Goal: Transaction & Acquisition: Purchase product/service

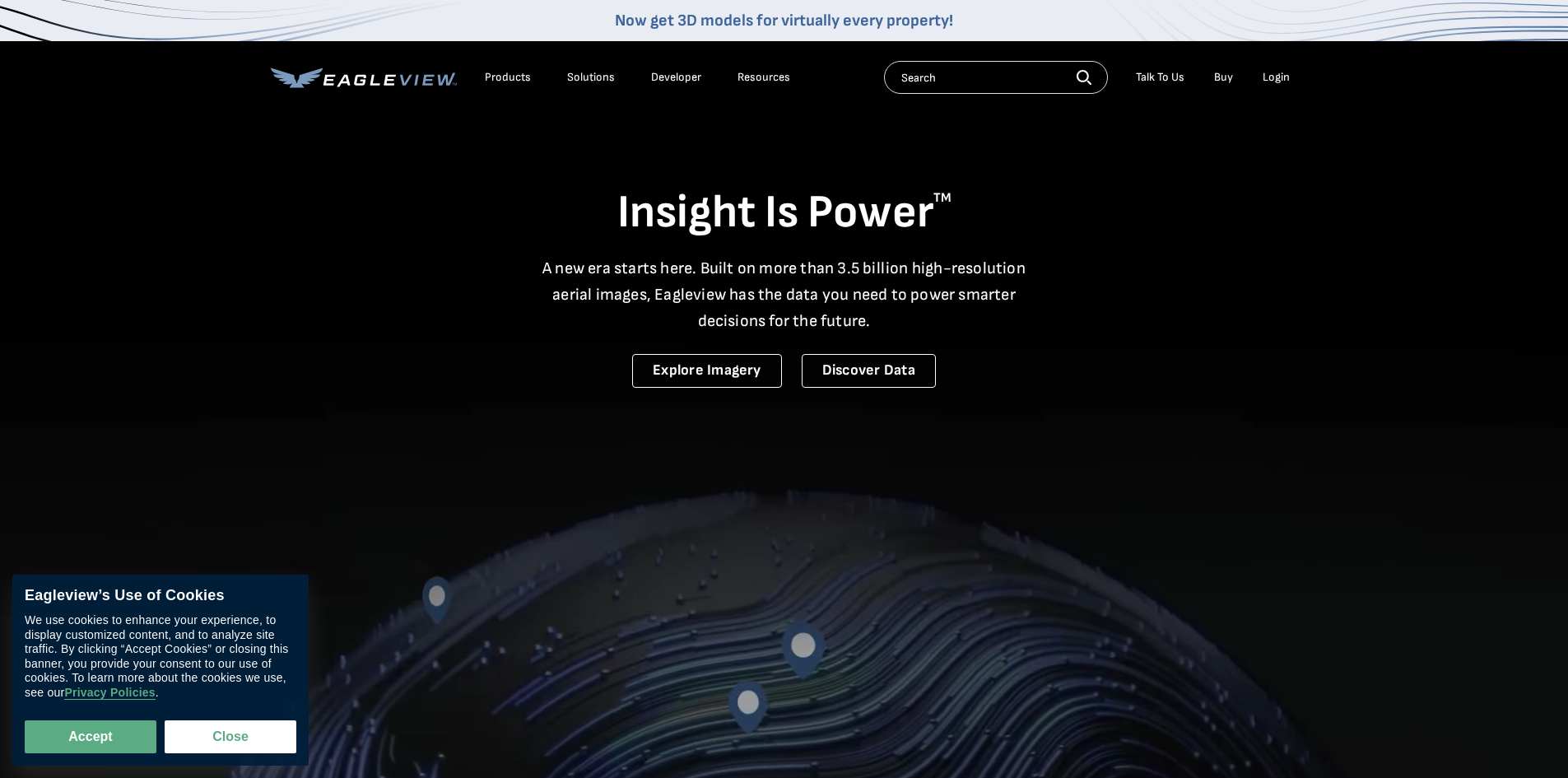
click at [1280, 81] on div "Login" at bounding box center [1276, 78] width 28 height 15
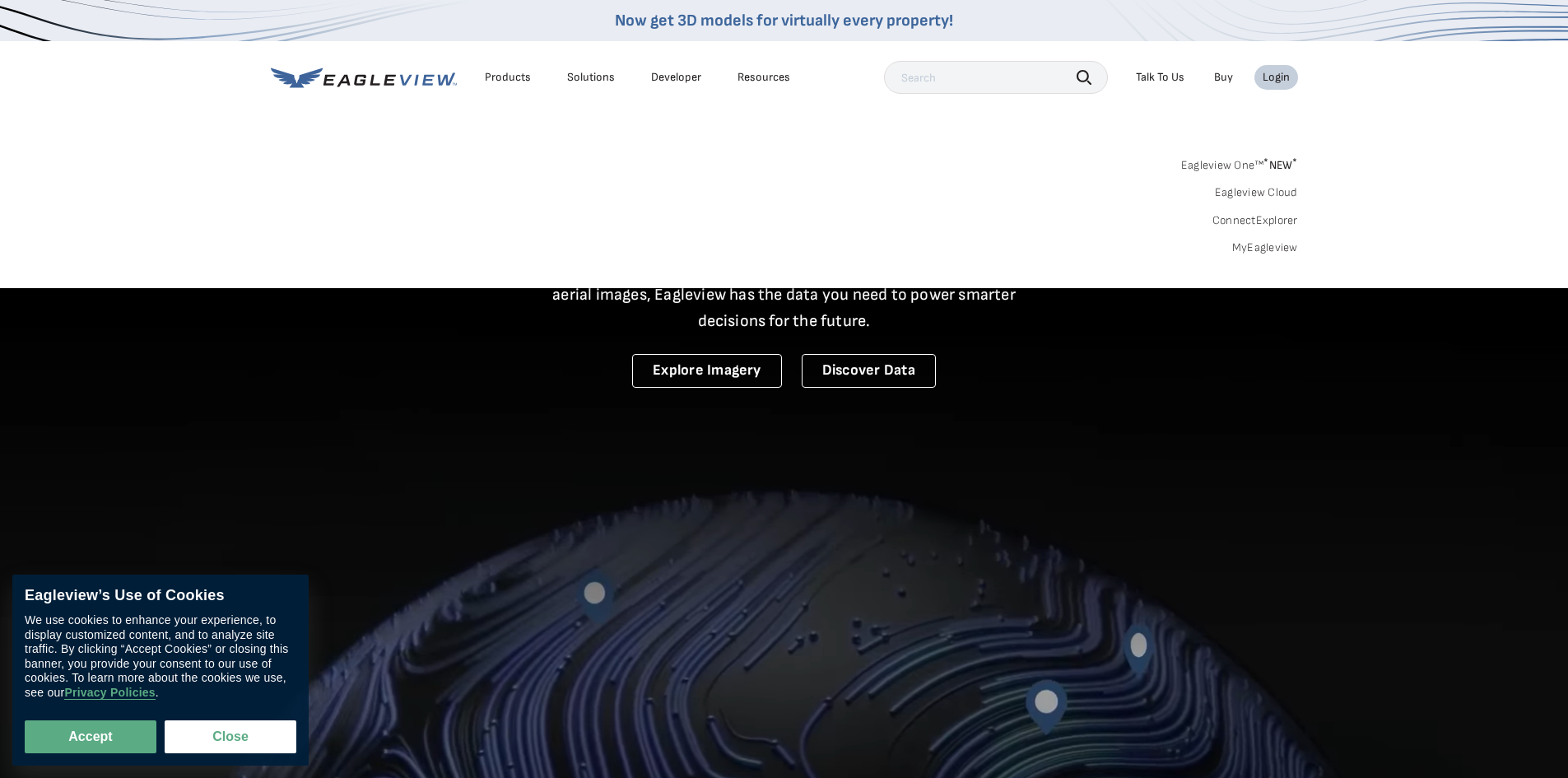
click at [1280, 81] on div "Login" at bounding box center [1276, 78] width 28 height 15
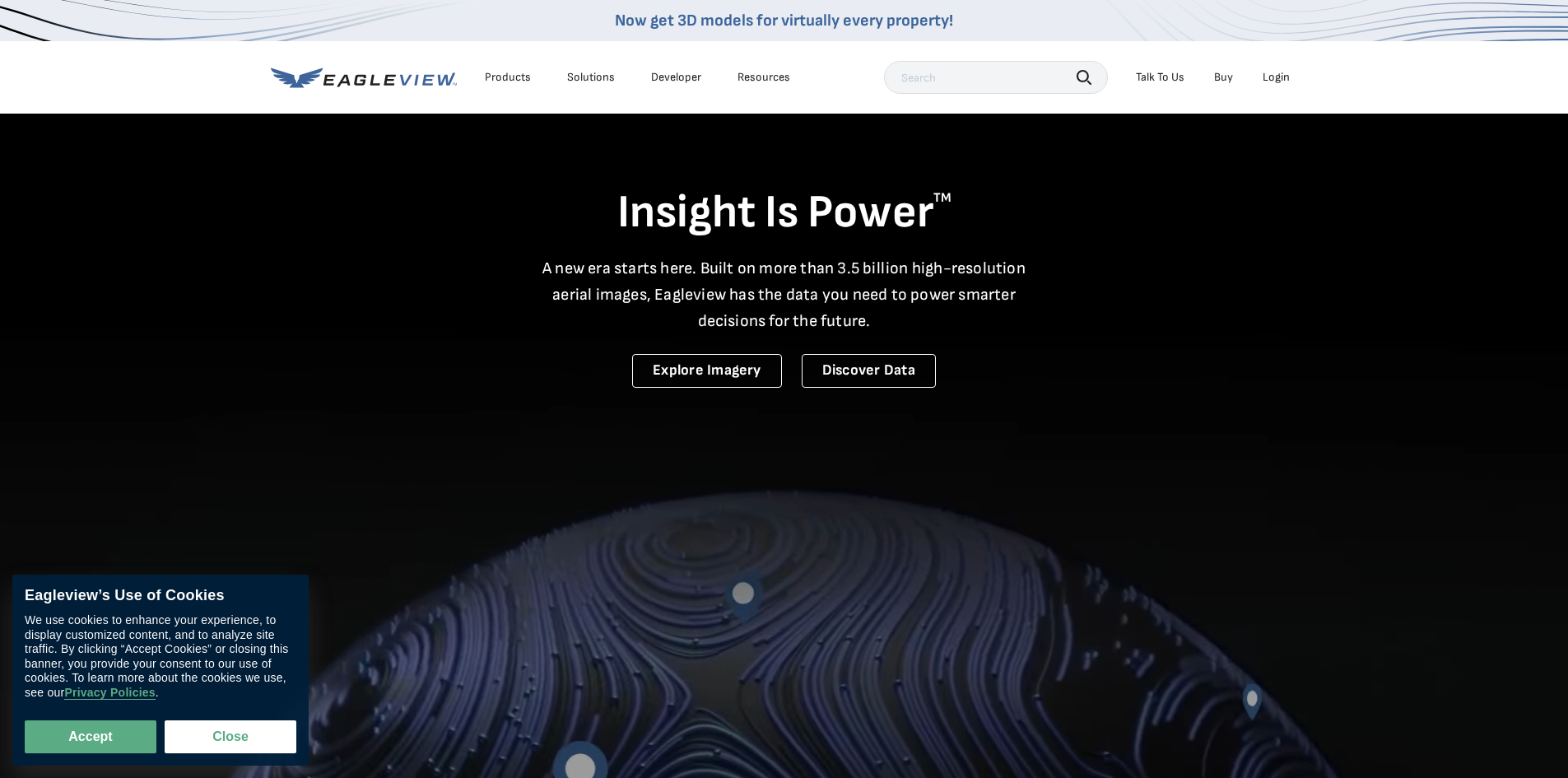
click at [1280, 81] on div "Login" at bounding box center [1276, 78] width 28 height 15
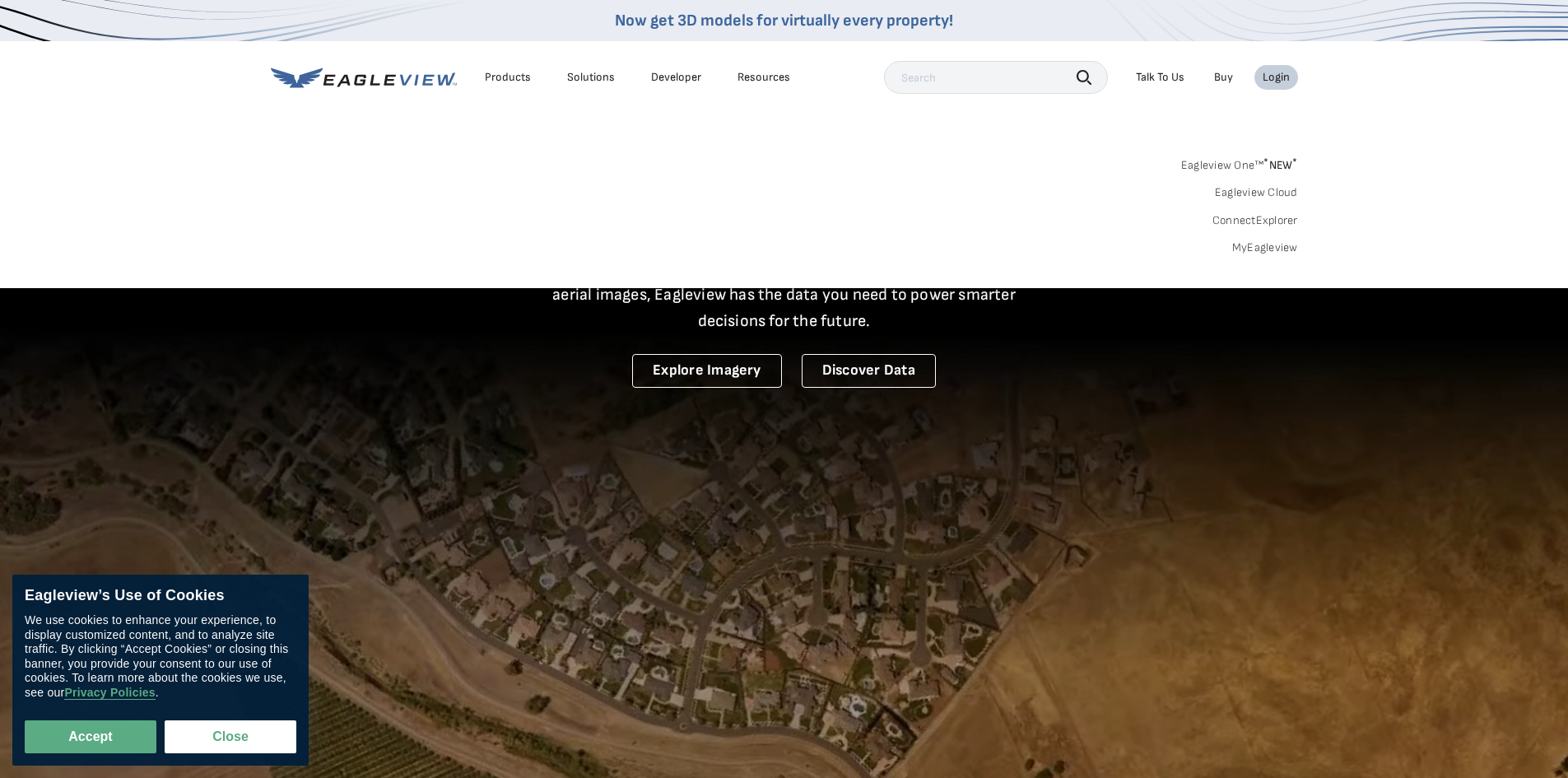
click at [1262, 240] on div "Eagleview One™ * NEW * Eagleview Cloud ConnectExplorer MyEagleview" at bounding box center [784, 204] width 1027 height 102
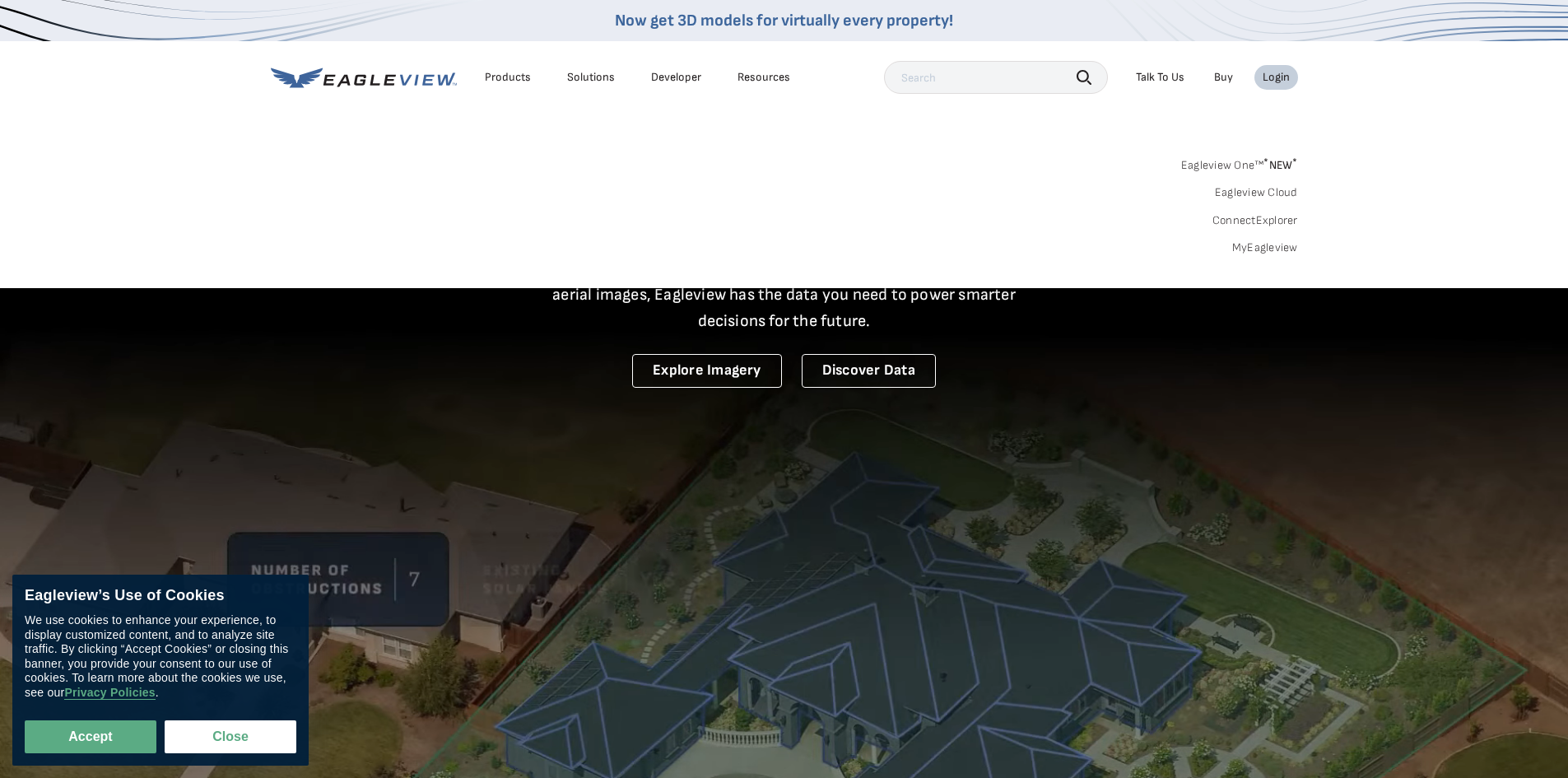
click at [1262, 246] on link "MyEagleview" at bounding box center [1264, 248] width 65 height 15
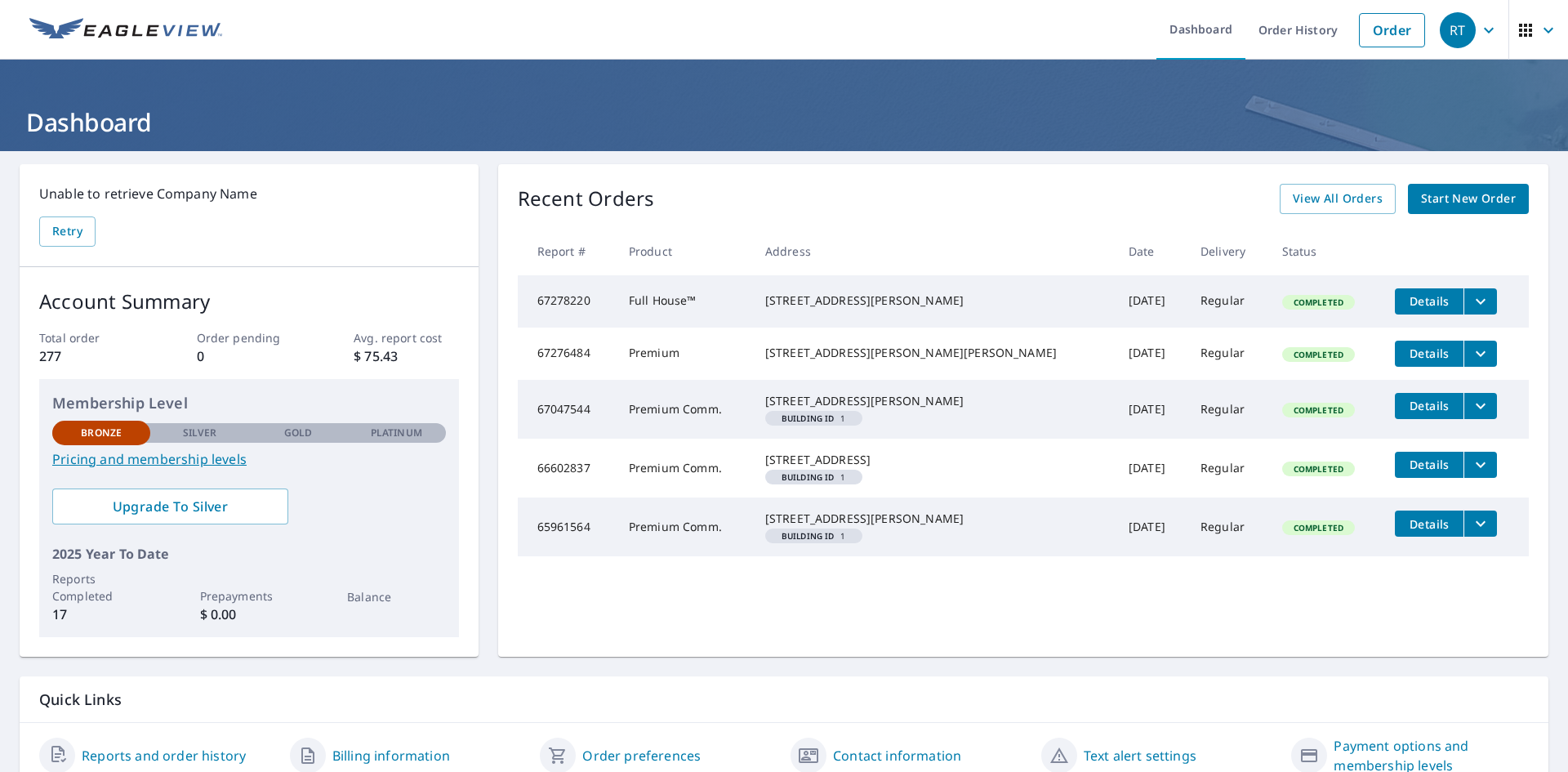
click at [1487, 190] on span "Start New Order" at bounding box center [1468, 199] width 95 height 21
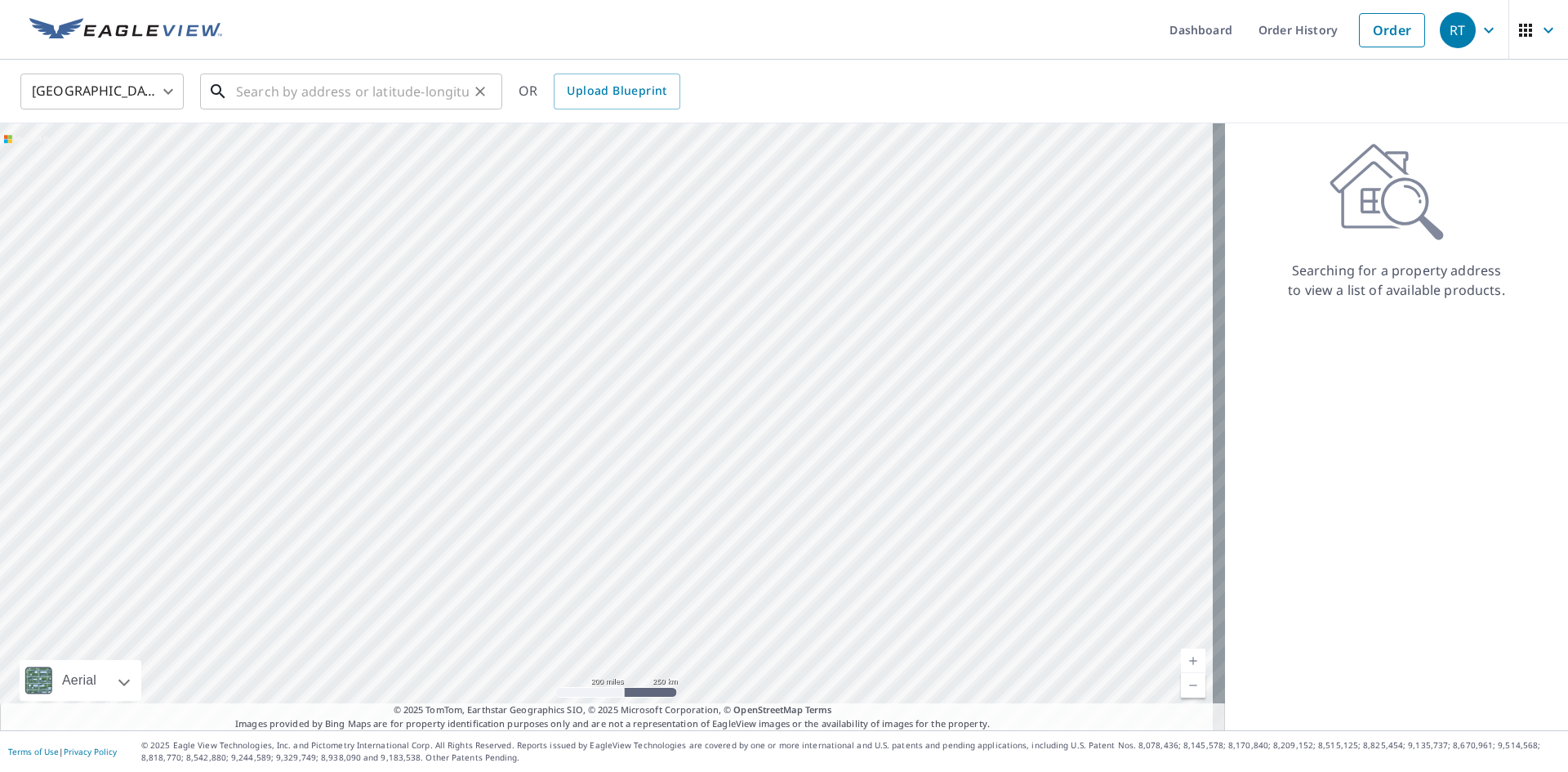
click at [312, 90] on input "text" at bounding box center [352, 91] width 232 height 46
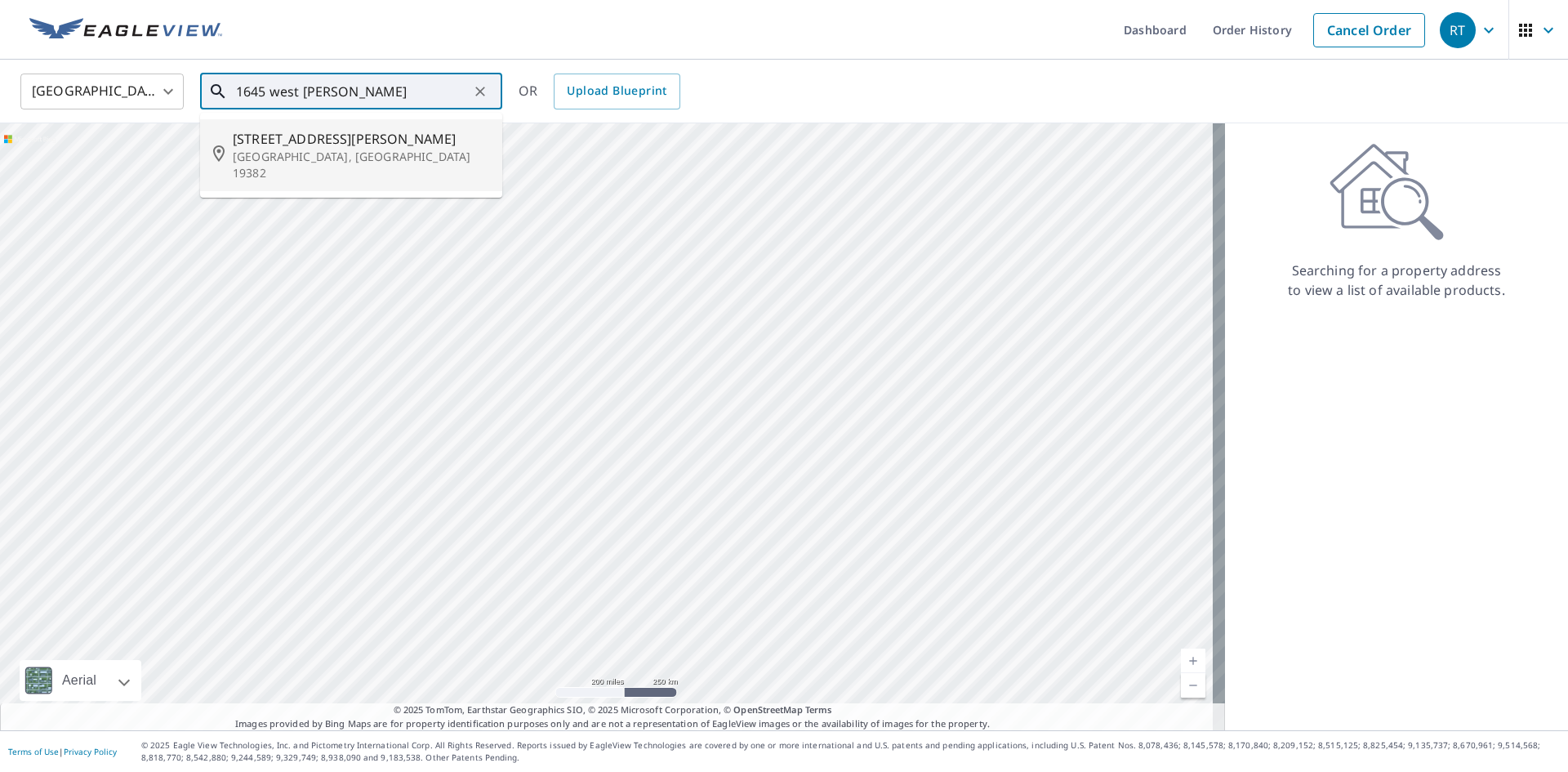
click at [315, 160] on p "[GEOGRAPHIC_DATA], [GEOGRAPHIC_DATA] 19382" at bounding box center [360, 165] width 257 height 33
type input "[STREET_ADDRESS][PERSON_NAME]"
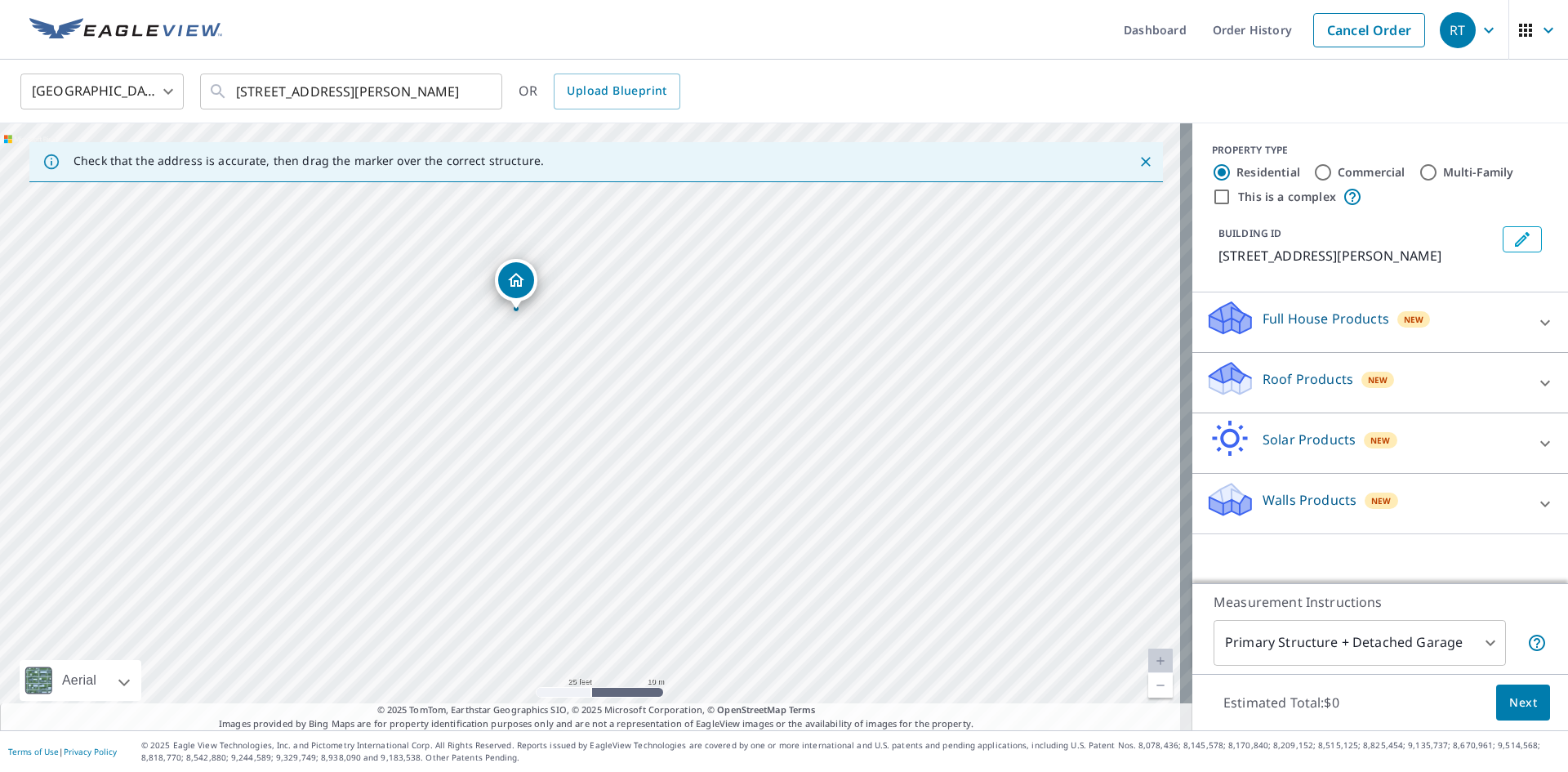
drag, startPoint x: 543, startPoint y: 259, endPoint x: 524, endPoint y: 272, distance: 23.0
click at [1338, 166] on label "Commercial" at bounding box center [1372, 171] width 68 height 16
click at [1327, 166] on input "Commercial" at bounding box center [1322, 172] width 20 height 20
radio input "true"
type input "4"
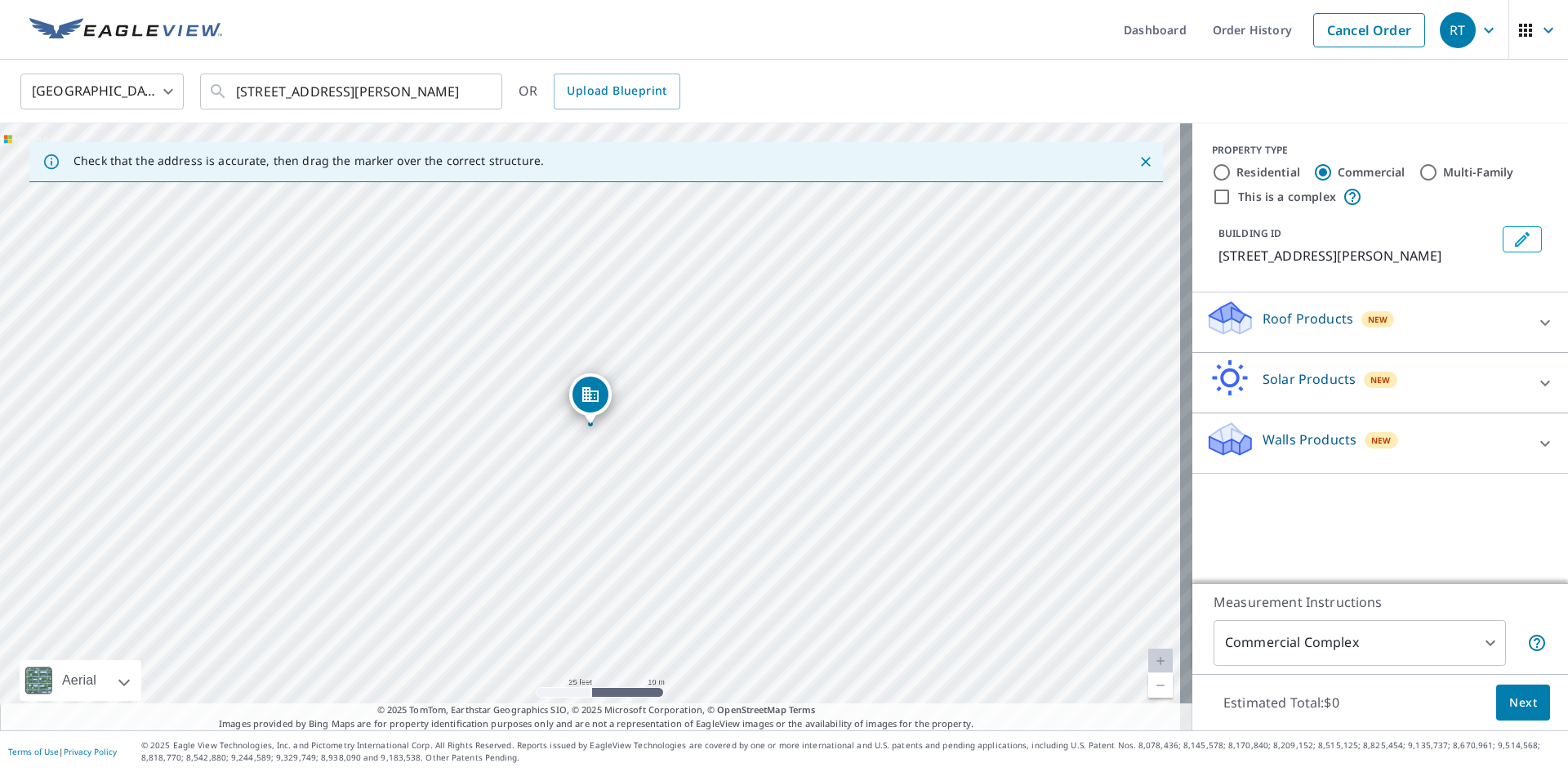
click at [1305, 329] on p "Roof Products" at bounding box center [1308, 318] width 90 height 20
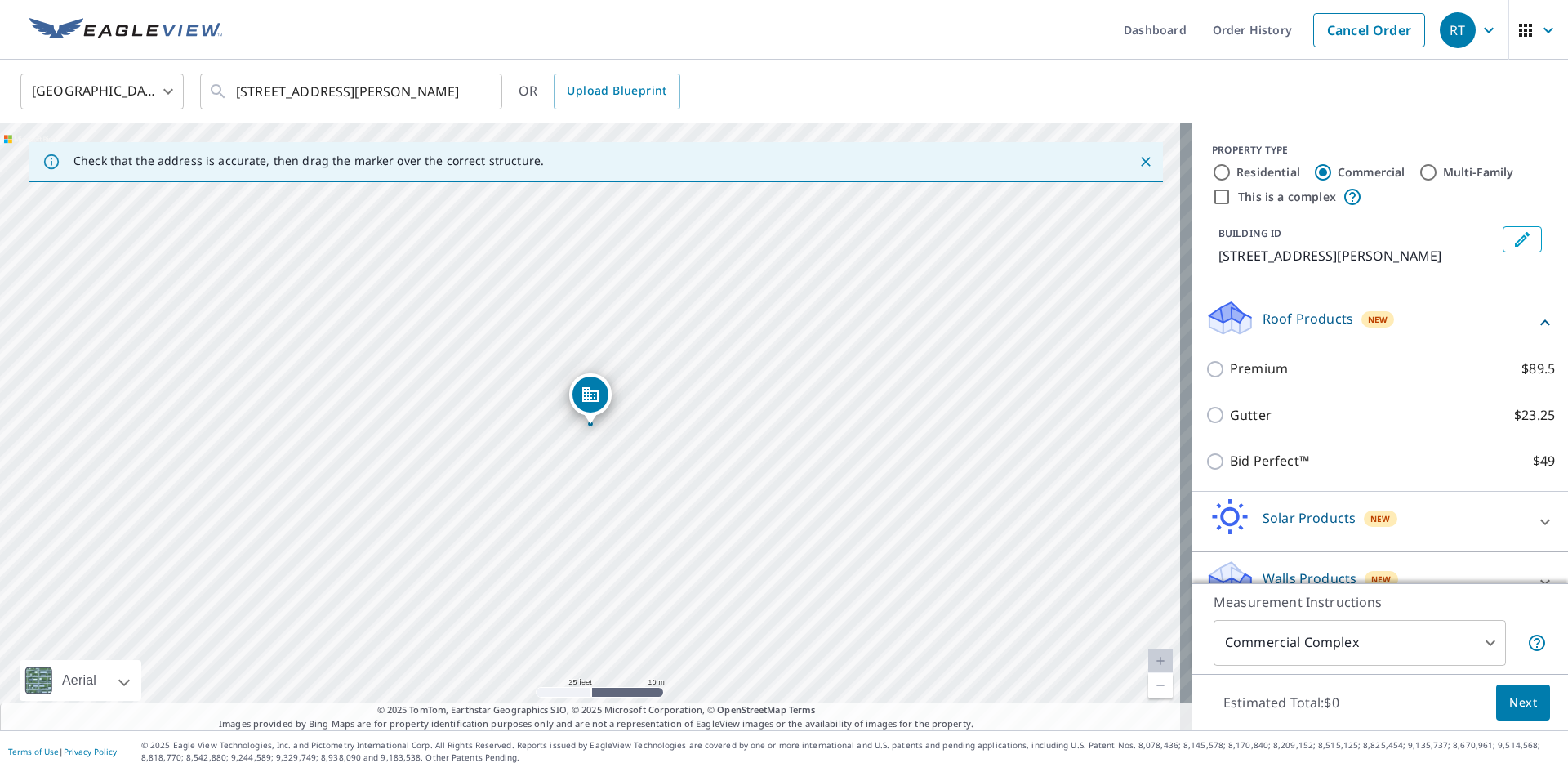
click at [1256, 173] on label "Residential" at bounding box center [1269, 171] width 64 height 16
click at [1232, 173] on input "Residential" at bounding box center [1222, 172] width 20 height 20
radio input "true"
type input "1"
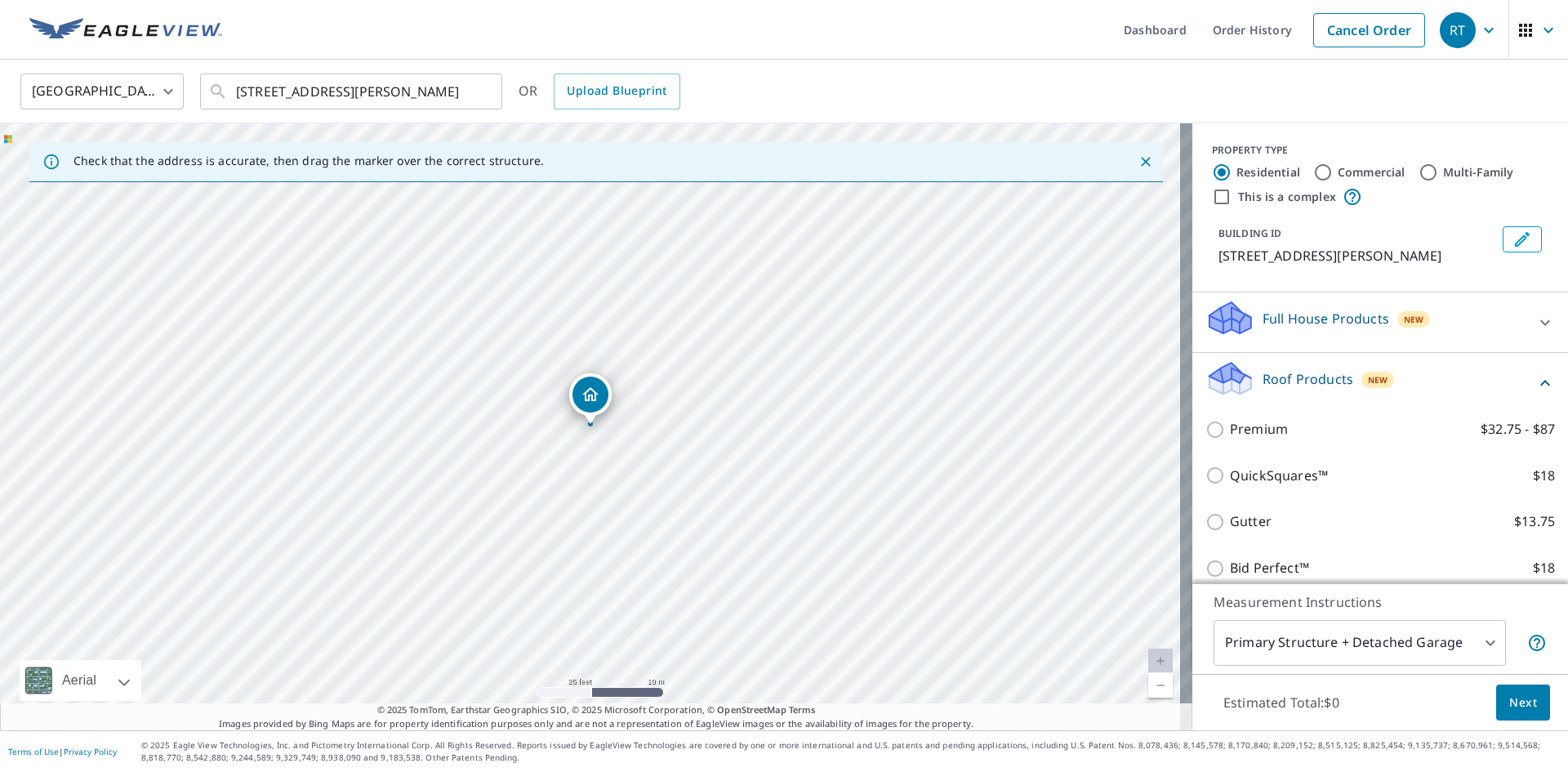
click at [1313, 174] on input "Commercial" at bounding box center [1322, 172] width 20 height 20
radio input "true"
type input "4"
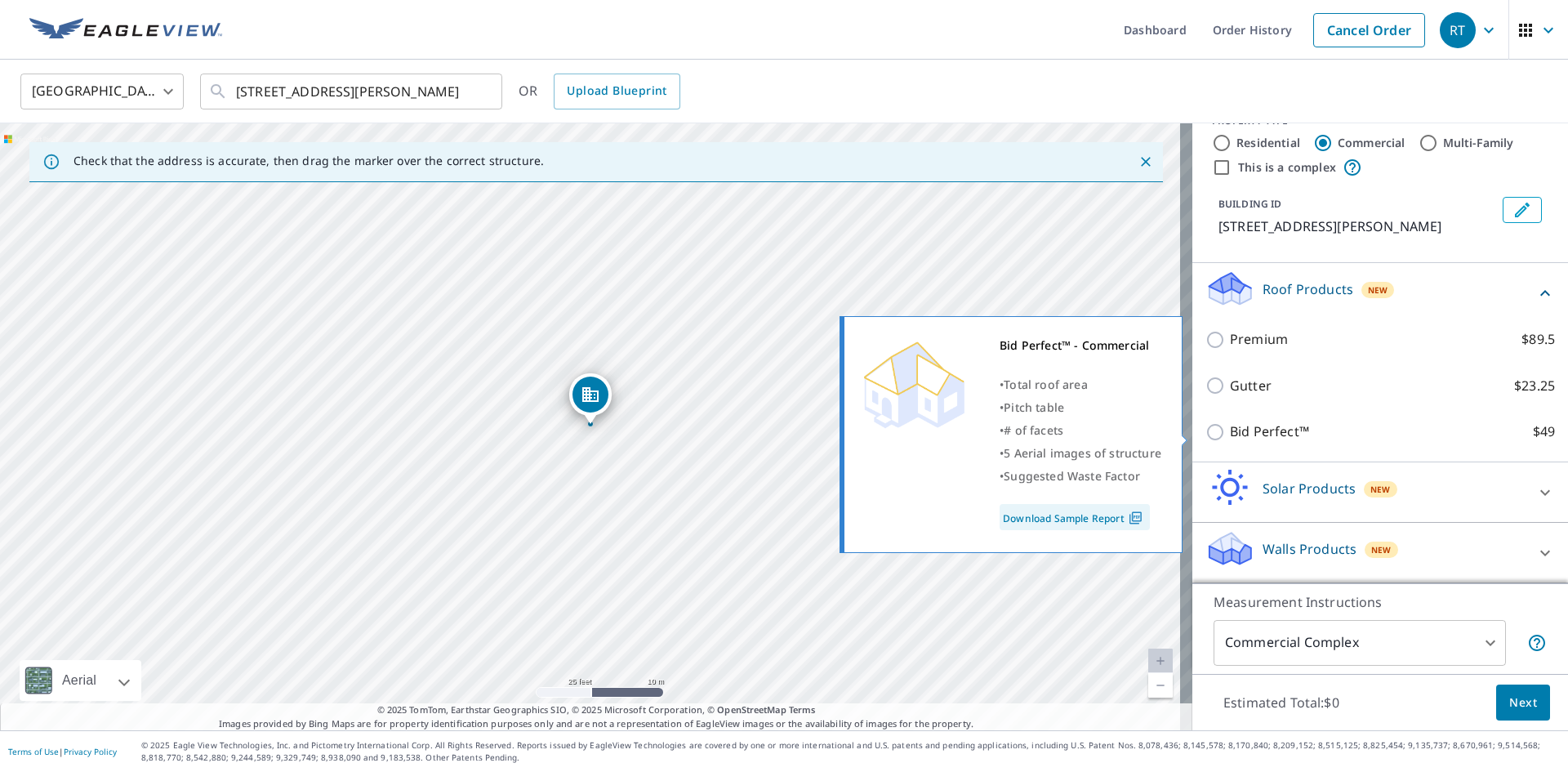
scroll to position [49, 0]
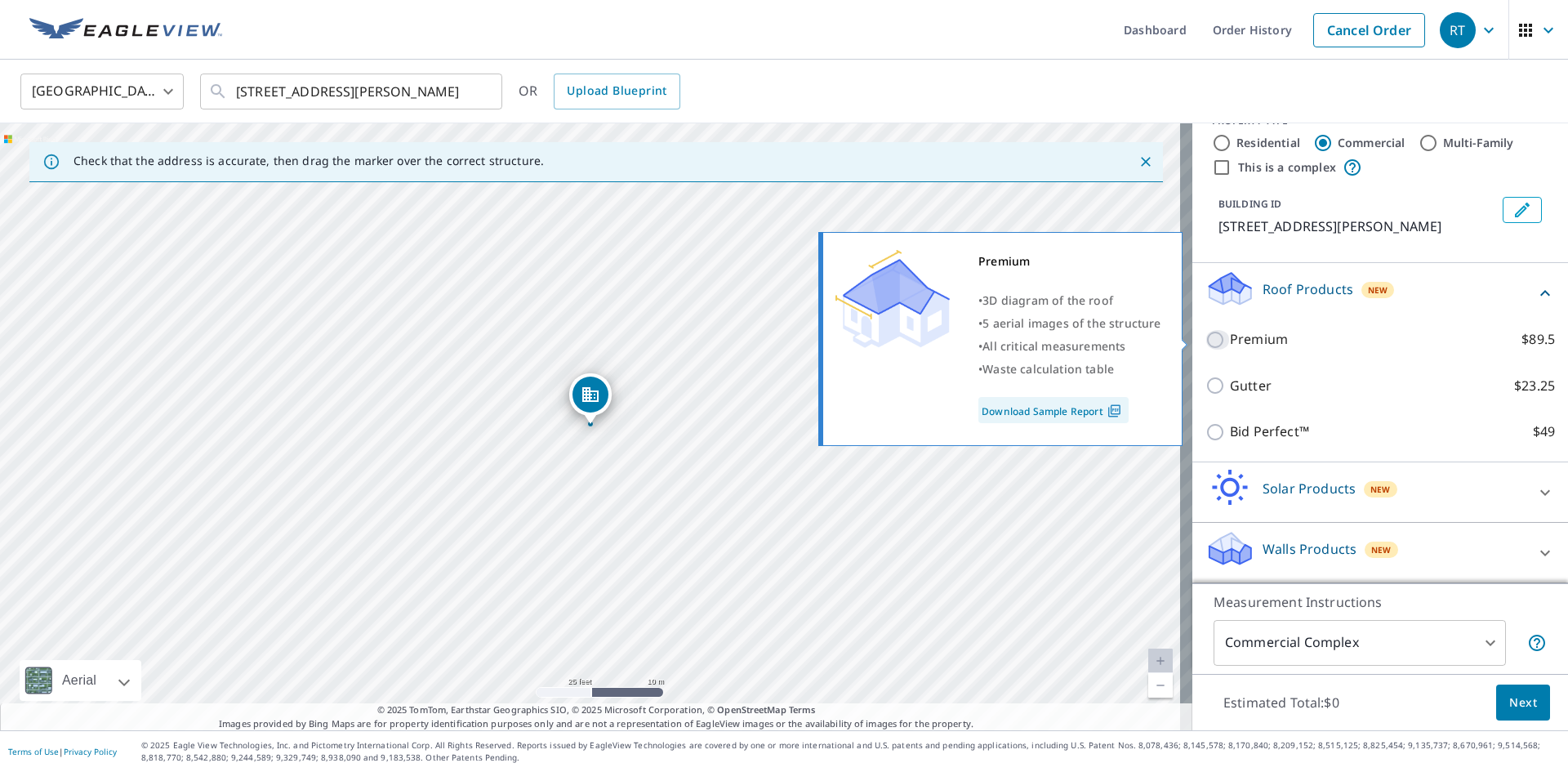
click at [1206, 337] on input "Premium $89.5" at bounding box center [1218, 340] width 24 height 20
checkbox input "true"
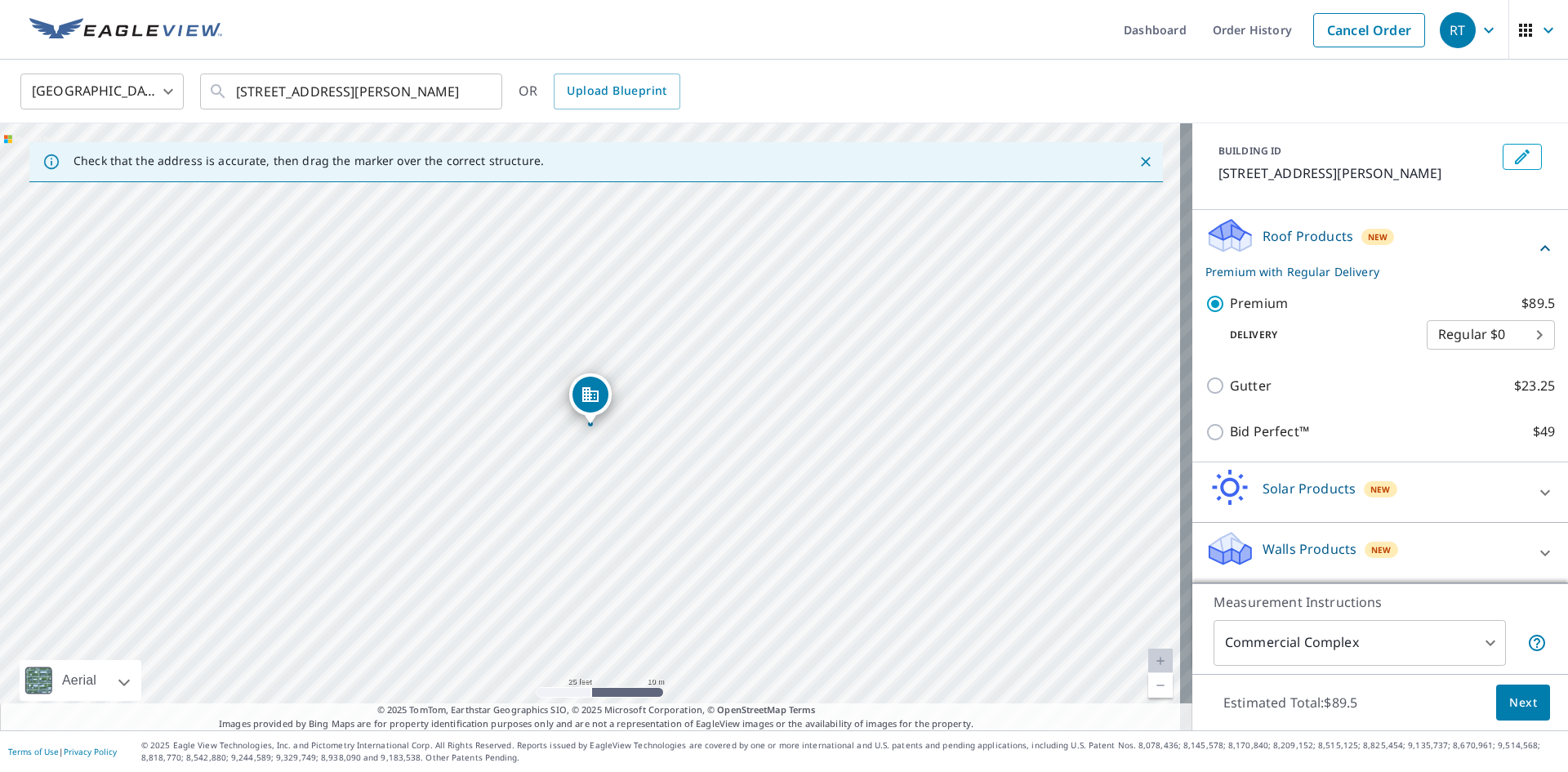
scroll to position [102, 0]
click at [1515, 699] on span "Next" at bounding box center [1524, 703] width 28 height 21
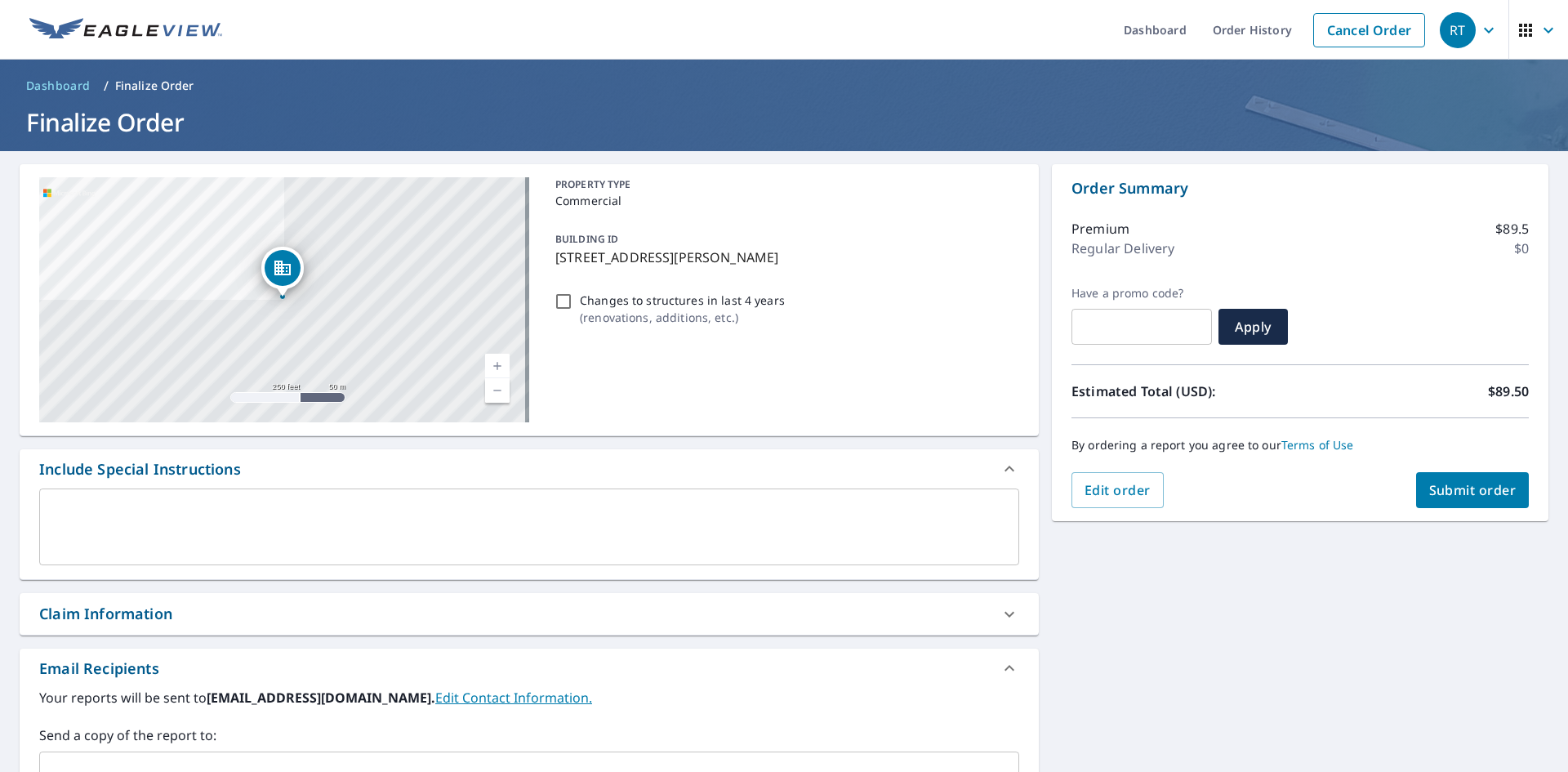
click at [201, 519] on textarea at bounding box center [529, 526] width 957 height 46
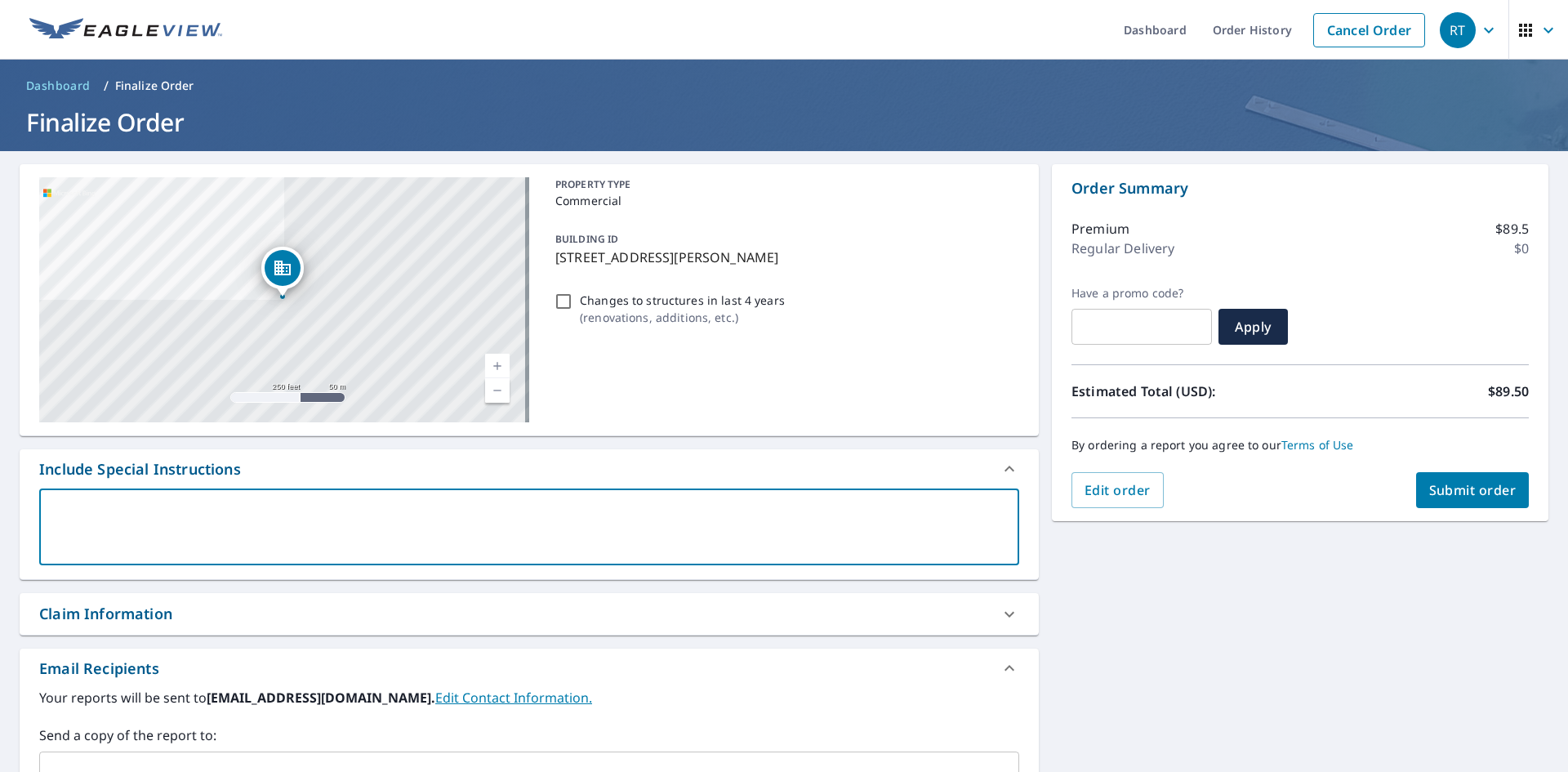
type textarea "J"
type textarea "x"
type textarea "Ju"
type textarea "x"
type textarea "[DEMOGRAPHIC_DATA]"
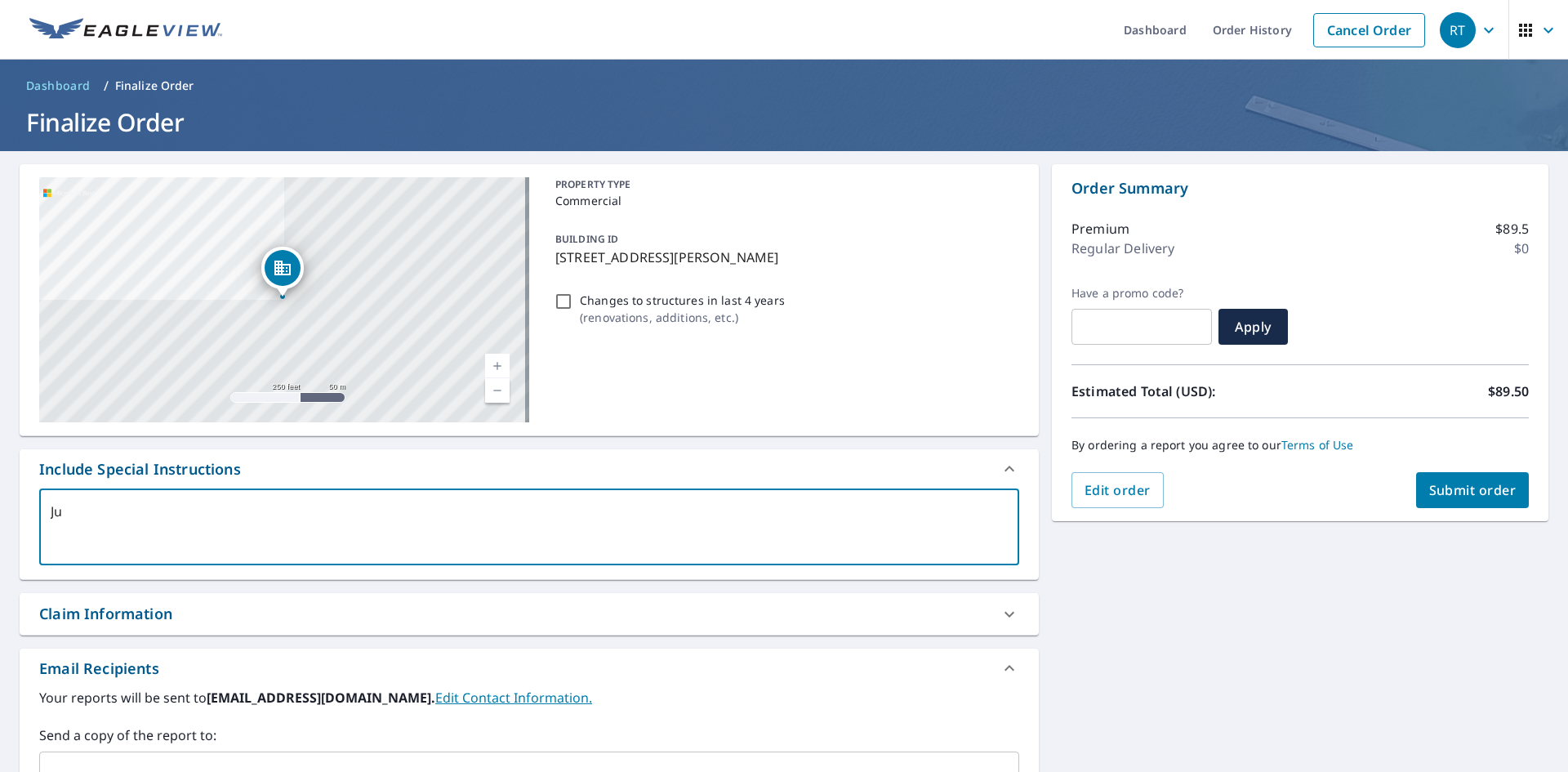
type textarea "x"
type textarea "Just"
type textarea "x"
type textarea "Just"
type textarea "x"
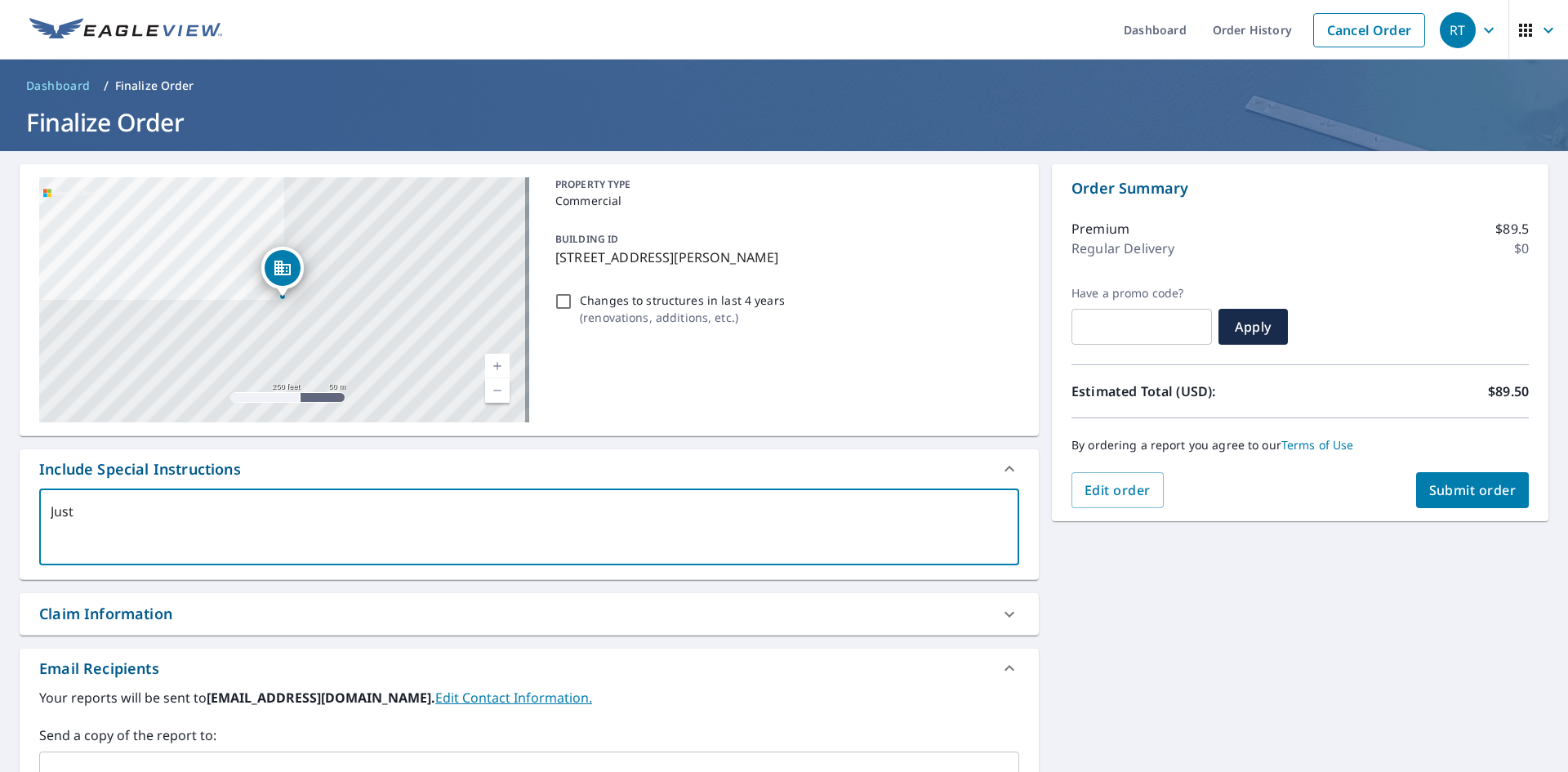
type textarea "Just f"
type textarea "x"
type textarea "Just fo"
type textarea "x"
type textarea "Just for"
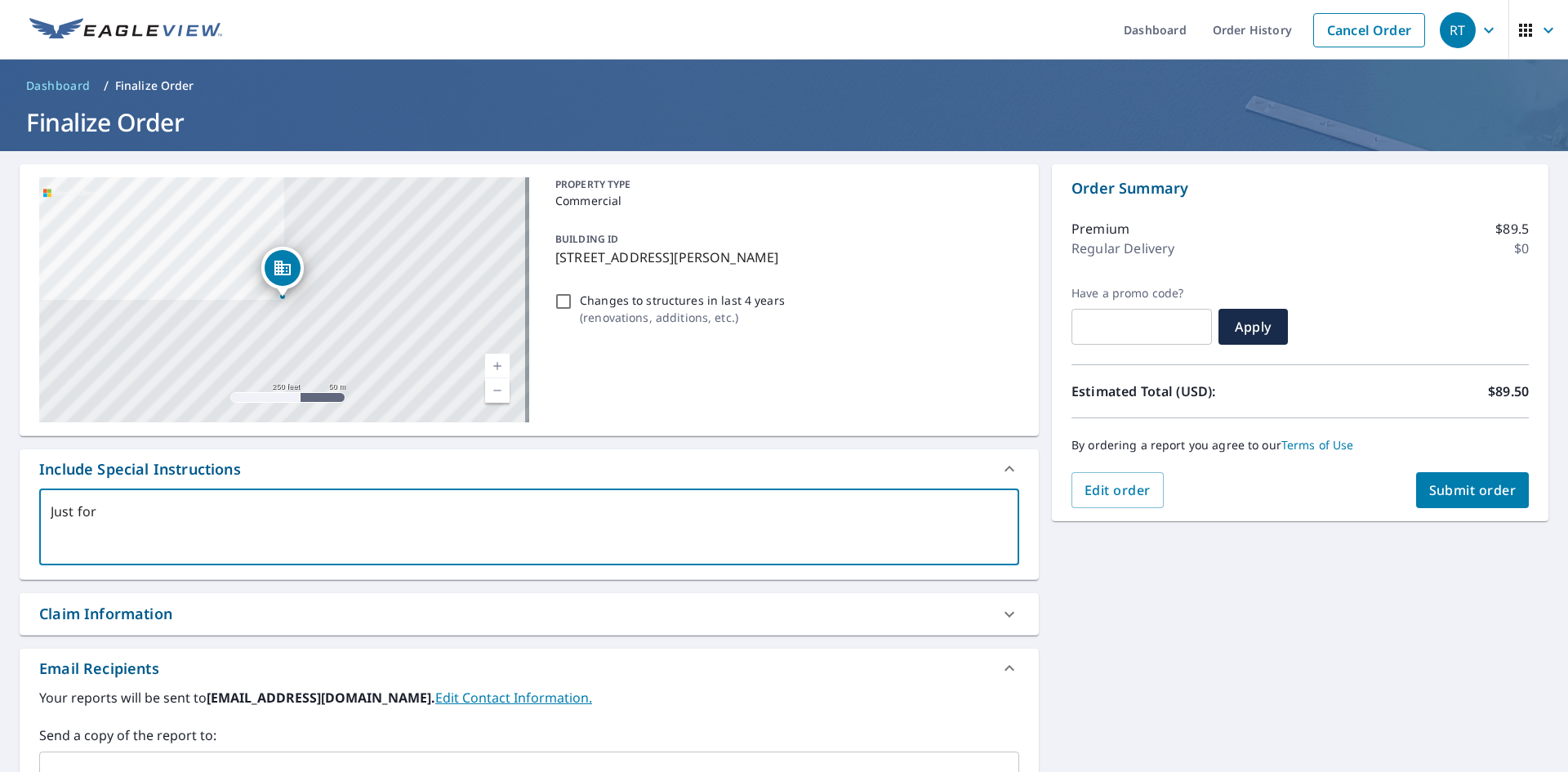
type textarea "x"
type textarea "Just for"
type textarea "x"
type textarea "Just for t"
type textarea "x"
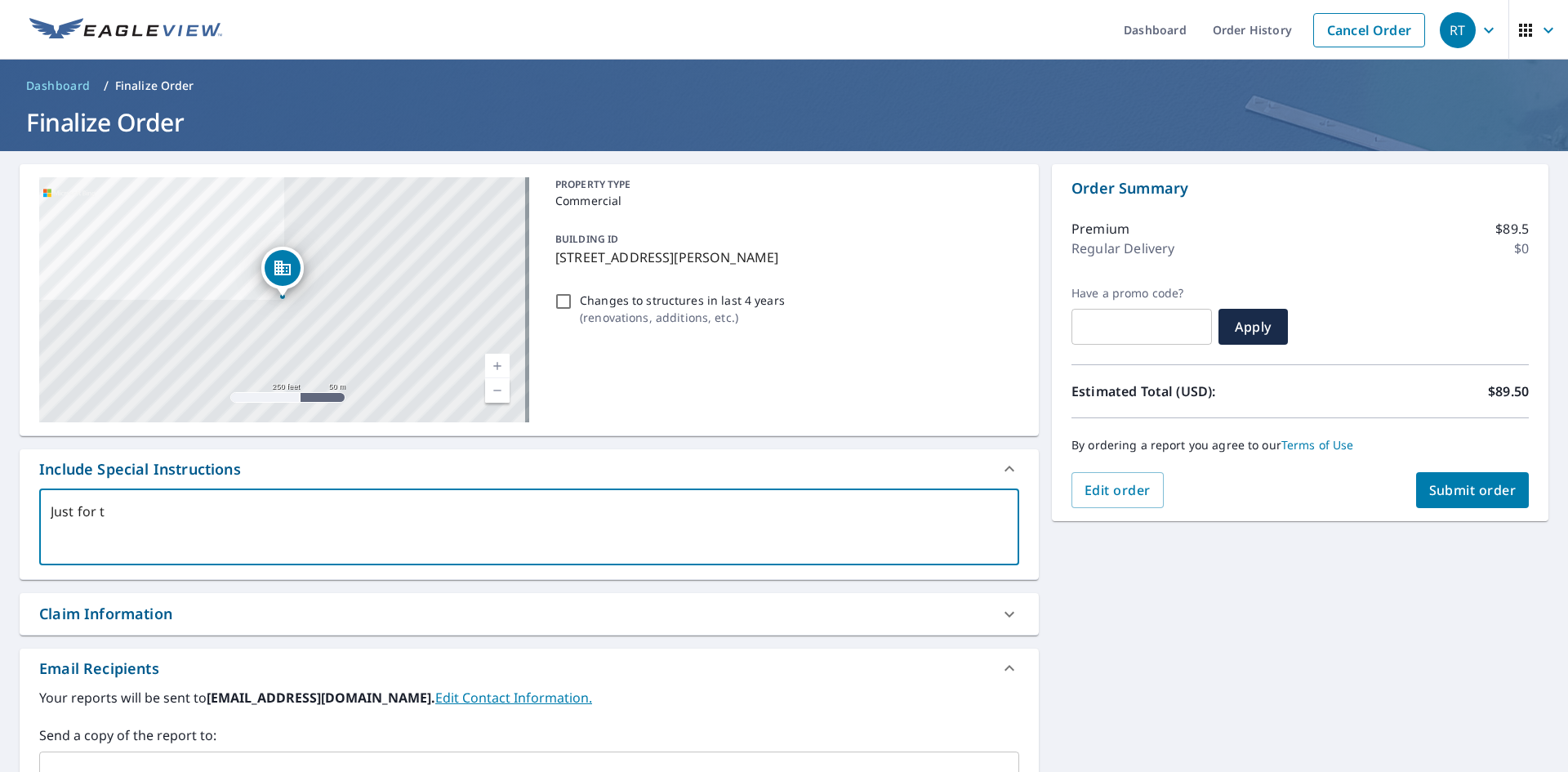
type textarea "Just for th"
type textarea "x"
type textarea "Just for the"
type textarea "x"
type textarea "Just for the"
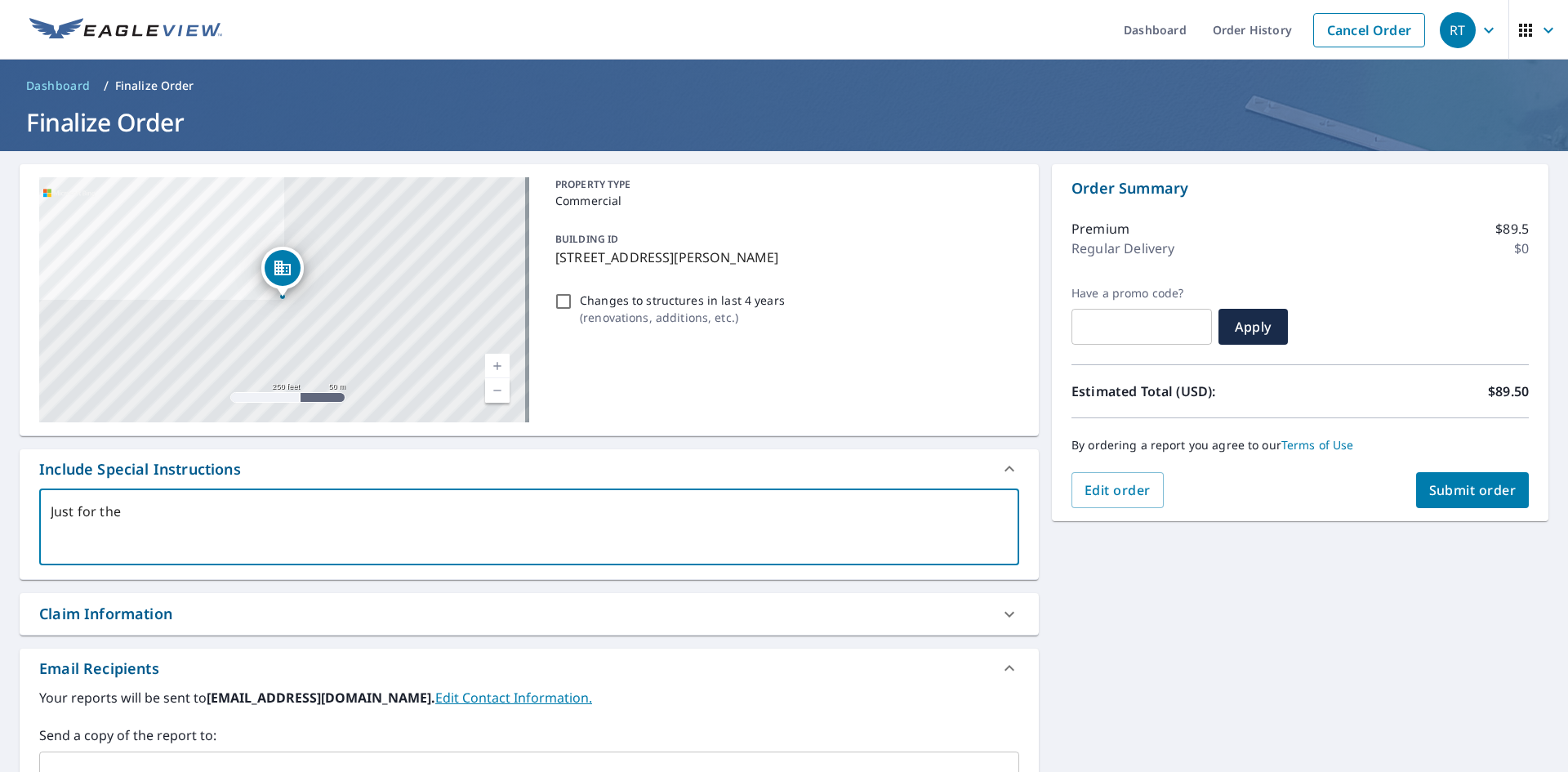
type textarea "x"
type textarea "Just for the s"
type textarea "x"
type textarea "Just for the sh"
type textarea "x"
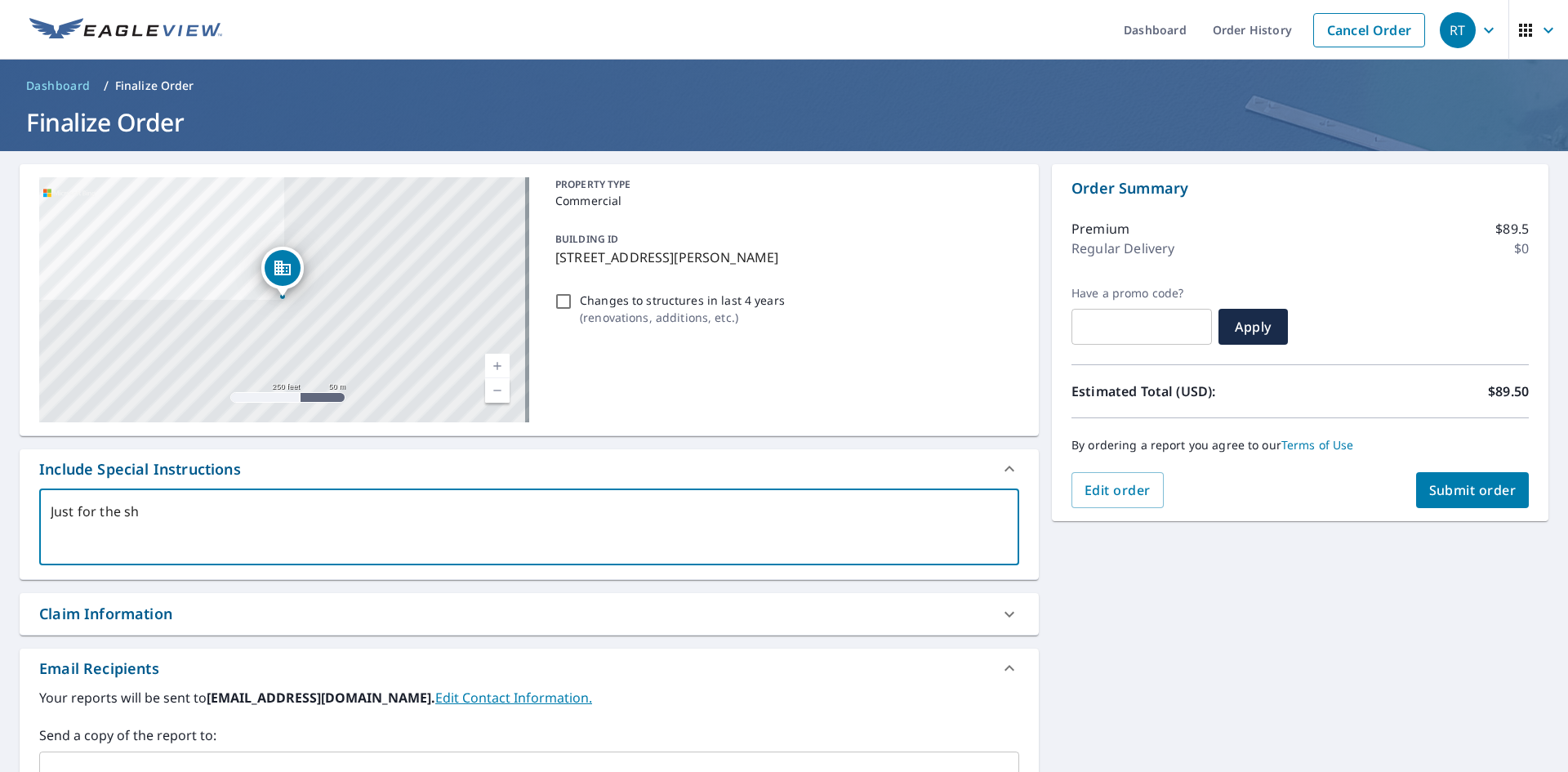
type textarea "Just for the shi"
type textarea "x"
type textarea "Just for the shin"
type textarea "x"
type textarea "Just for the shing"
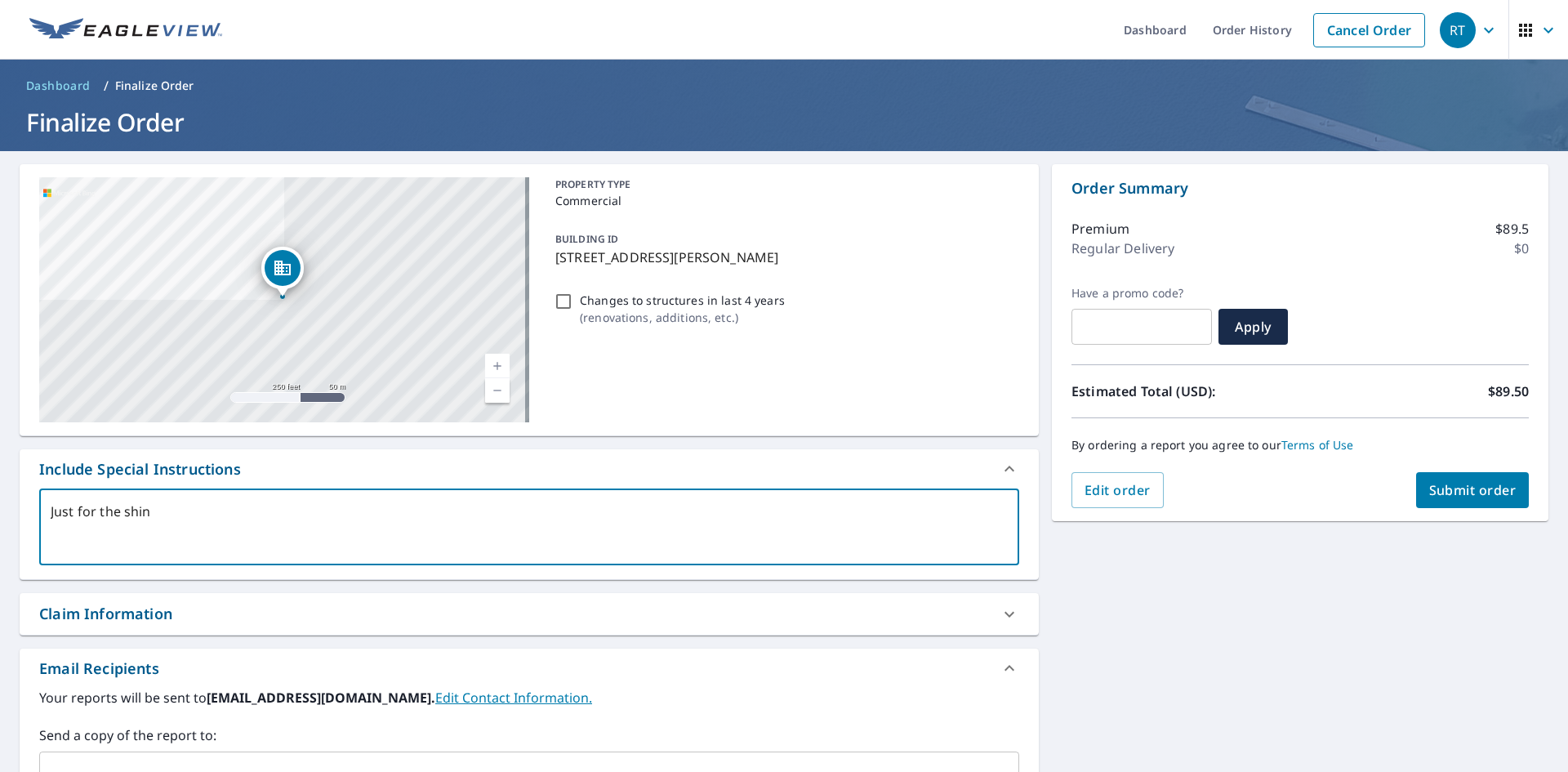
type textarea "x"
type textarea "Just for the shingl"
type textarea "x"
type textarea "Just for the shingle"
type textarea "x"
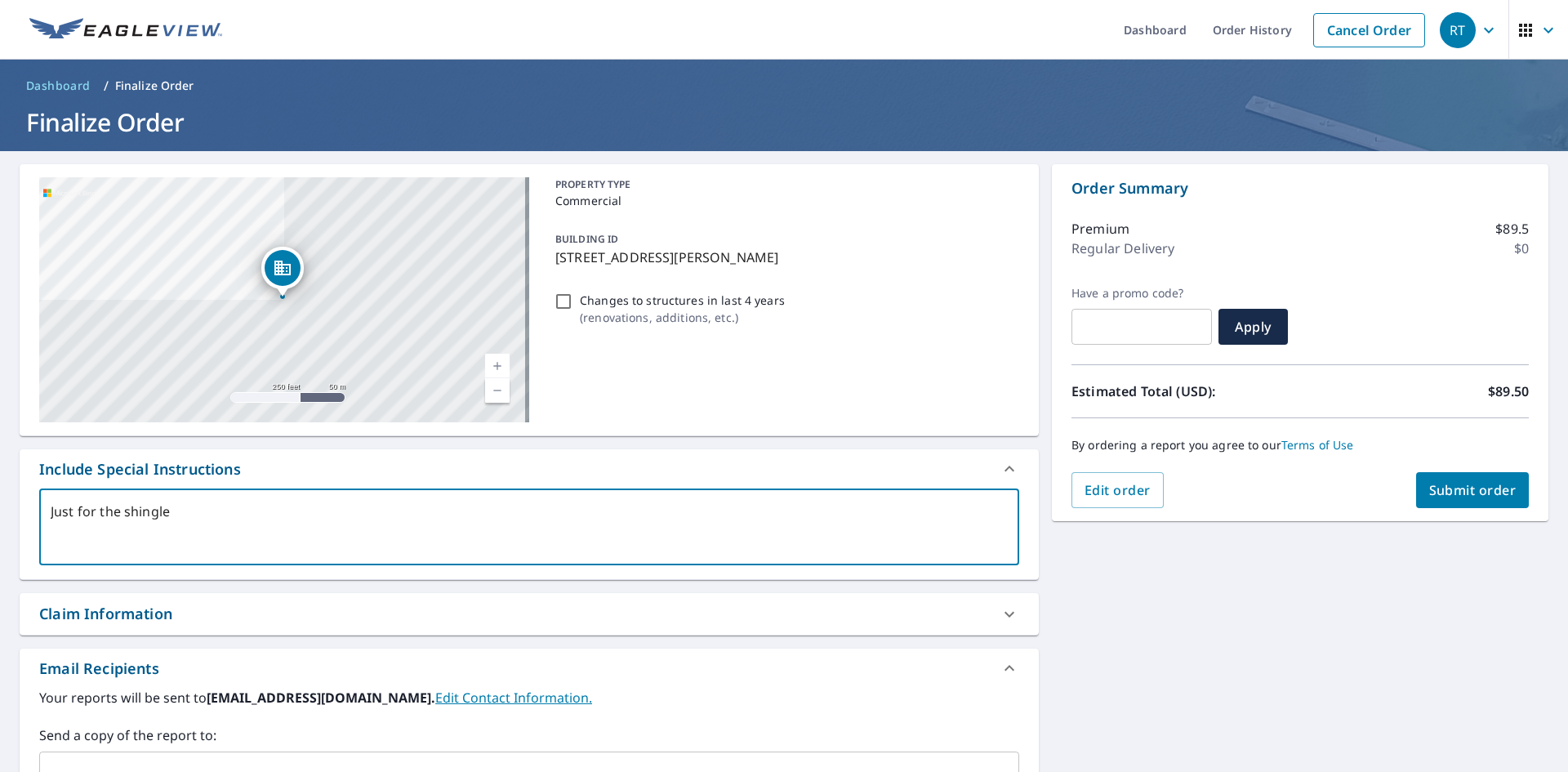
type textarea "Just for the shingle"
type textarea "x"
type textarea "Just for the shingle m"
type textarea "x"
type textarea "Just for the shingle ma"
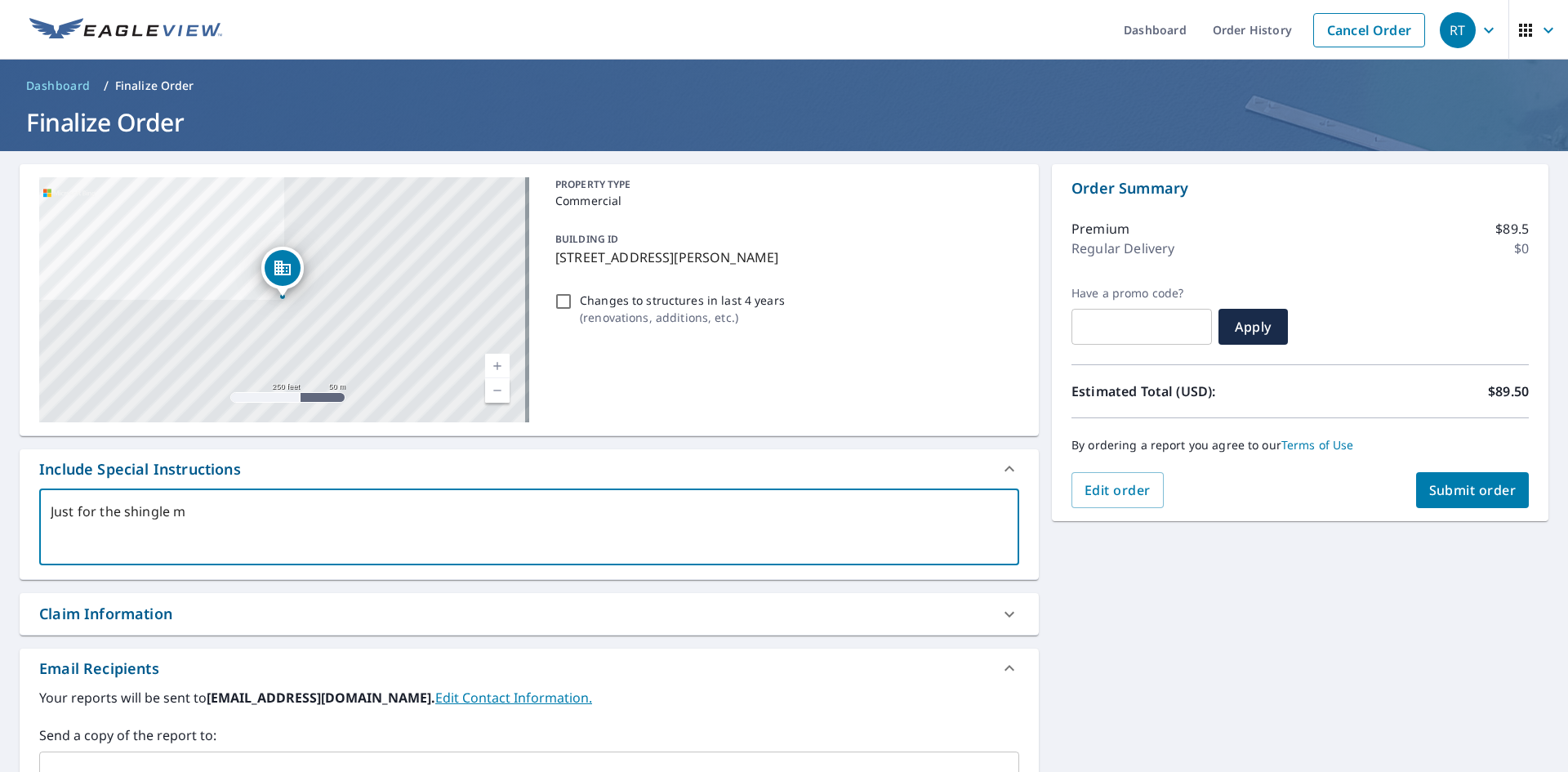
type textarea "x"
type textarea "Just for the shingle man"
type textarea "x"
type textarea "Just for the shingle mans"
type textarea "x"
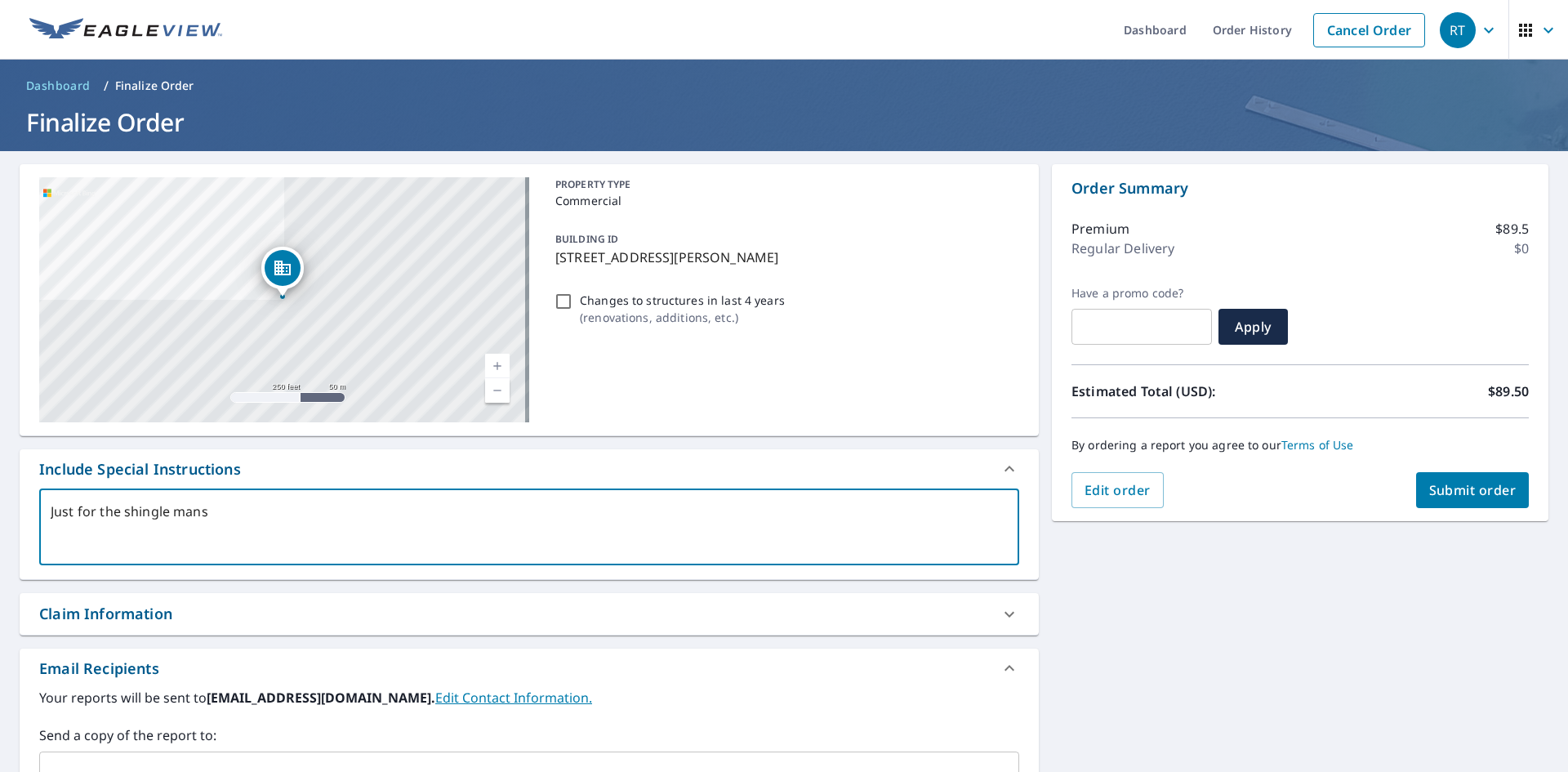
type textarea "Just for the shingle mansa"
type textarea "x"
type textarea "Just for the shingle mansar"
type textarea "x"
type textarea "Just for the shingle mansard"
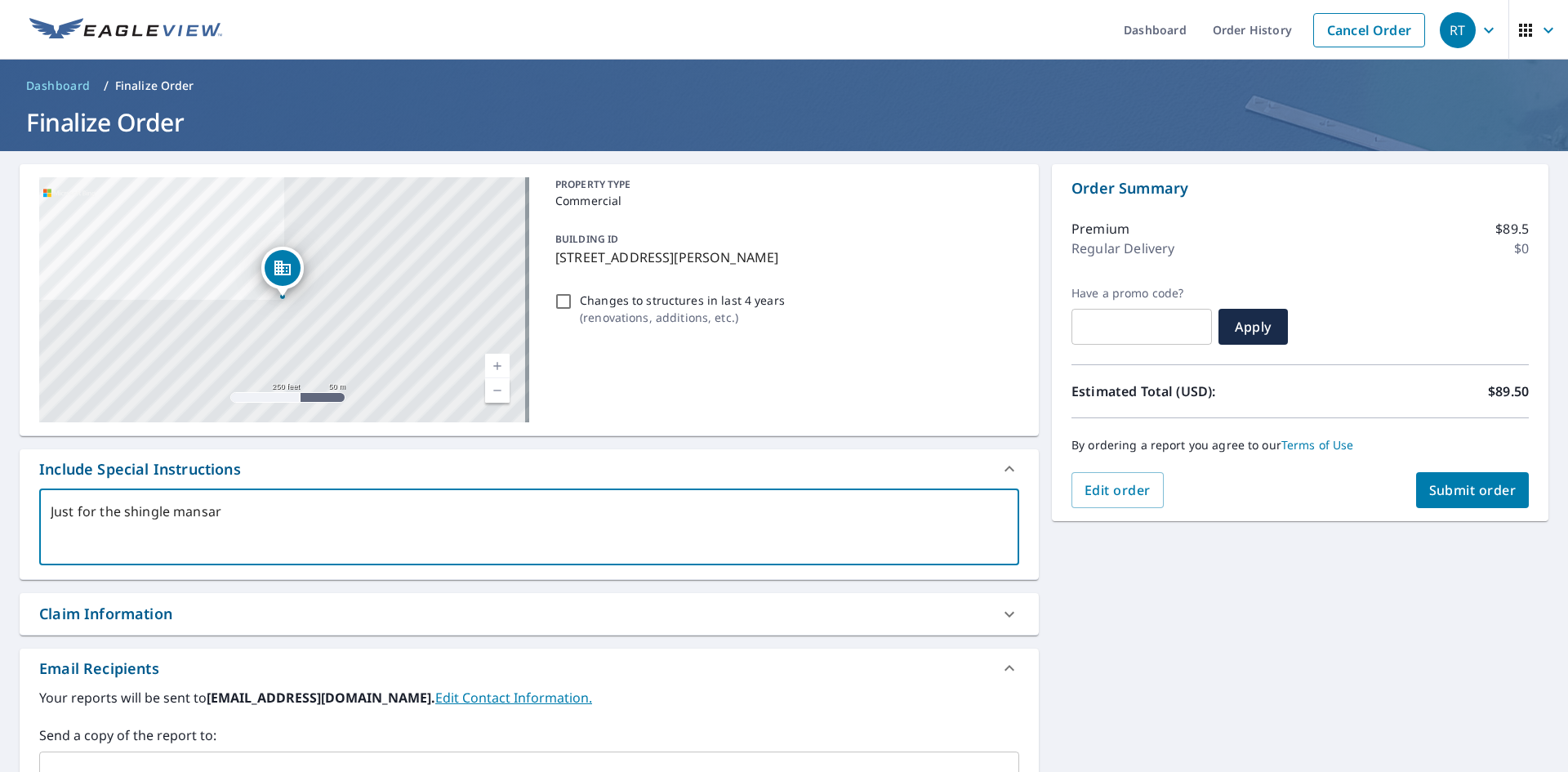
type textarea "x"
type textarea "Just for the shingle mansard"
type textarea "x"
type textarea "Just for the shingle [PERSON_NAME] s"
type textarea "x"
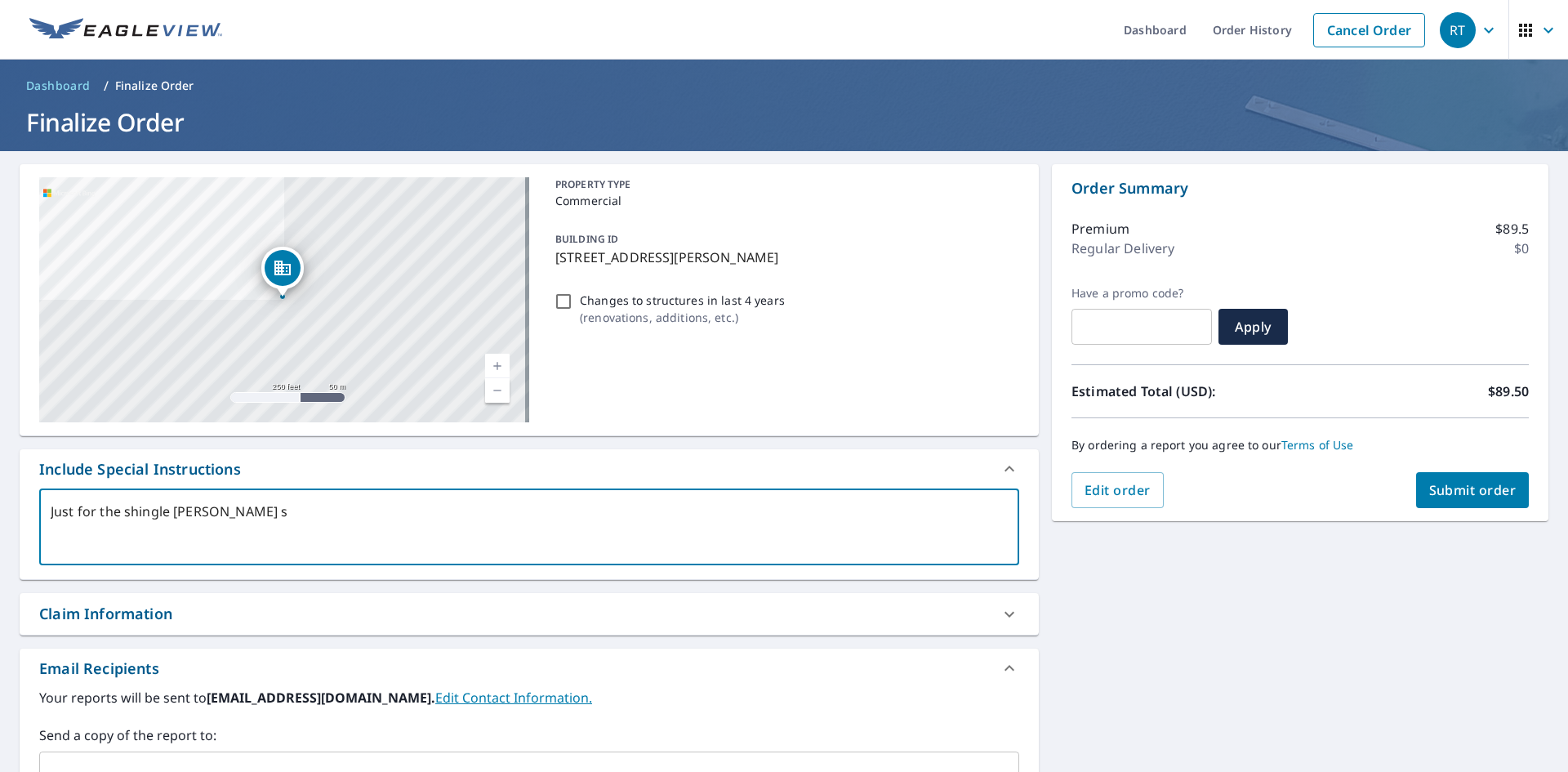
type textarea "Just for the shingle mansard se"
type textarea "x"
type textarea "Just for the shingle mansard sec"
type textarea "x"
type textarea "Just for the shingle mansard sect"
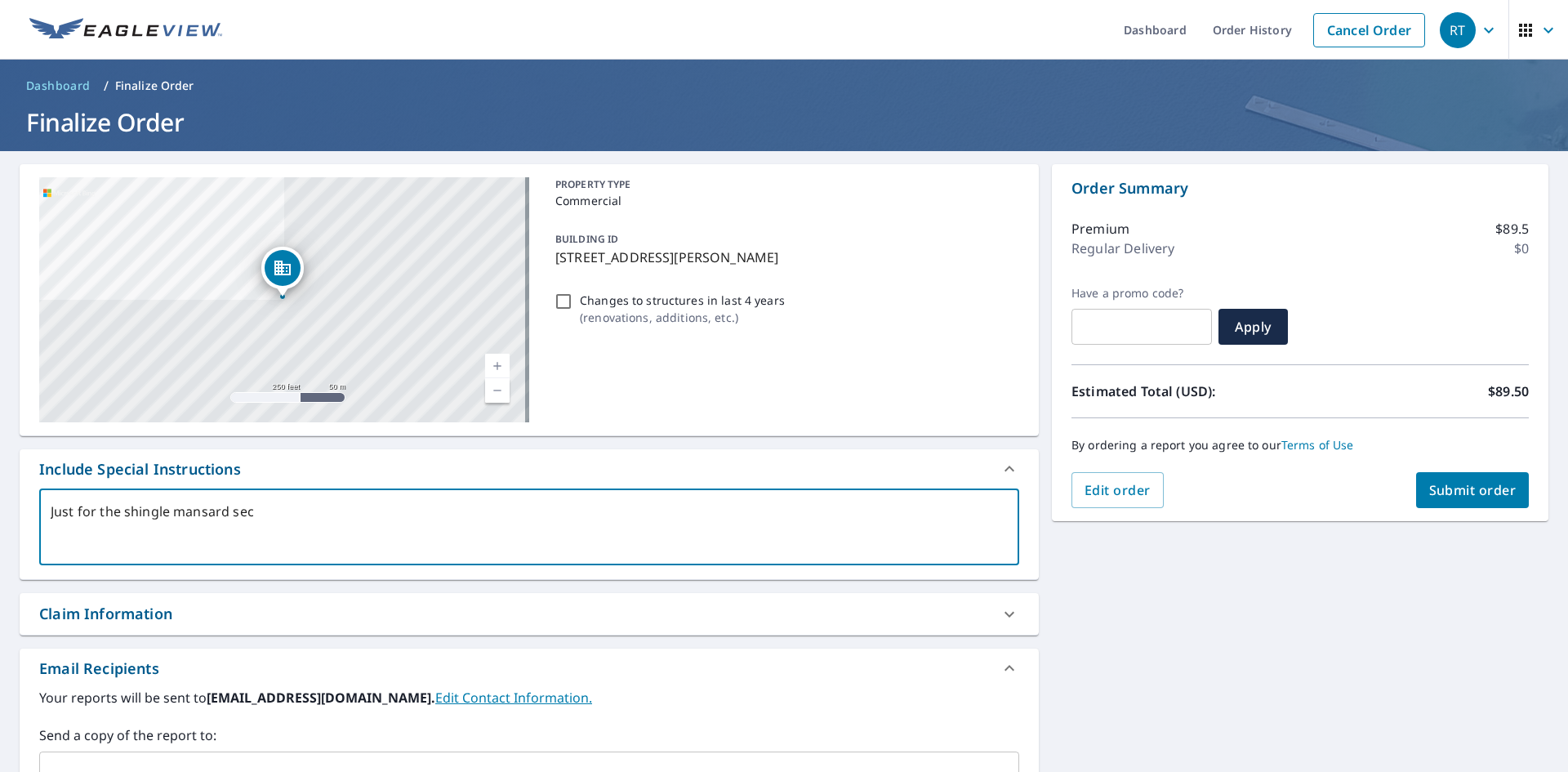
type textarea "x"
type textarea "Just for the shingle mansard secti"
type textarea "x"
type textarea "Just for the shingle mansard sectio"
type textarea "x"
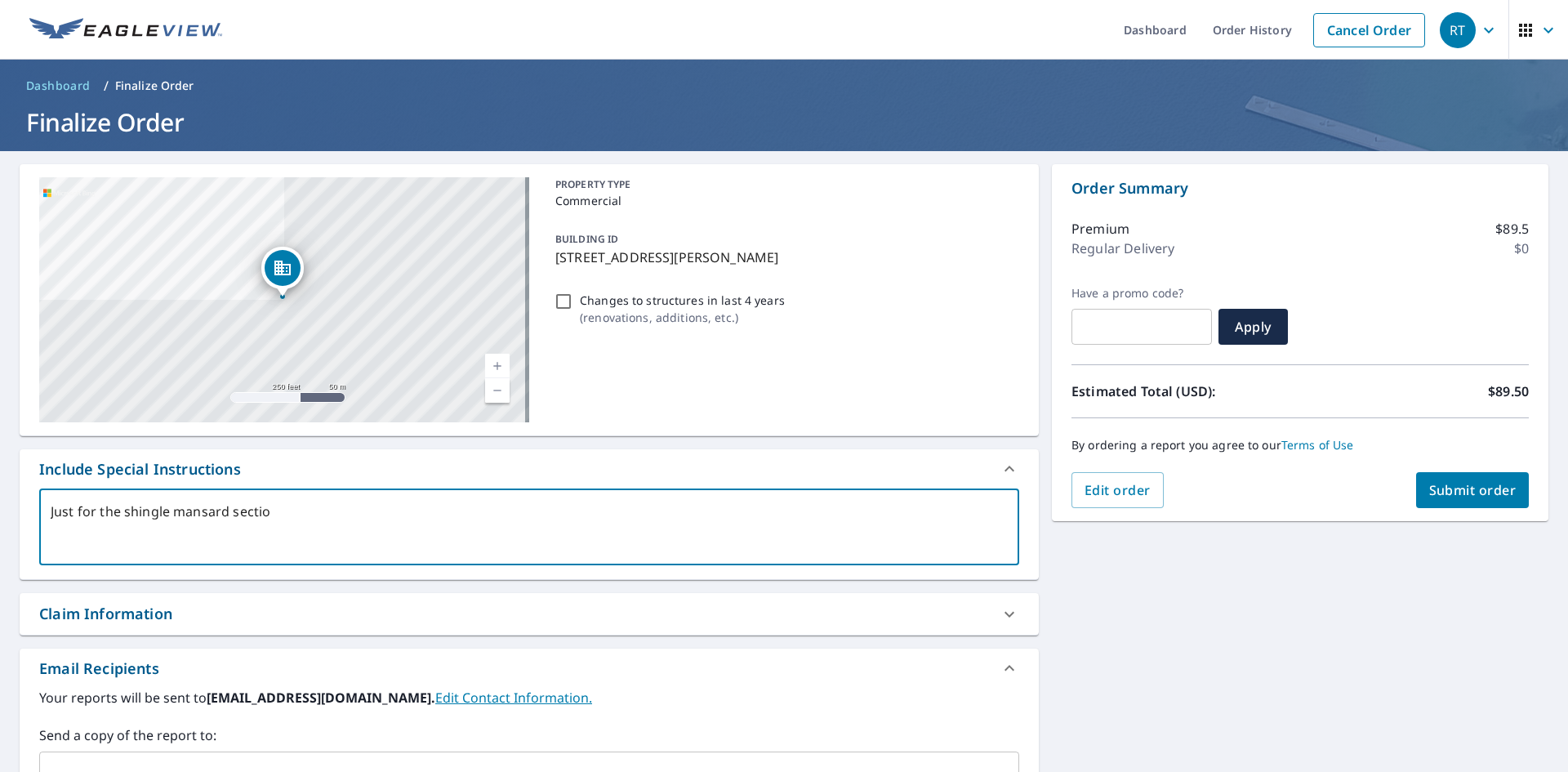
type textarea "Just for the shingle mansard section"
type textarea "x"
type textarea "Just for the shingle mansard section"
type textarea "x"
type textarea "Just for the shingle mansard section a"
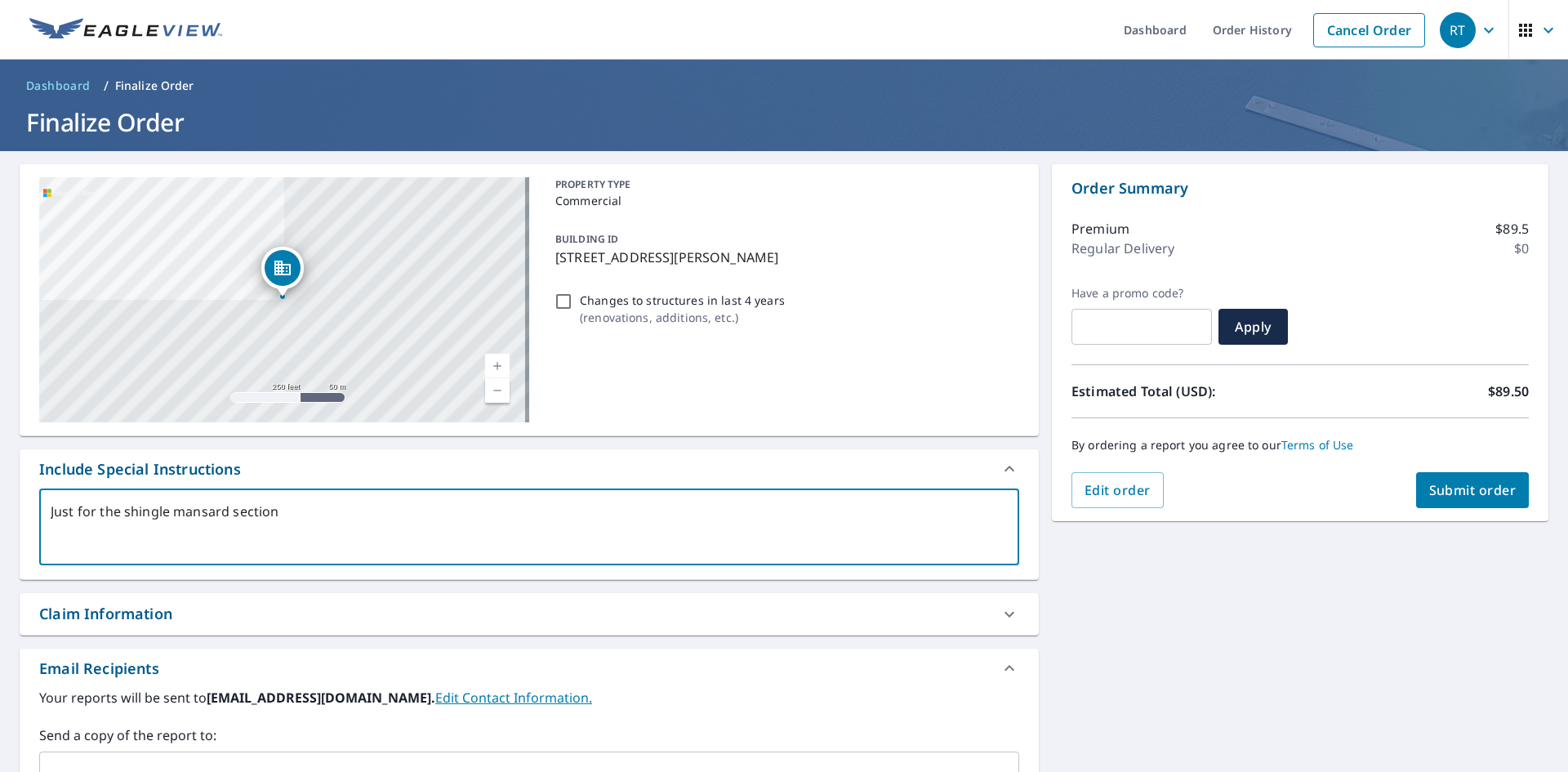
type textarea "x"
type textarea "Just for the shingle mansard section ar"
type textarea "x"
type textarea "Just for the shingle mansard section aro"
type textarea "x"
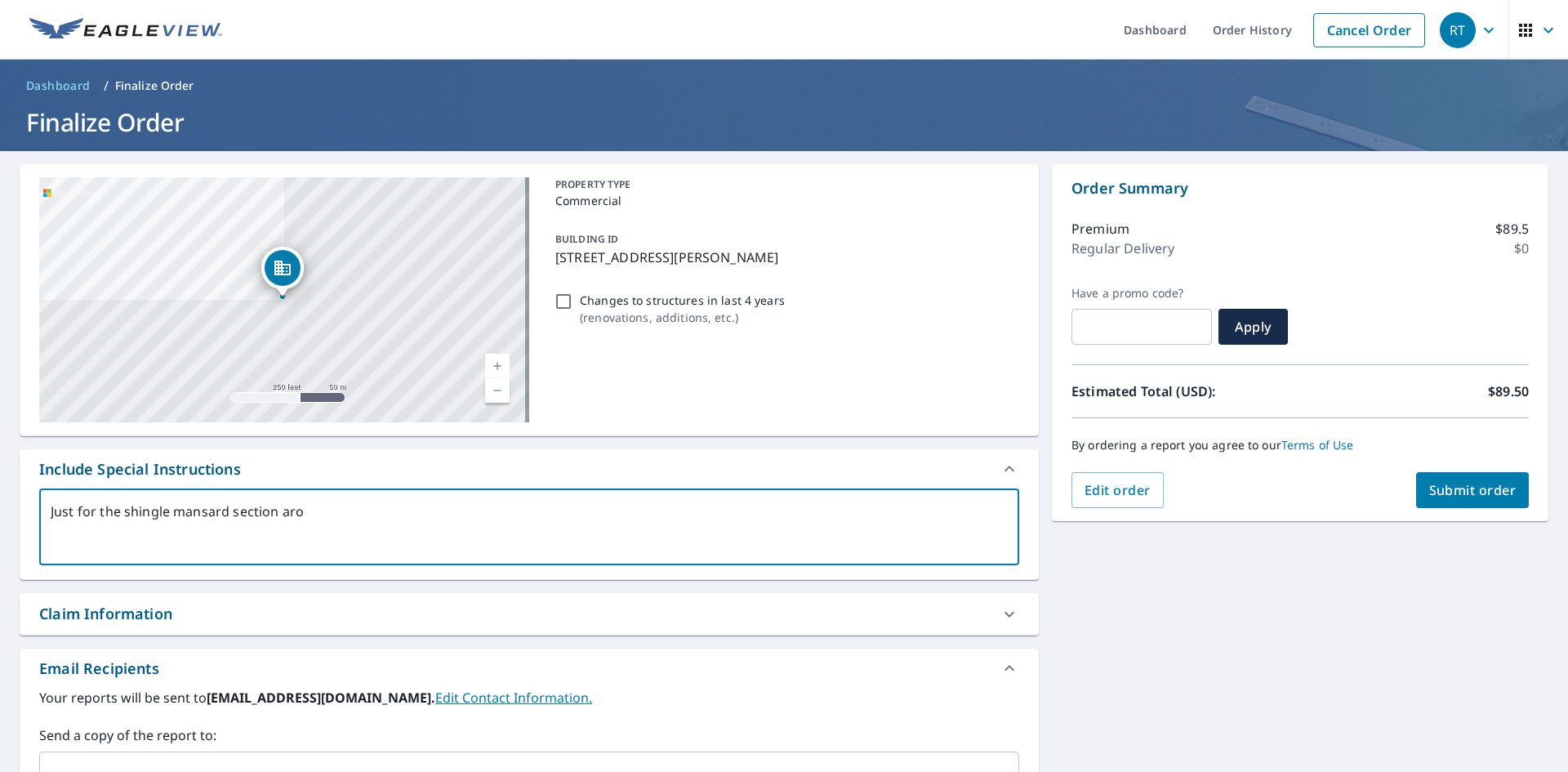
type textarea "Just for the shingle mansard section arou"
type textarea "x"
type textarea "Just for the shingle mansard section aroun"
type textarea "x"
type textarea "Just for the shingle mansard section around"
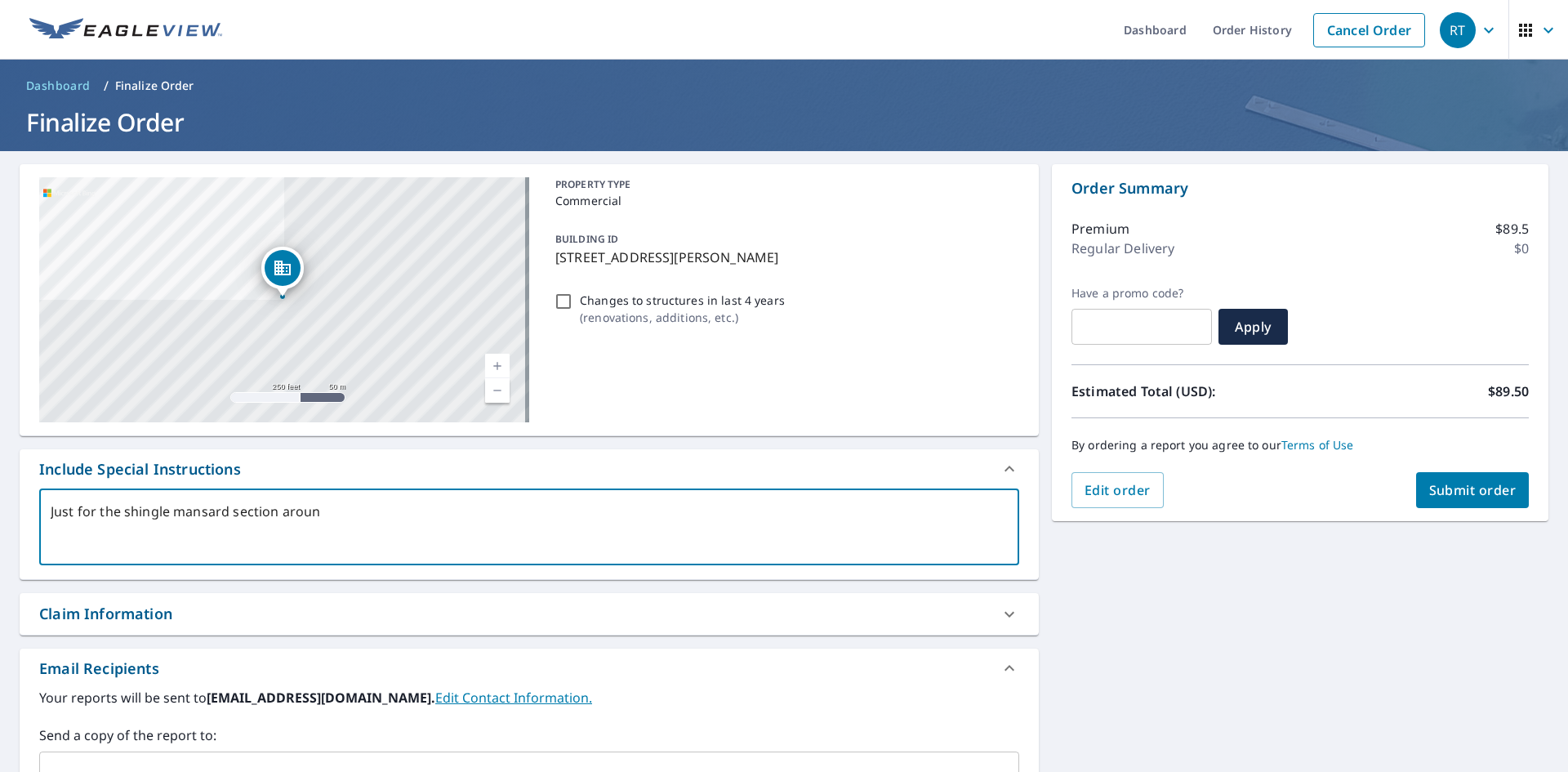
type textarea "x"
type textarea "Just for the shingle mansard section around"
type textarea "x"
type textarea "Just for the shingle mansard section around t"
type textarea "x"
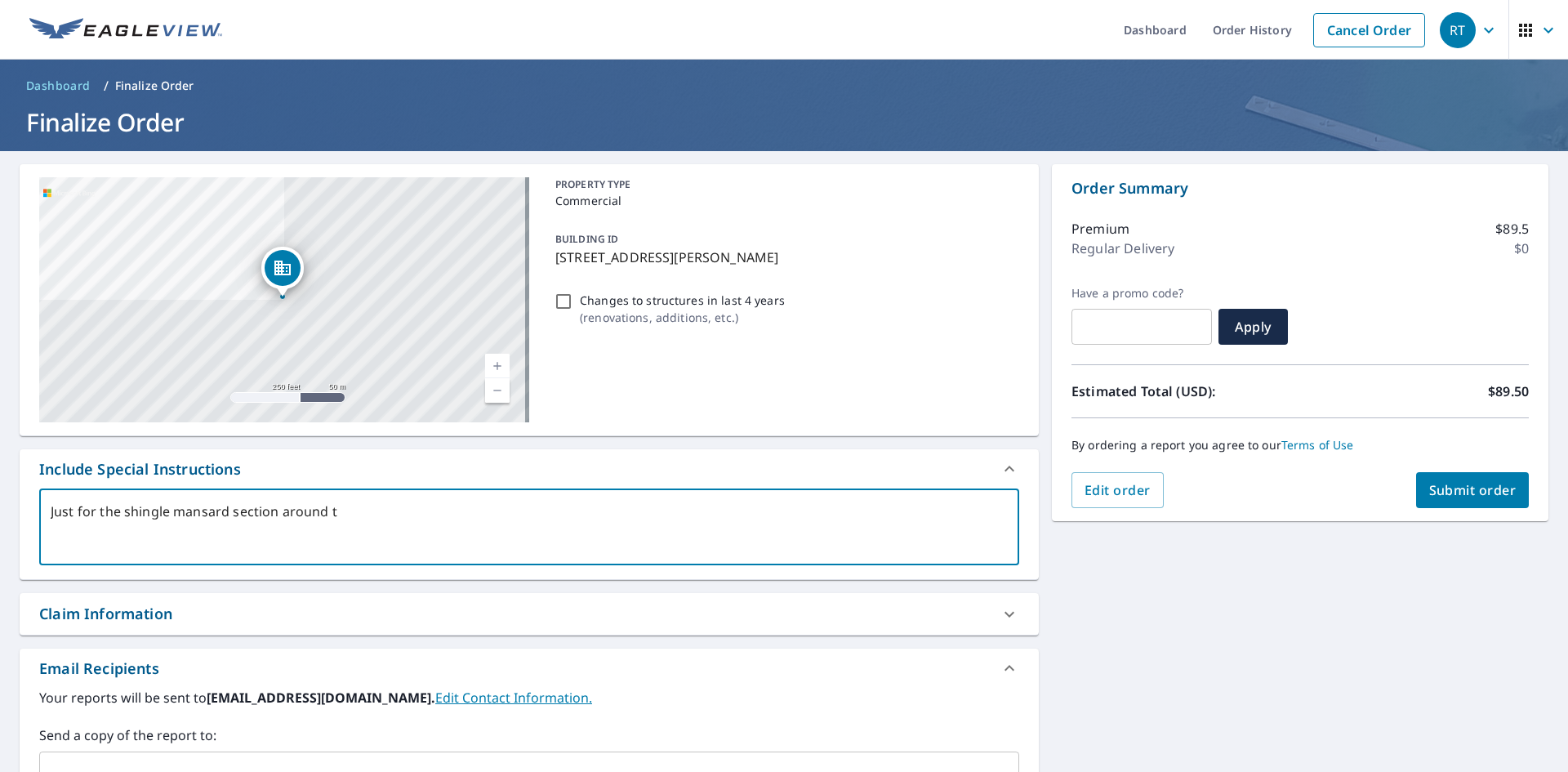
type textarea "Just for the shingle mansard section around th"
type textarea "x"
type textarea "Just for the shingle mansard section around the"
type textarea "x"
type textarea "Just for the shingle mansard section around the"
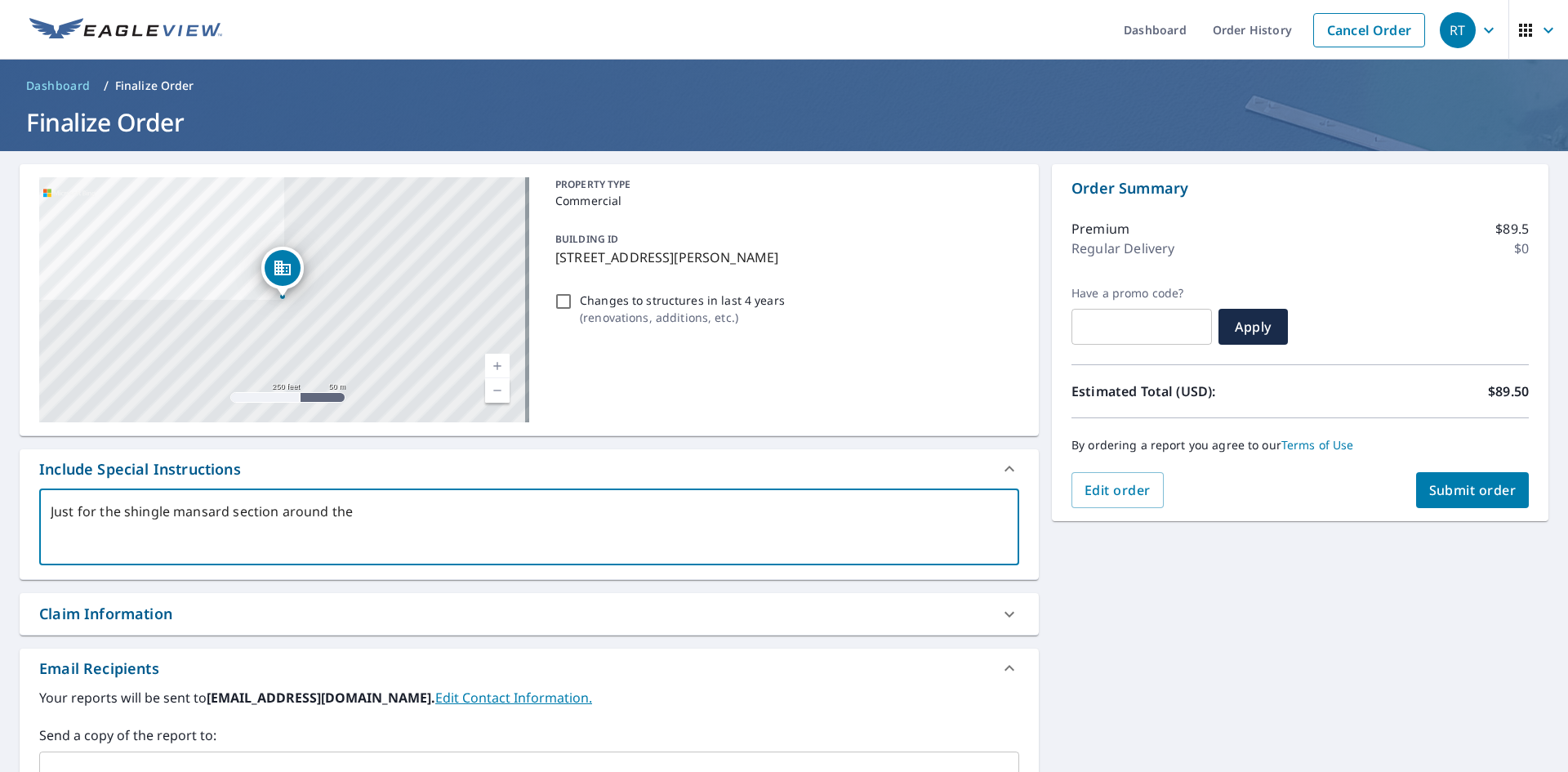
type textarea "x"
type textarea "Just for the shingle mansard section around the b"
type textarea "x"
type textarea "Just for the shingle mansard section around the bu"
type textarea "x"
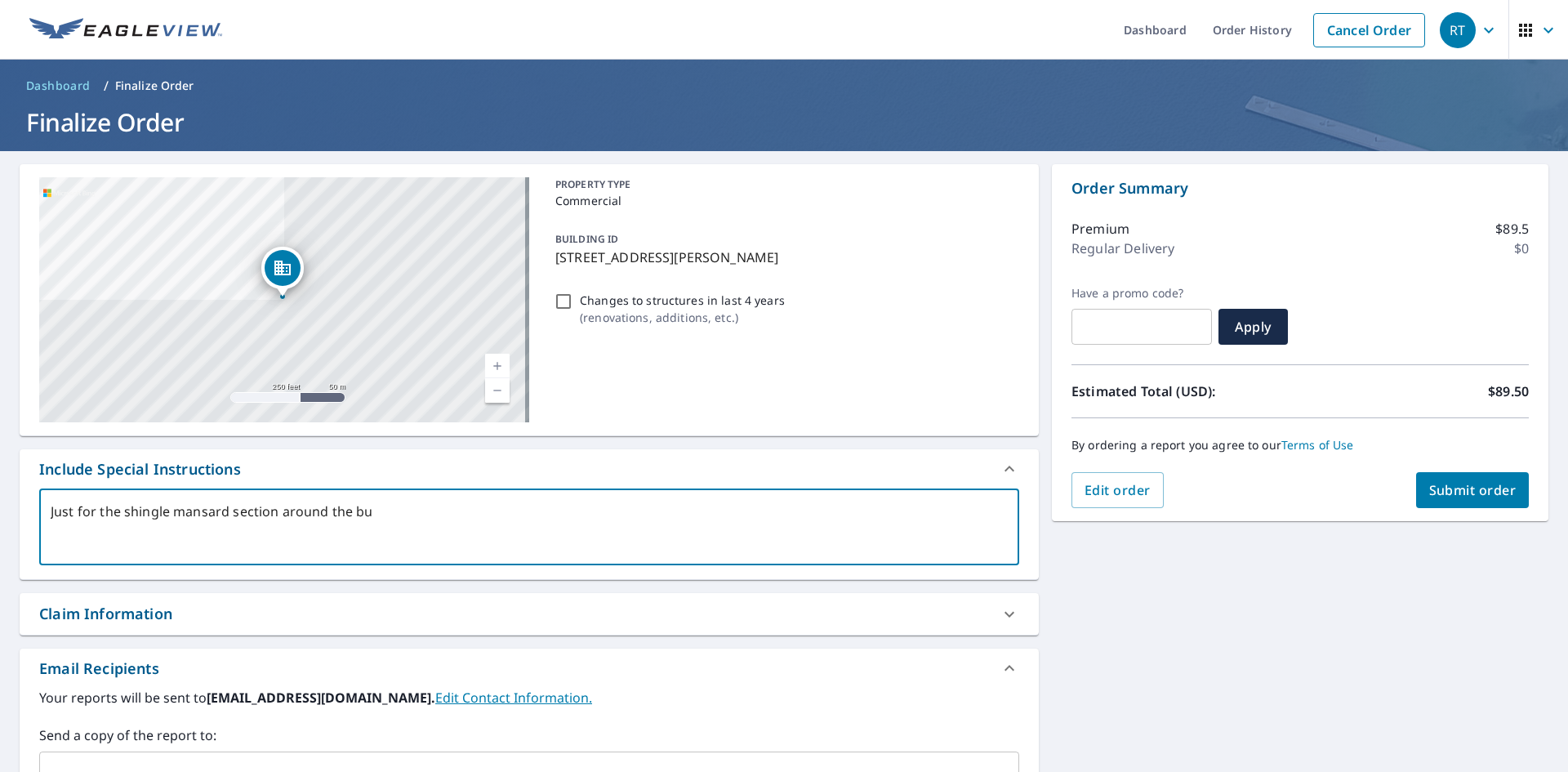
type textarea "Just for the shingle mansard section around the [PERSON_NAME]"
type textarea "x"
type textarea "Just for the shingle mansard section around the build"
type textarea "x"
type textarea "Just for the shingle mansard section around the buildi"
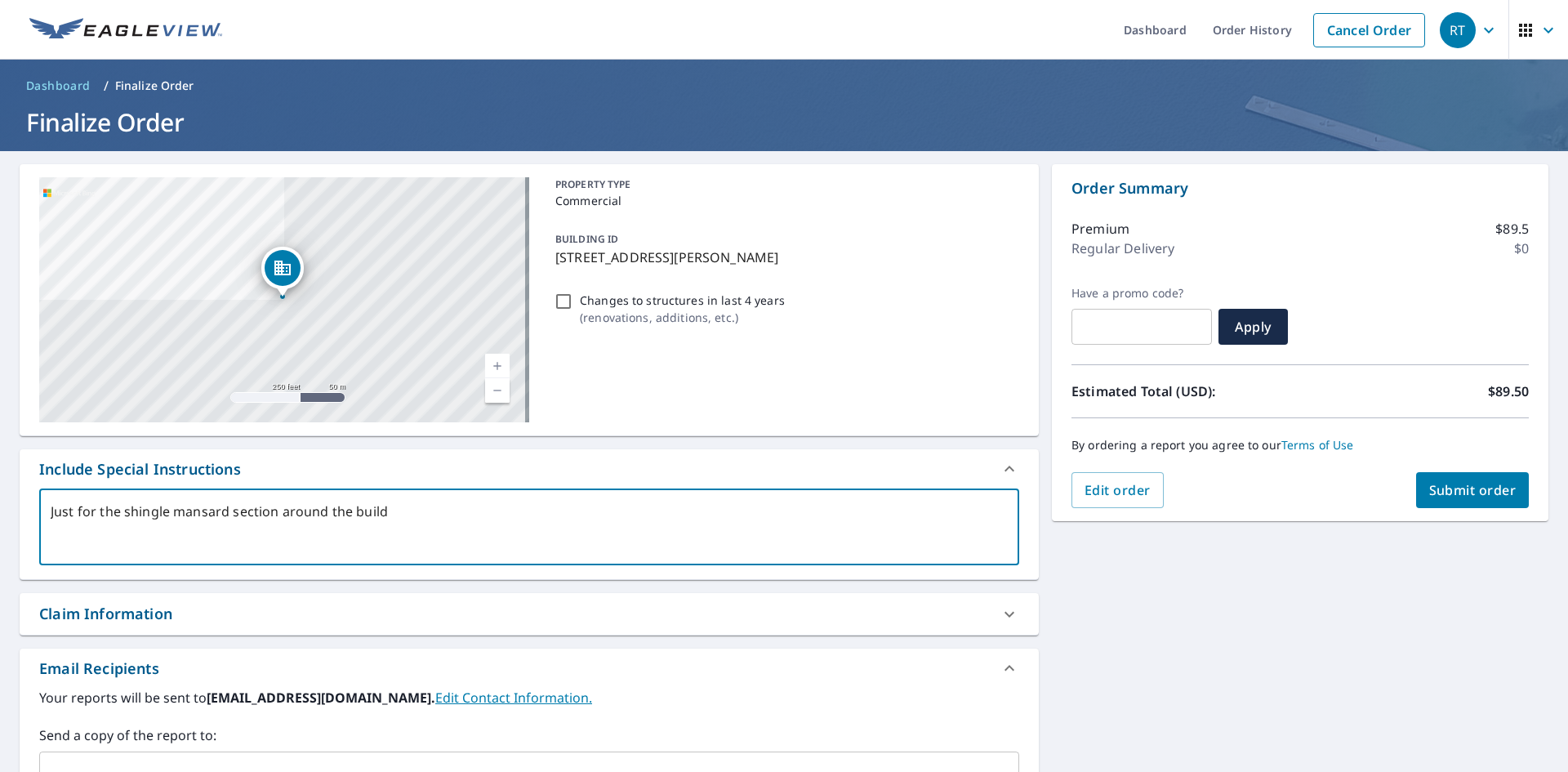
type textarea "x"
type textarea "Just for the shingle mansard section around the buildin"
type textarea "x"
type textarea "Just for the shingle mansard section around the building"
type textarea "x"
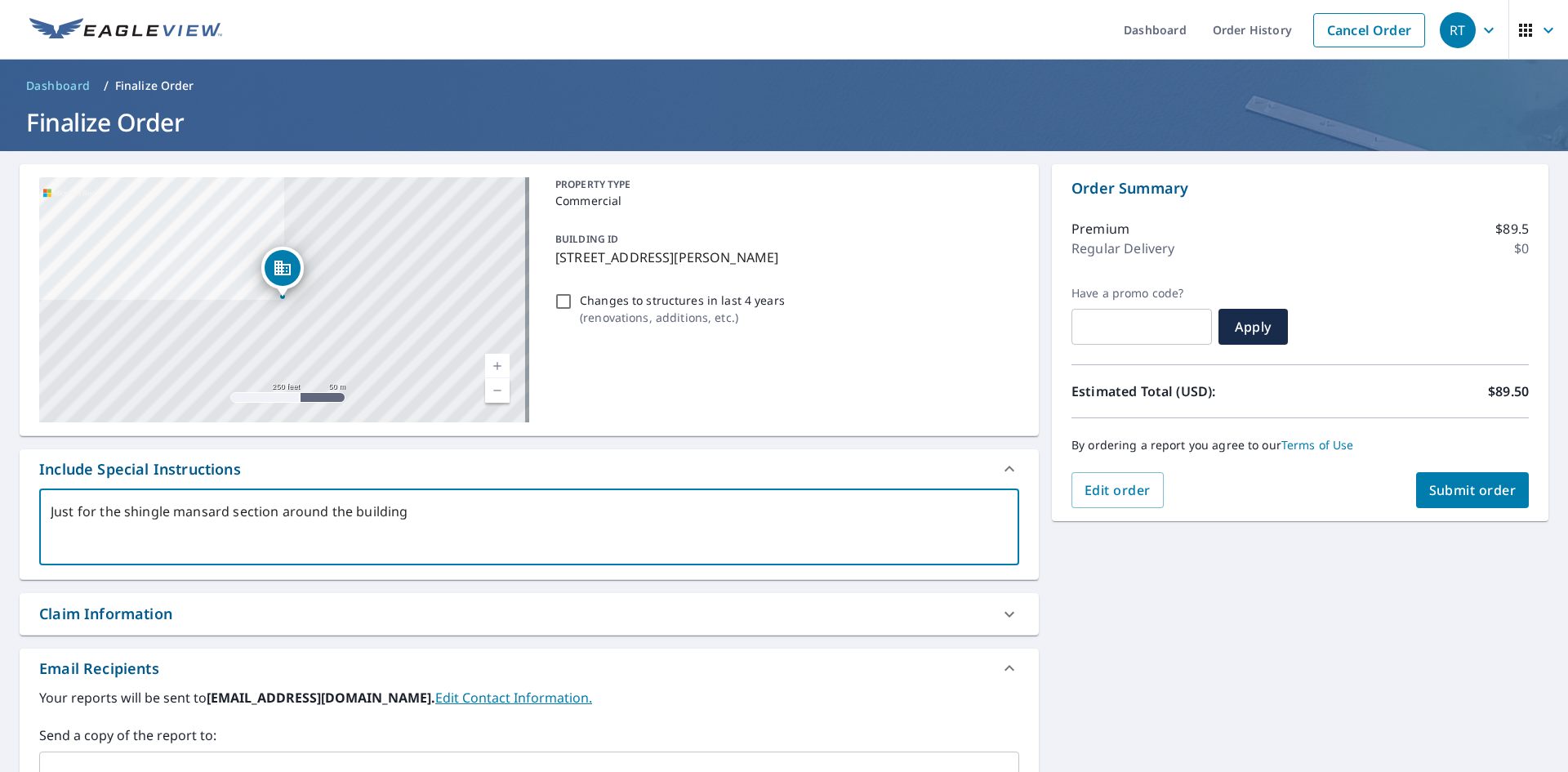
type textarea "Just for the shingle mansard section around the building"
type textarea "x"
type textarea "Just for the shingle mansard section around the building"
type textarea "x"
type textarea "Just for the shingle mansard section around the buildin"
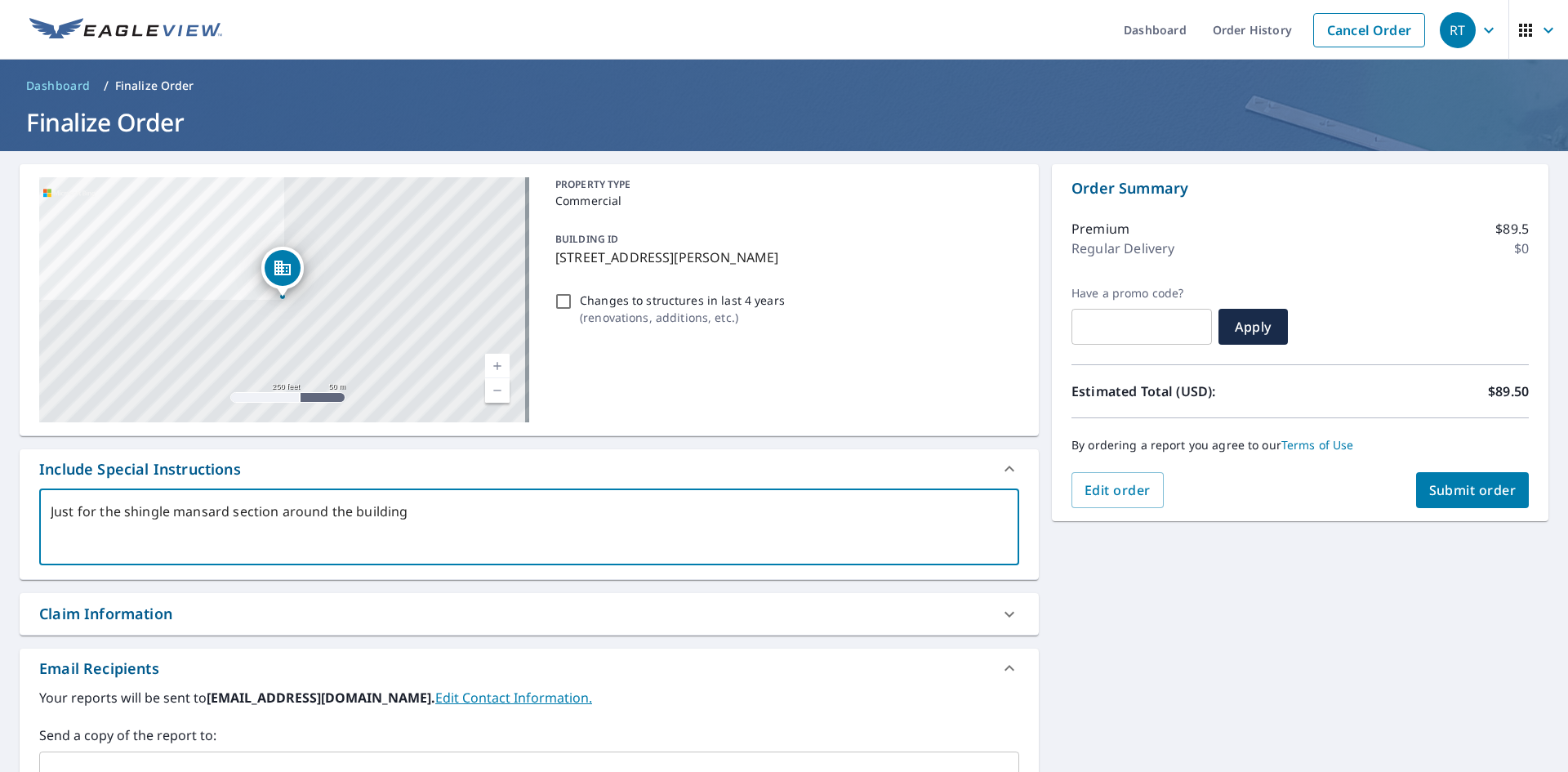
type textarea "x"
type textarea "Just for the shingle mansard section around the building"
type textarea "x"
type textarea "Just for the shingle mansard section around the building."
type textarea "x"
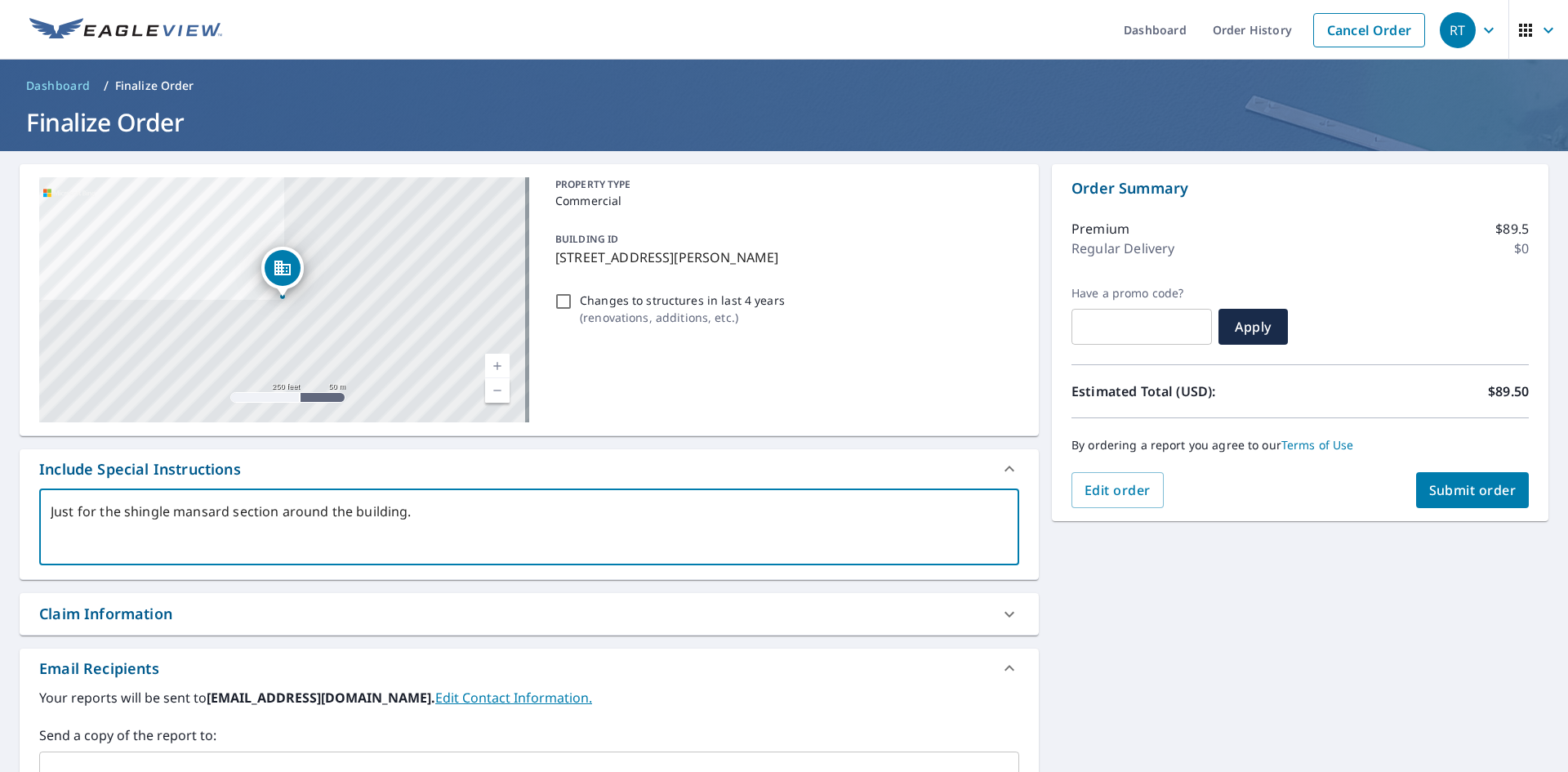
type textarea "Just for the shingle mansard section around the building."
type textarea "x"
type textarea "Just for the shingle mansard section around the building."
type textarea "x"
type textarea "Just for the shingle mansard section around the building. T"
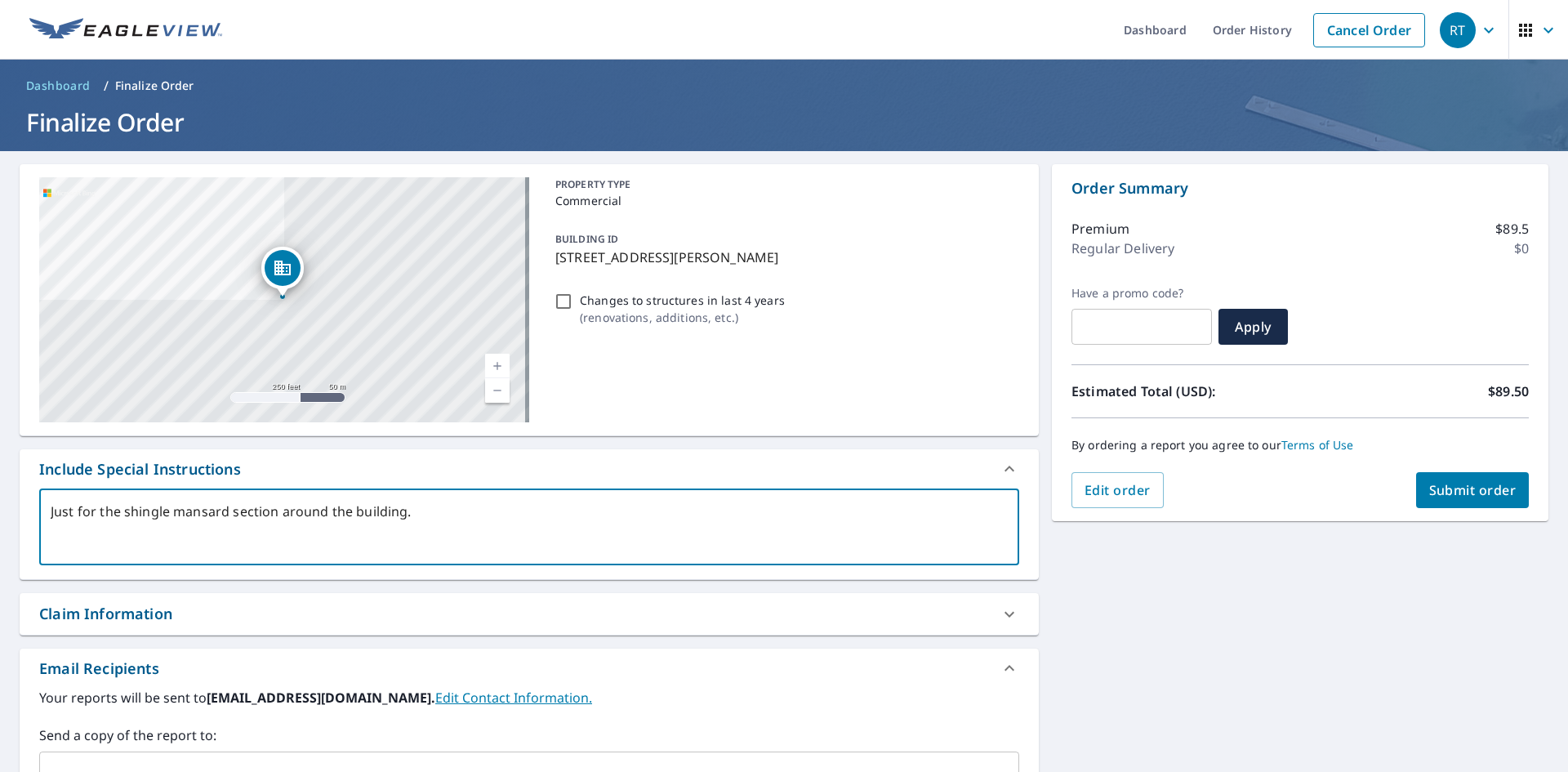
type textarea "x"
type textarea "Just for the shingle mansard section around the building. Th"
type textarea "x"
type textarea "Just for the shingle mansard section around the building. The"
type textarea "x"
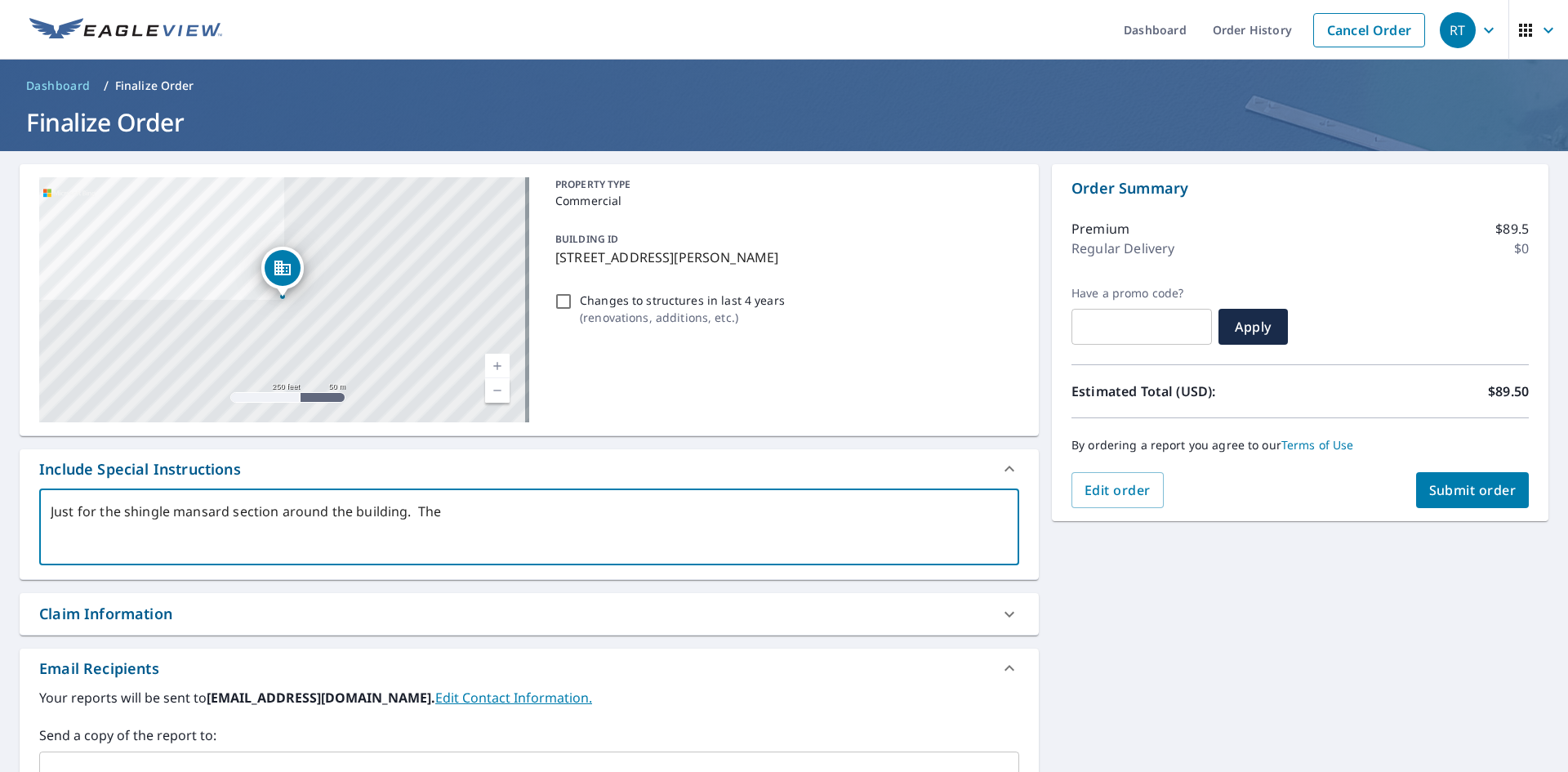
type textarea "Just for the shingle mansard section around the building. The"
type textarea "x"
type textarea "Just for the shingle mansard section around the building. The w"
type textarea "x"
type textarea "Just for the shingle mansard section around the building. The wh"
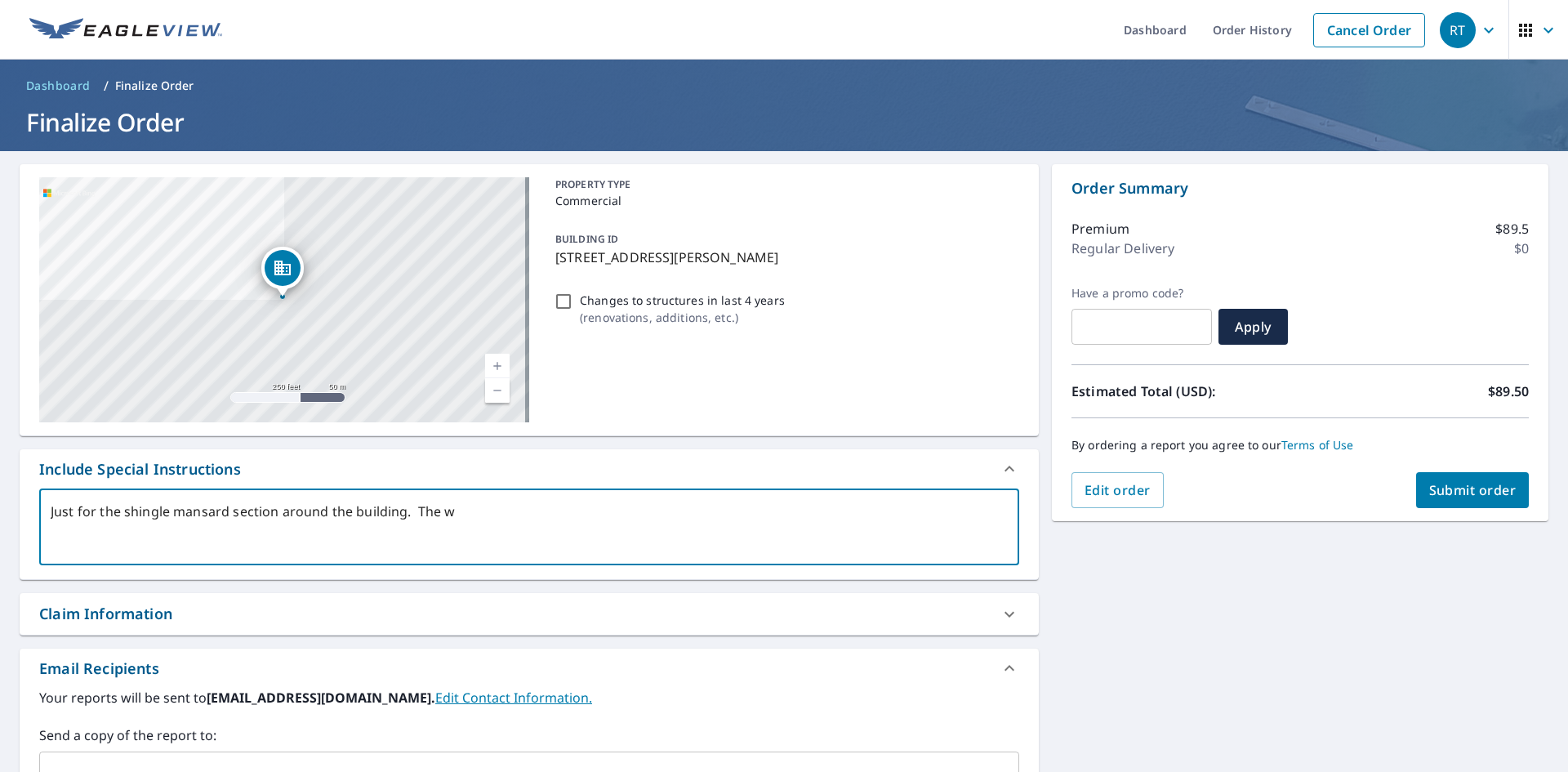
type textarea "x"
type textarea "Just for the shingle mansard section around the building. The whi"
type textarea "x"
type textarea "Just for the shingle mansard section around the building. The whit"
type textarea "x"
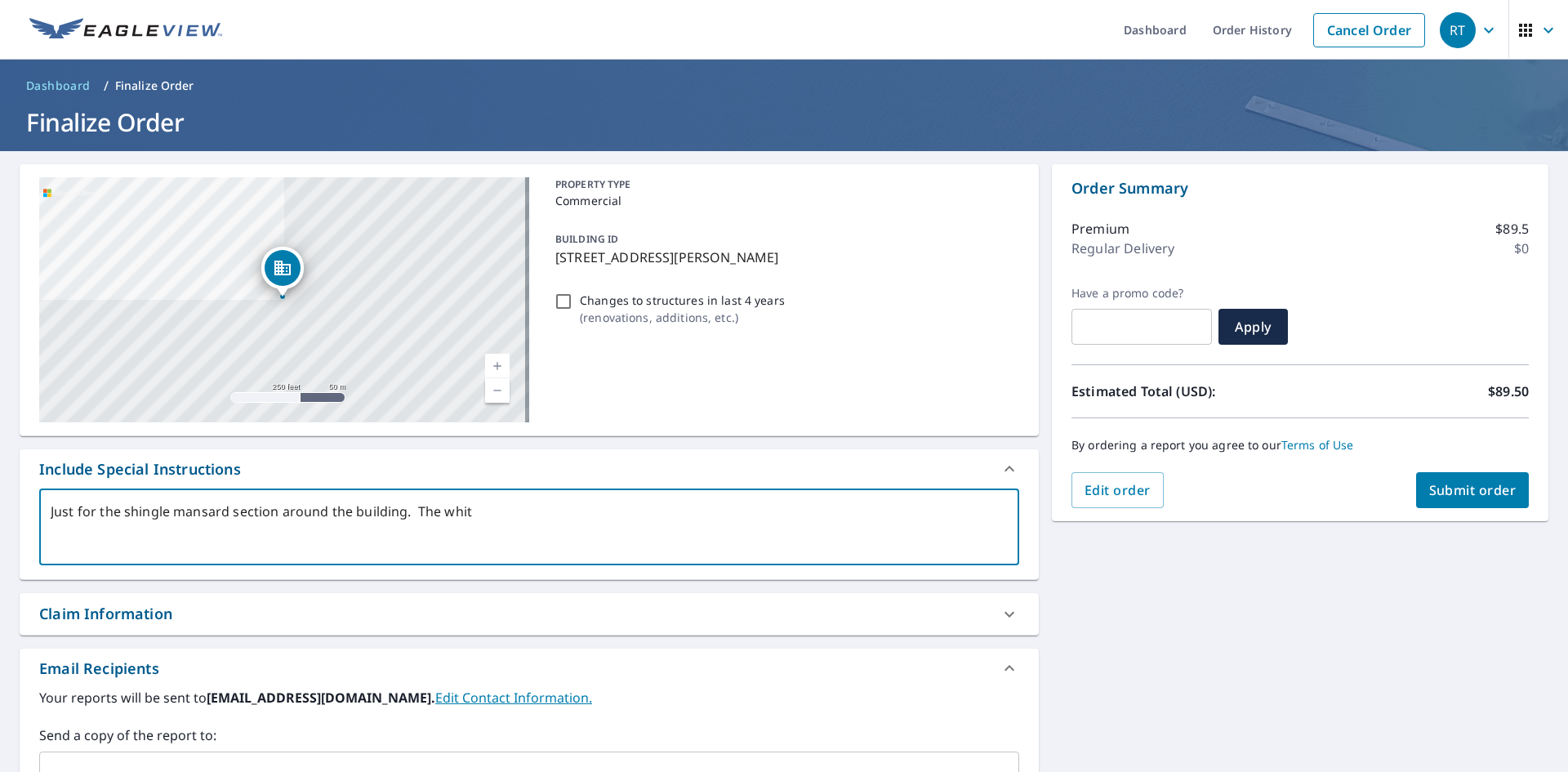
type textarea "Just for the shingle mansard section around the building. The white"
type textarea "x"
type textarea "Just for the shingle mansard section around the building. The white"
type textarea "x"
type textarea "Just for the shingle mansard section around the building. The white f"
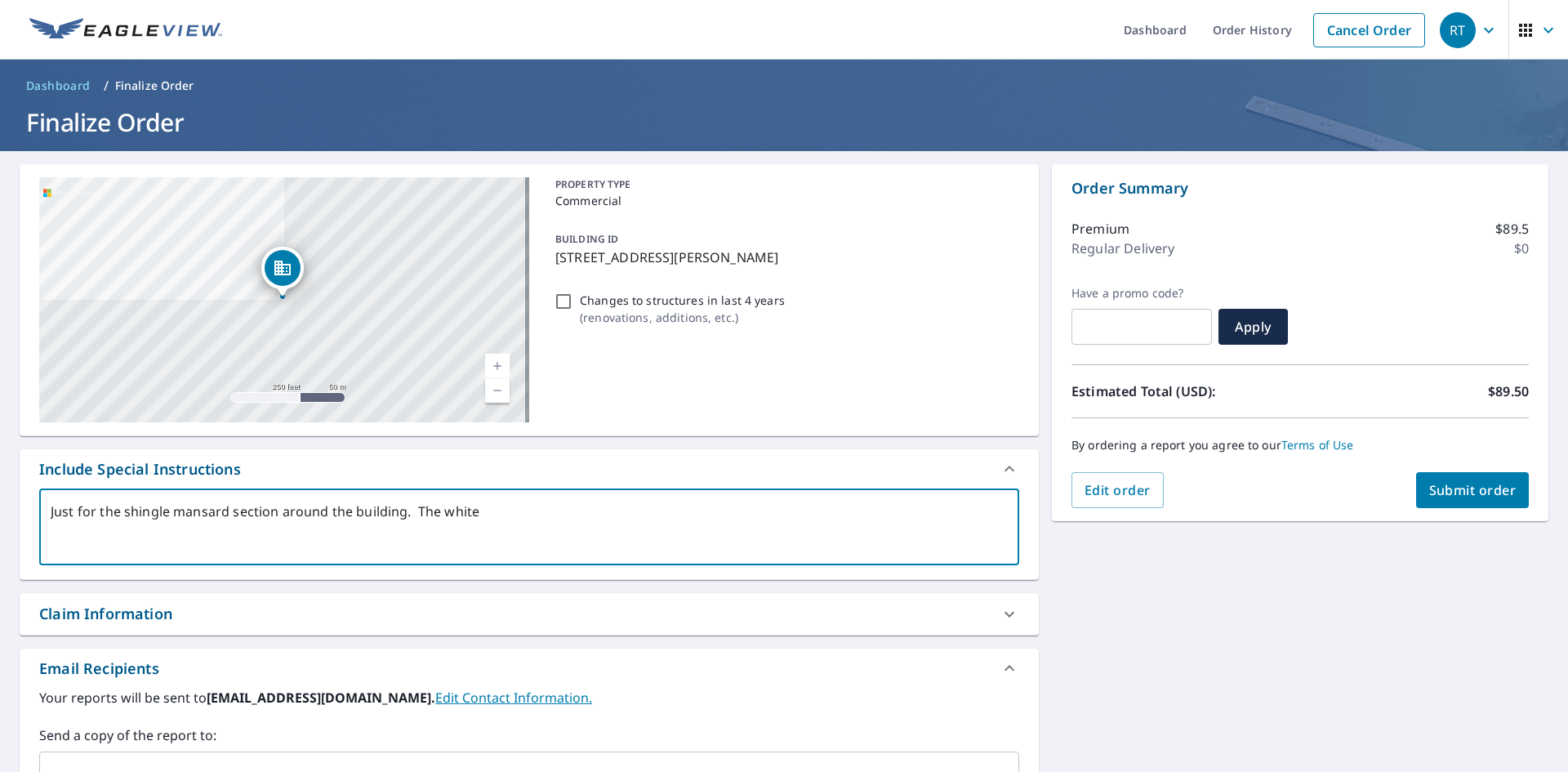
type textarea "x"
type textarea "Just for the shingle mansard section around the building. The white fl"
type textarea "x"
type textarea "Just for the shingle mansard section around the building. The white fla"
type textarea "x"
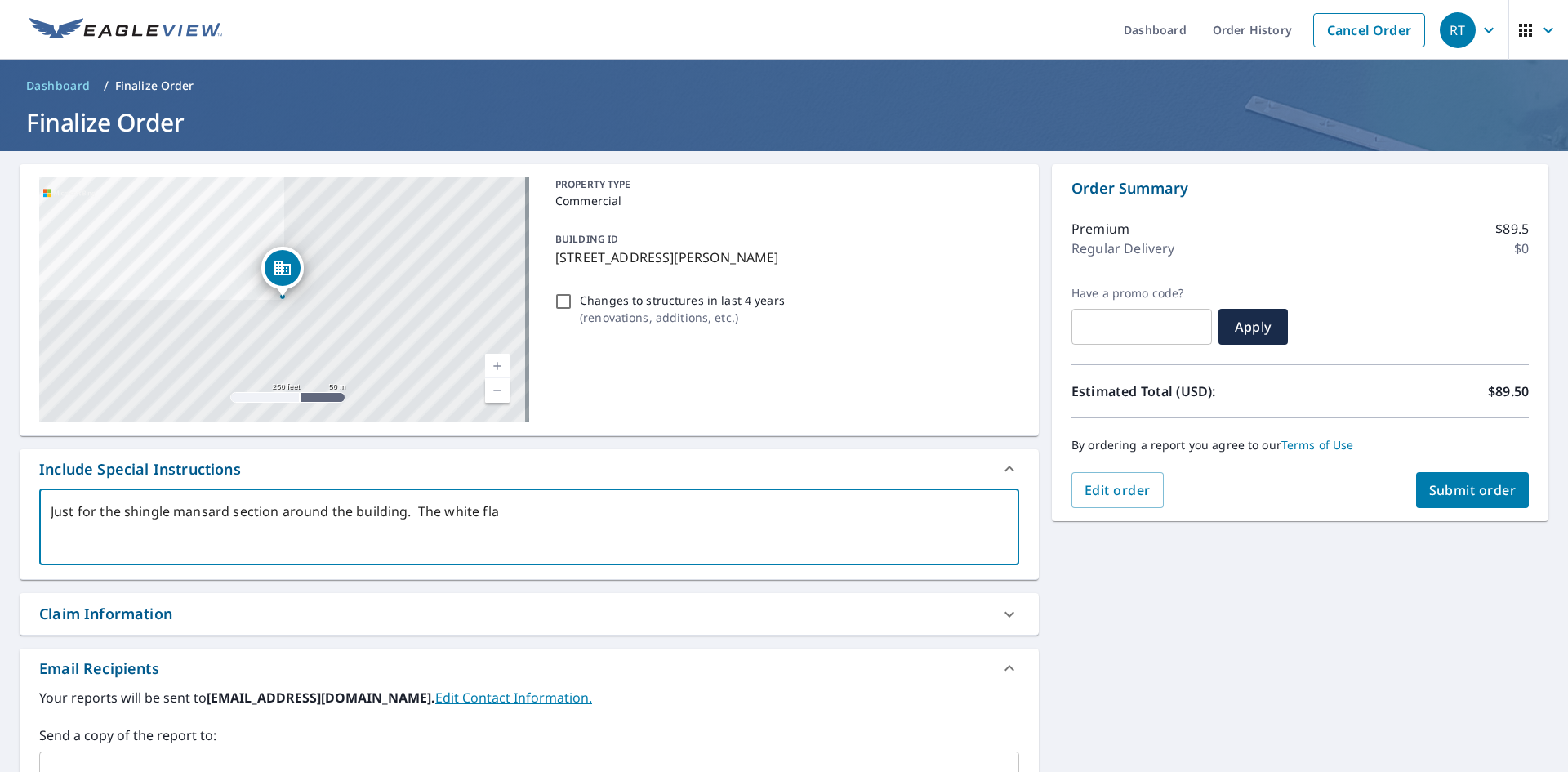
type textarea "Just for the shingle mansard section around the building. The white flat"
type textarea "x"
type textarea "Just for the shingle mansard section around the building. The white flat"
type textarea "x"
type textarea "Just for the shingle mansard section around the building. The white flat r"
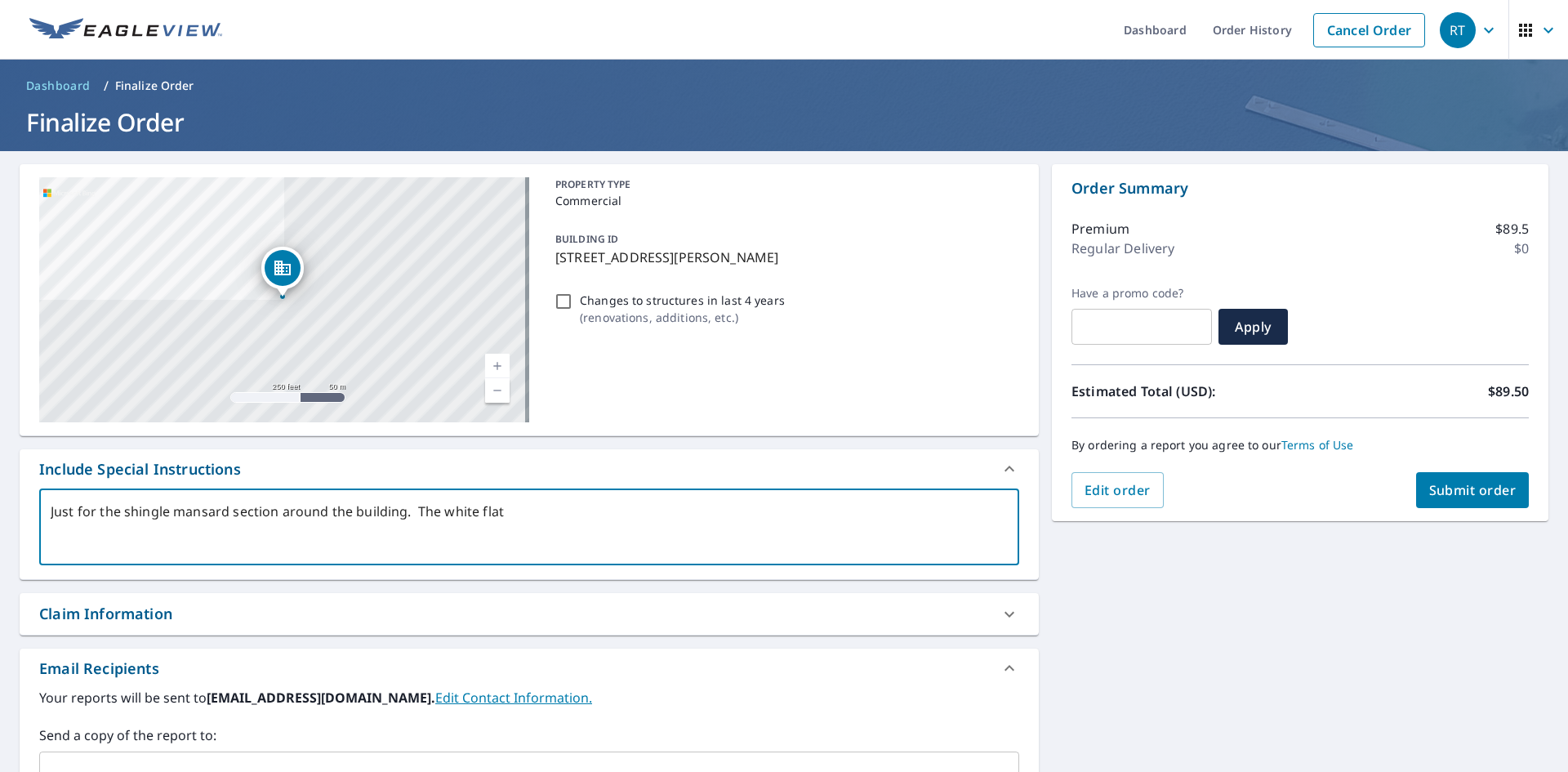
type textarea "x"
type textarea "Just for the shingle mansard section around the building. The white flat ro"
type textarea "x"
type textarea "Just for the shingle mansard section around the building. The white flat roo"
type textarea "x"
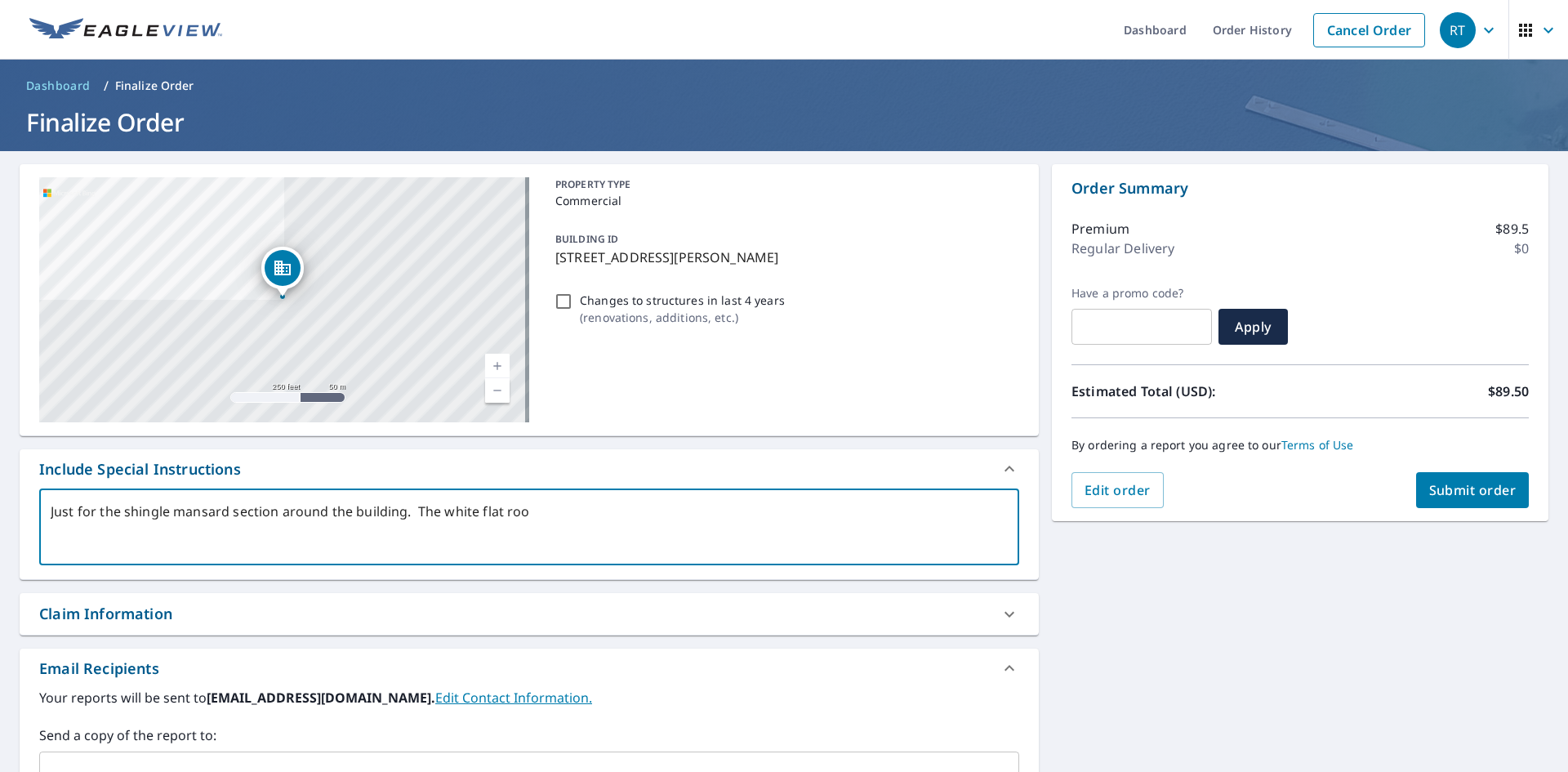
type textarea "Just for the shingle mansard section around the building. The white flat roof"
type textarea "x"
type textarea "Just for the shingle mansard section around the building. The white flat roof"
type textarea "x"
type textarea "Just for the shingle mansard section around the building. The white flat roof i"
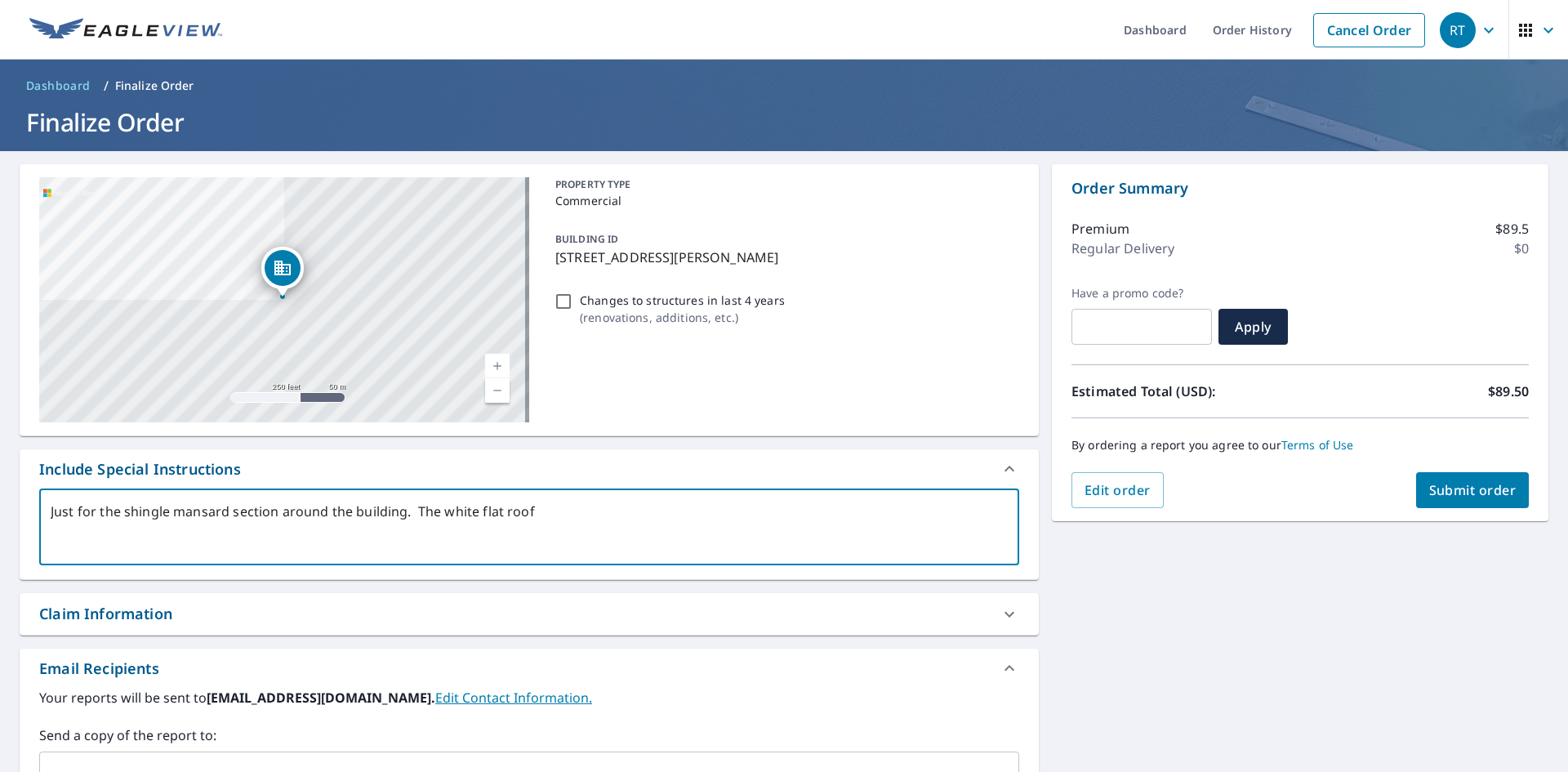
type textarea "x"
type textarea "Just for the shingle mansard section around the building. The white flat roof is"
type textarea "x"
type textarea "Just for the shingle mansard section around the building. The white flat roof is"
type textarea "x"
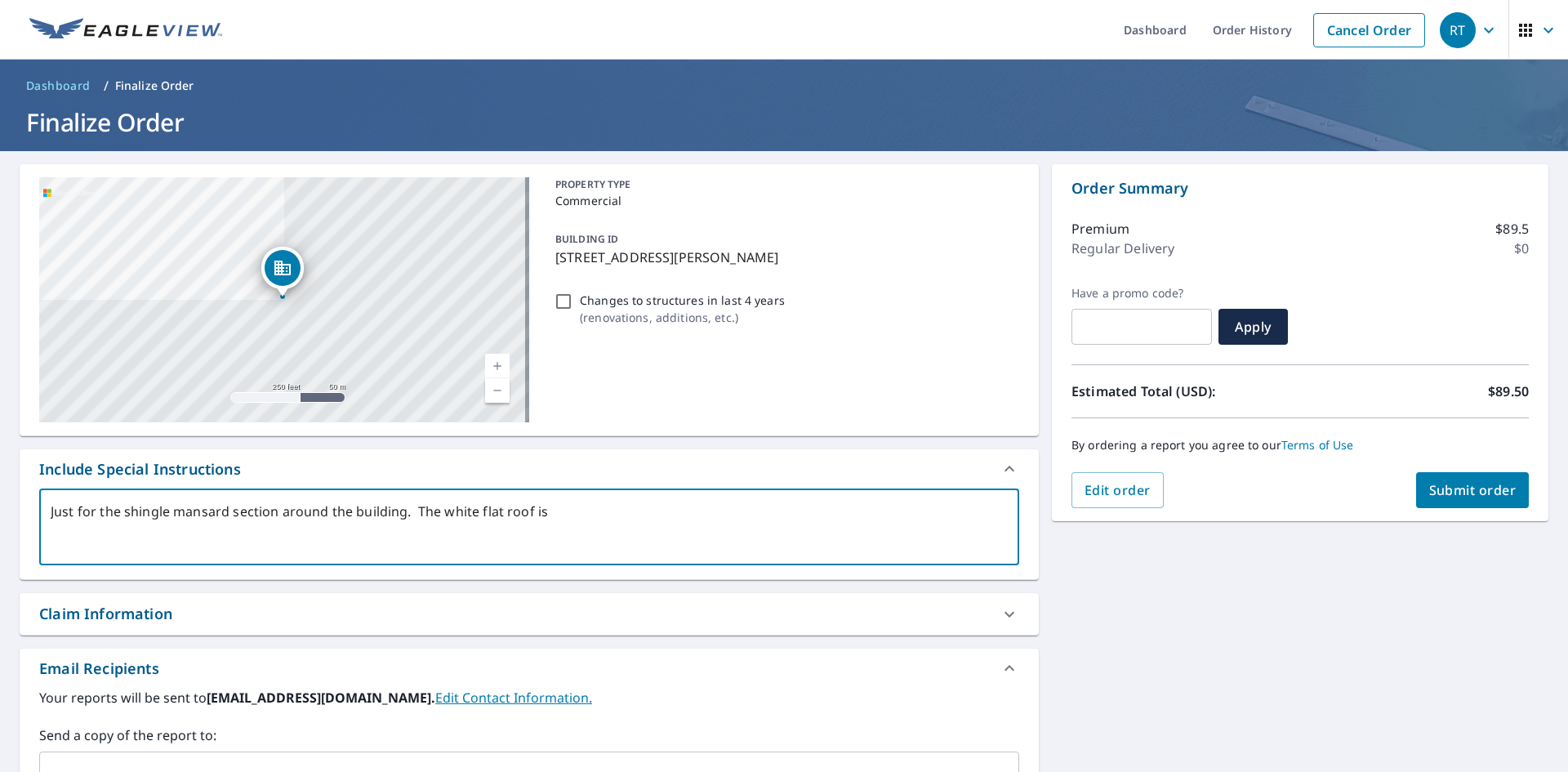
type textarea "Just for the shingle mansard section around the building. The white flat roof i…"
type textarea "x"
type textarea "Just for the shingle mansard section around the building. The white flat roof i…"
type textarea "x"
type textarea "Just for the shingle mansard section around the building. The white flat roof i…"
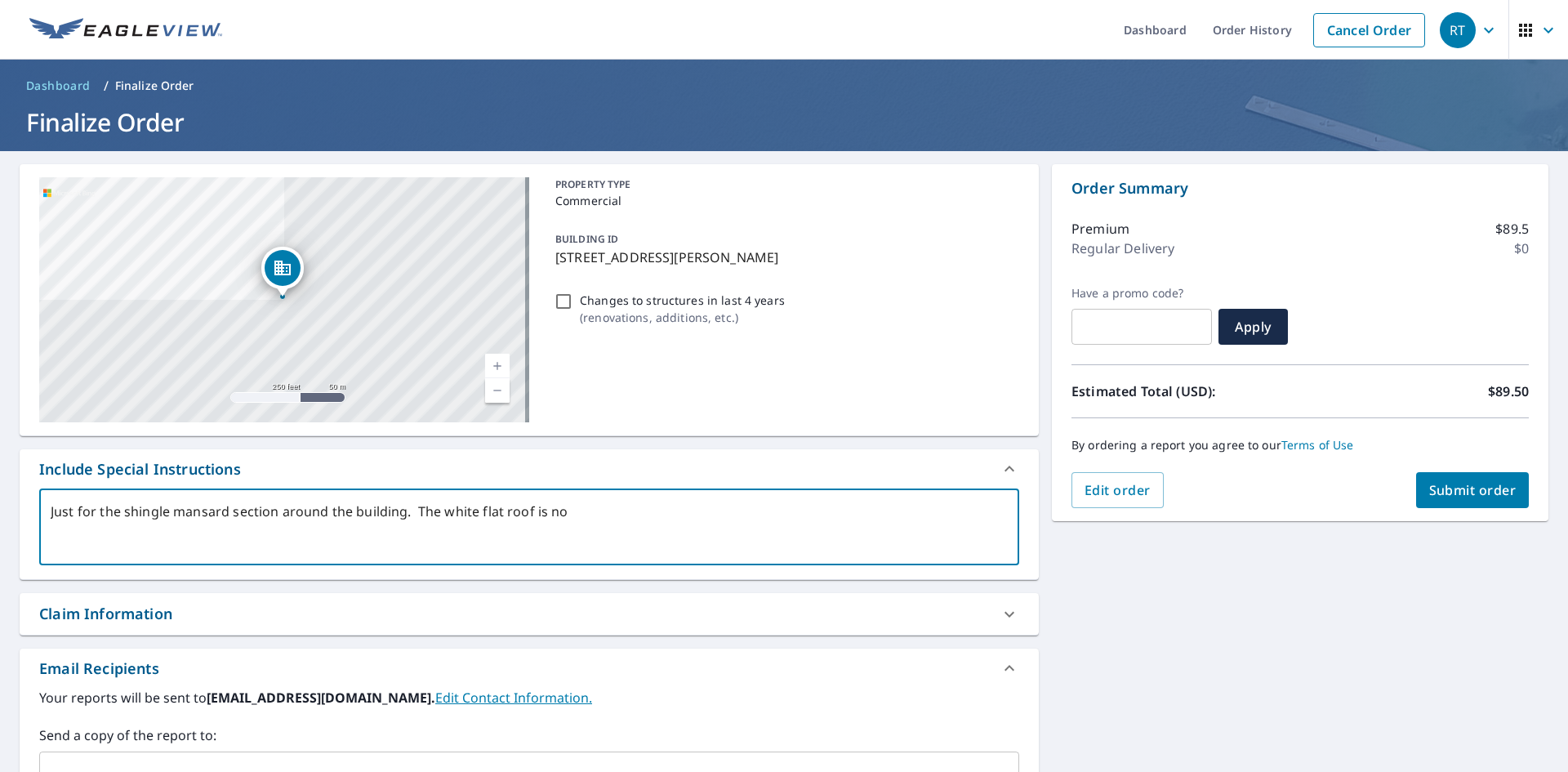
type textarea "x"
type textarea "Just for the shingle mansard section around the building. The white flat roof i…"
type textarea "x"
type textarea "Just for the shingle mansard section around the building. The white flat roof i…"
type textarea "x"
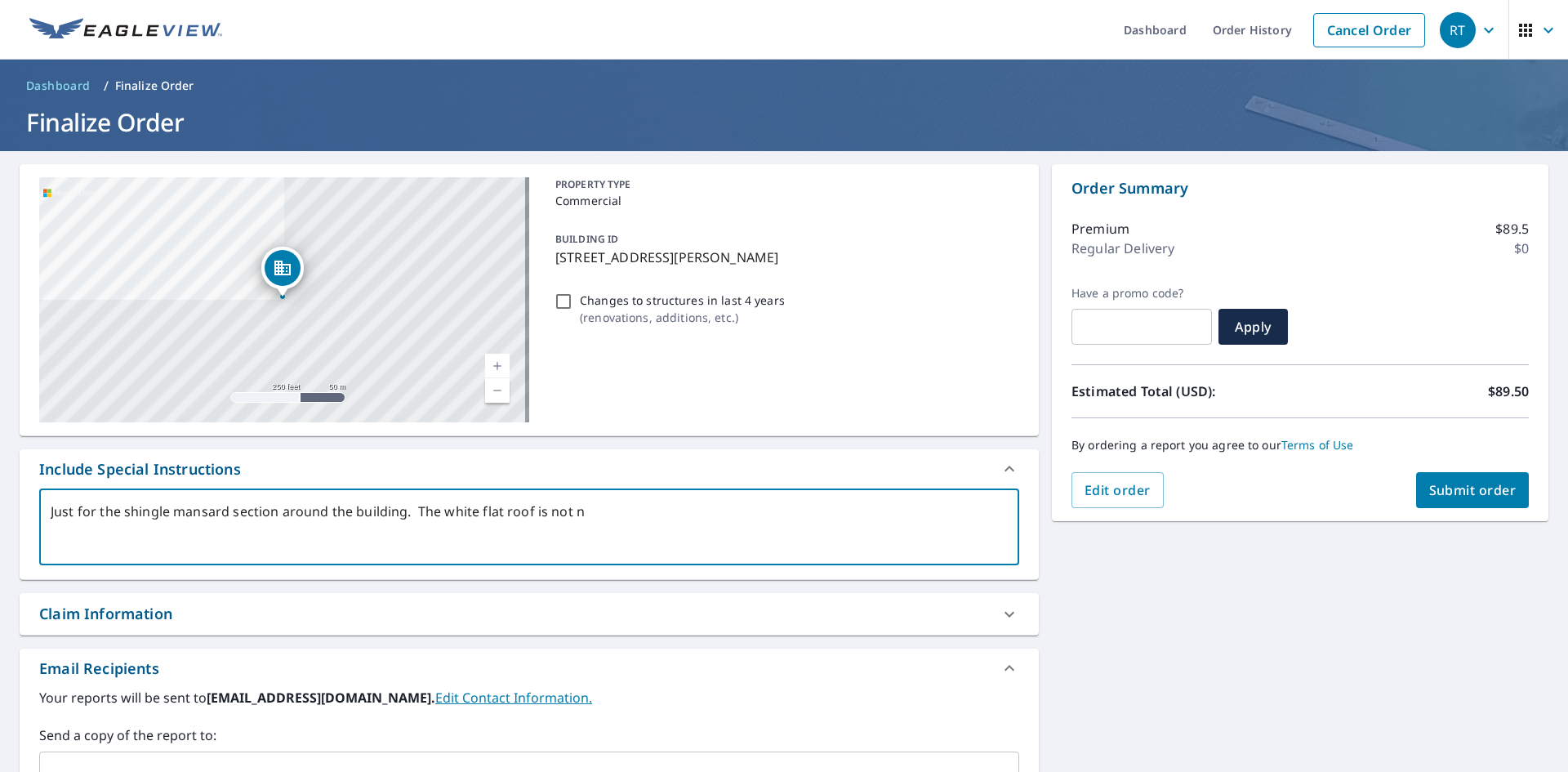
type textarea "Just for the shingle mansard section around the building. The white flat roof i…"
type textarea "x"
type textarea "Just for the shingle mansard section around the building. The white flat roof i…"
type textarea "x"
type textarea "Just for the shingle mansard section around the building. The white flat roof i…"
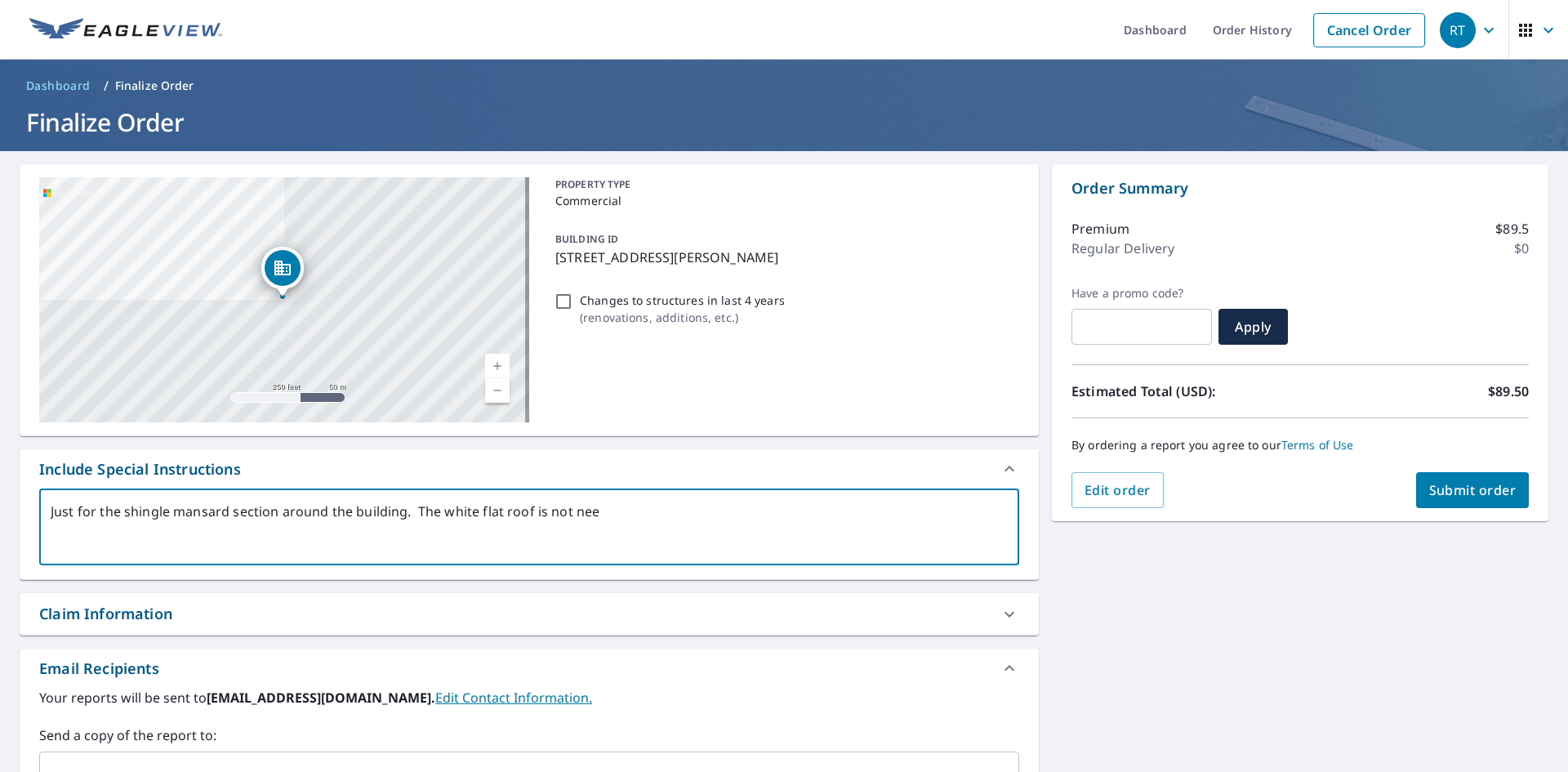
type textarea "x"
type textarea "Just for the shingle mansard section around the building. The white flat roof i…"
type textarea "x"
type textarea "Just for the shingle mansard section around the building. The white flat roof i…"
type textarea "x"
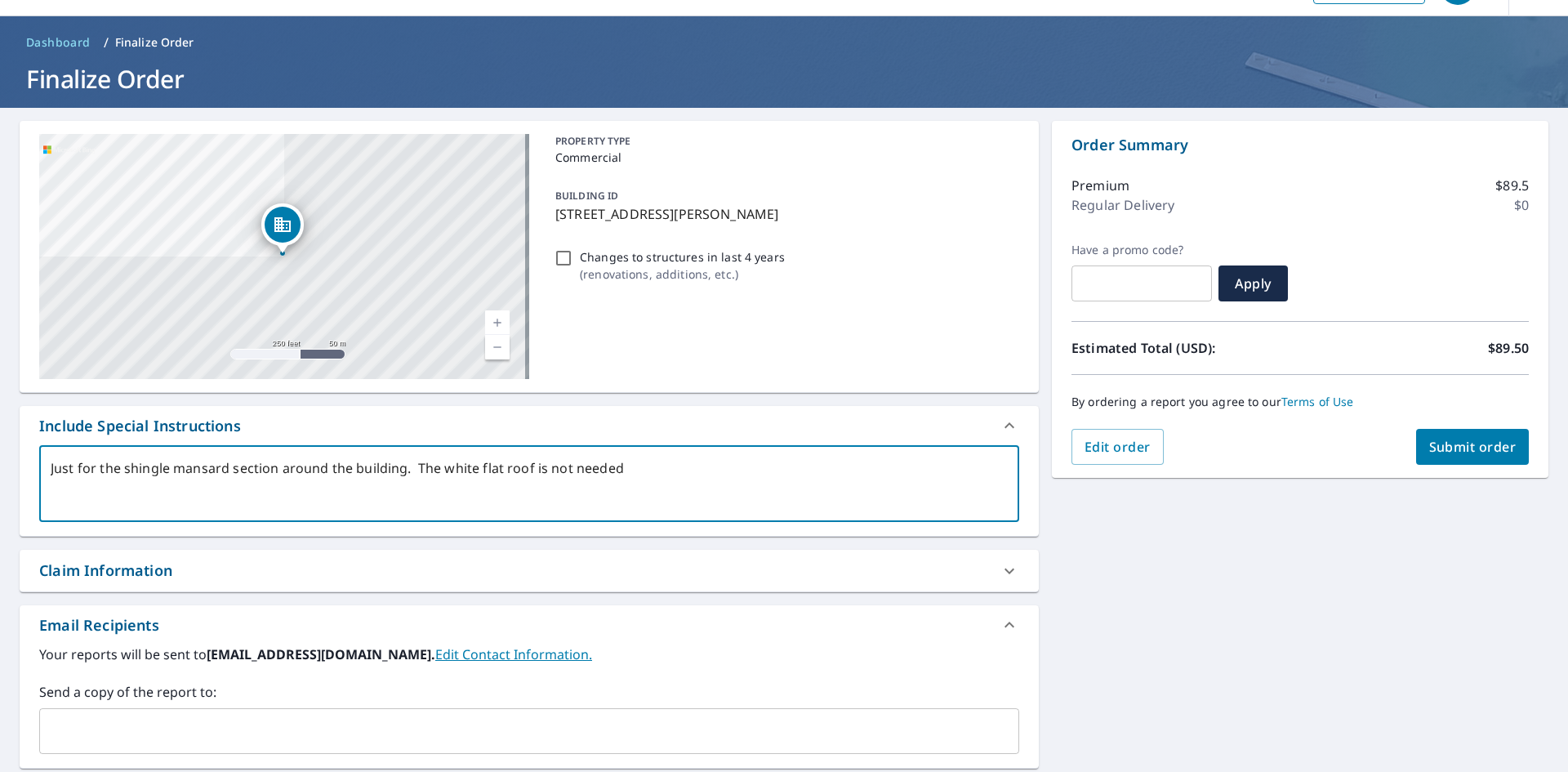
scroll to position [257, 0]
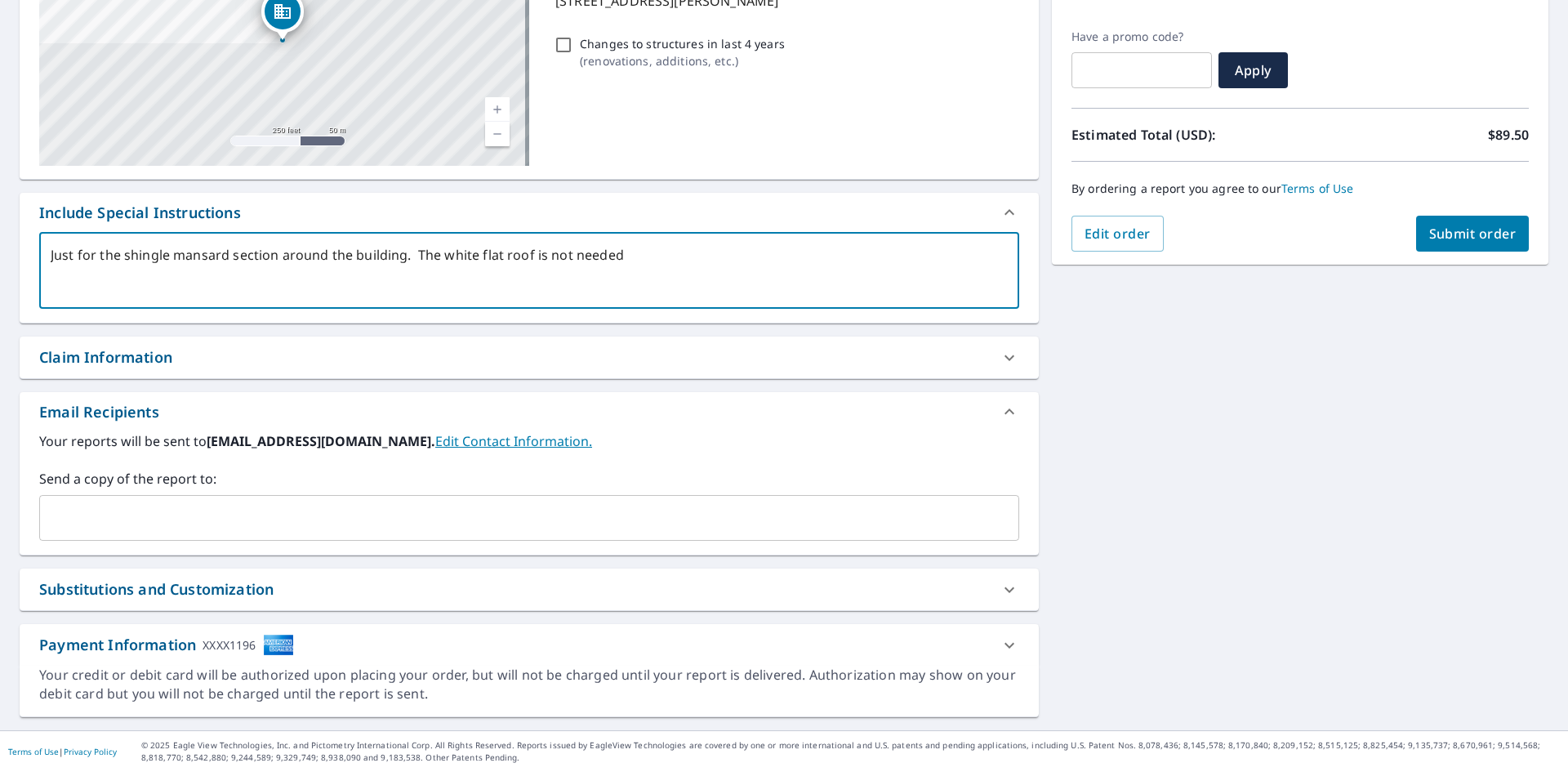
type textarea "Just for the shingle mansard section around the building. The white flat roof i…"
type textarea "x"
click at [233, 506] on input "text" at bounding box center [517, 518] width 941 height 31
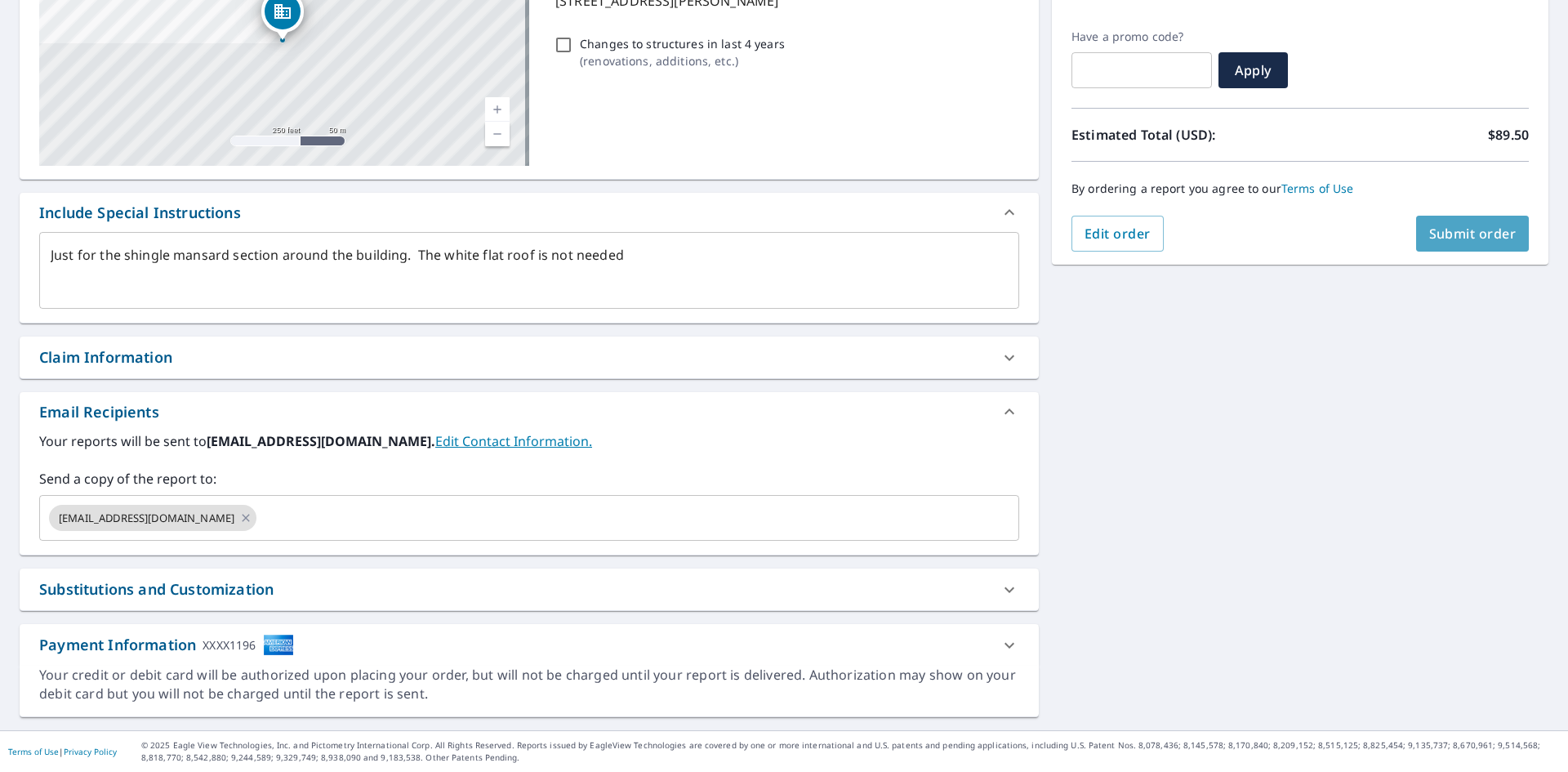
click at [1479, 235] on span "Submit order" at bounding box center [1473, 233] width 88 height 18
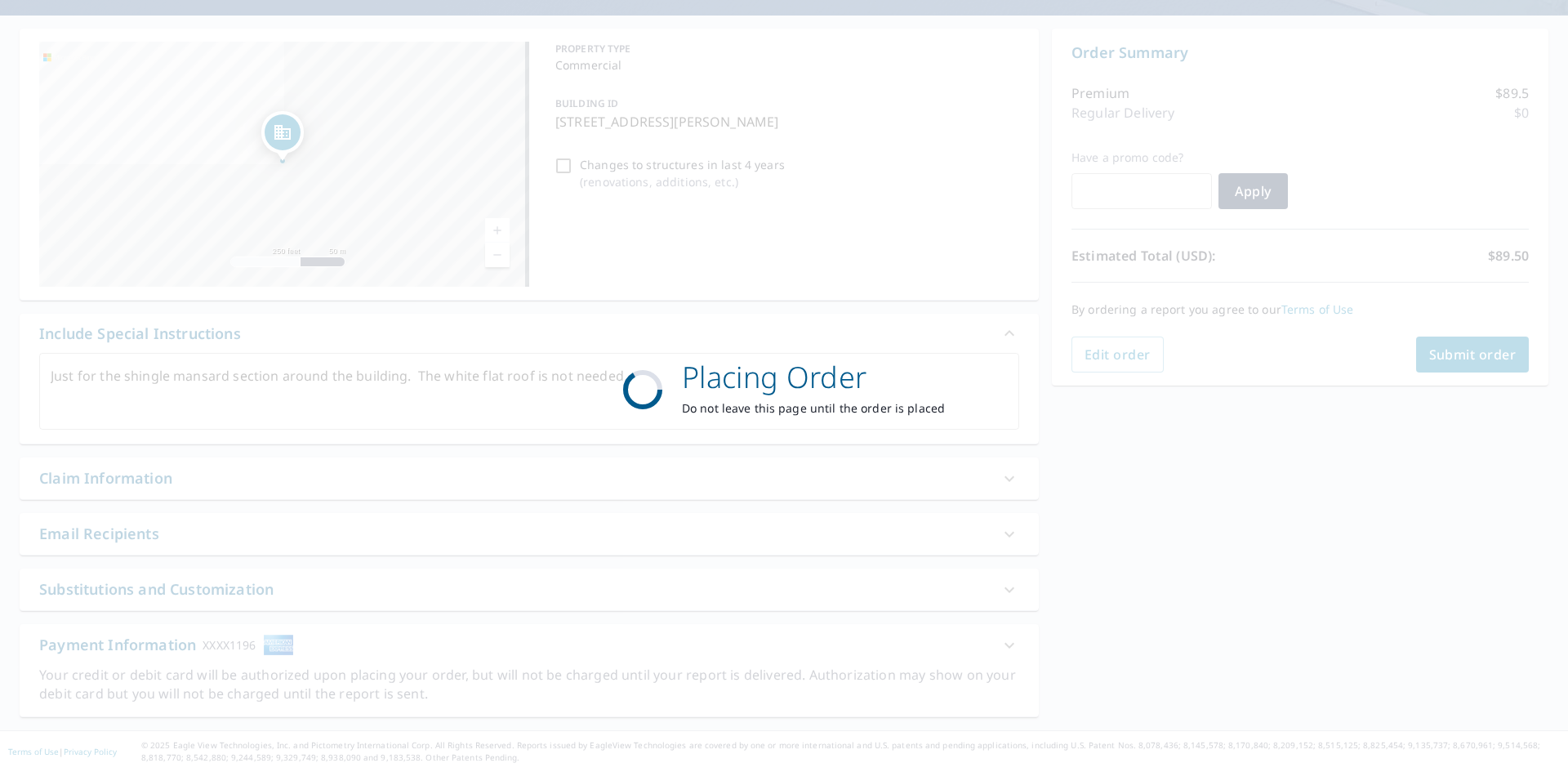
scroll to position [136, 0]
